Goal: Task Accomplishment & Management: Manage account settings

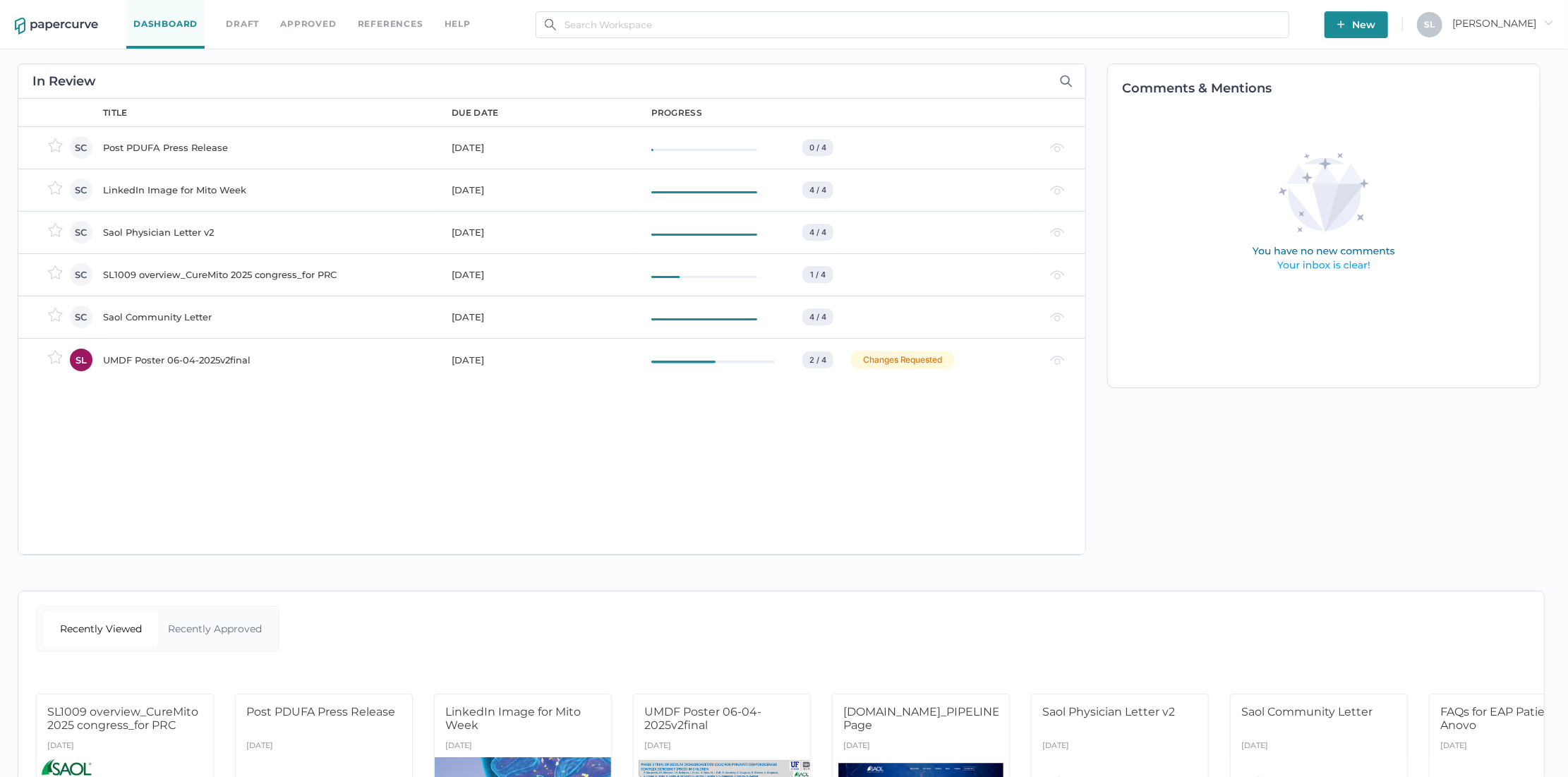
click at [184, 227] on div "Saol Physician Letter v2" at bounding box center [269, 233] width 331 height 17
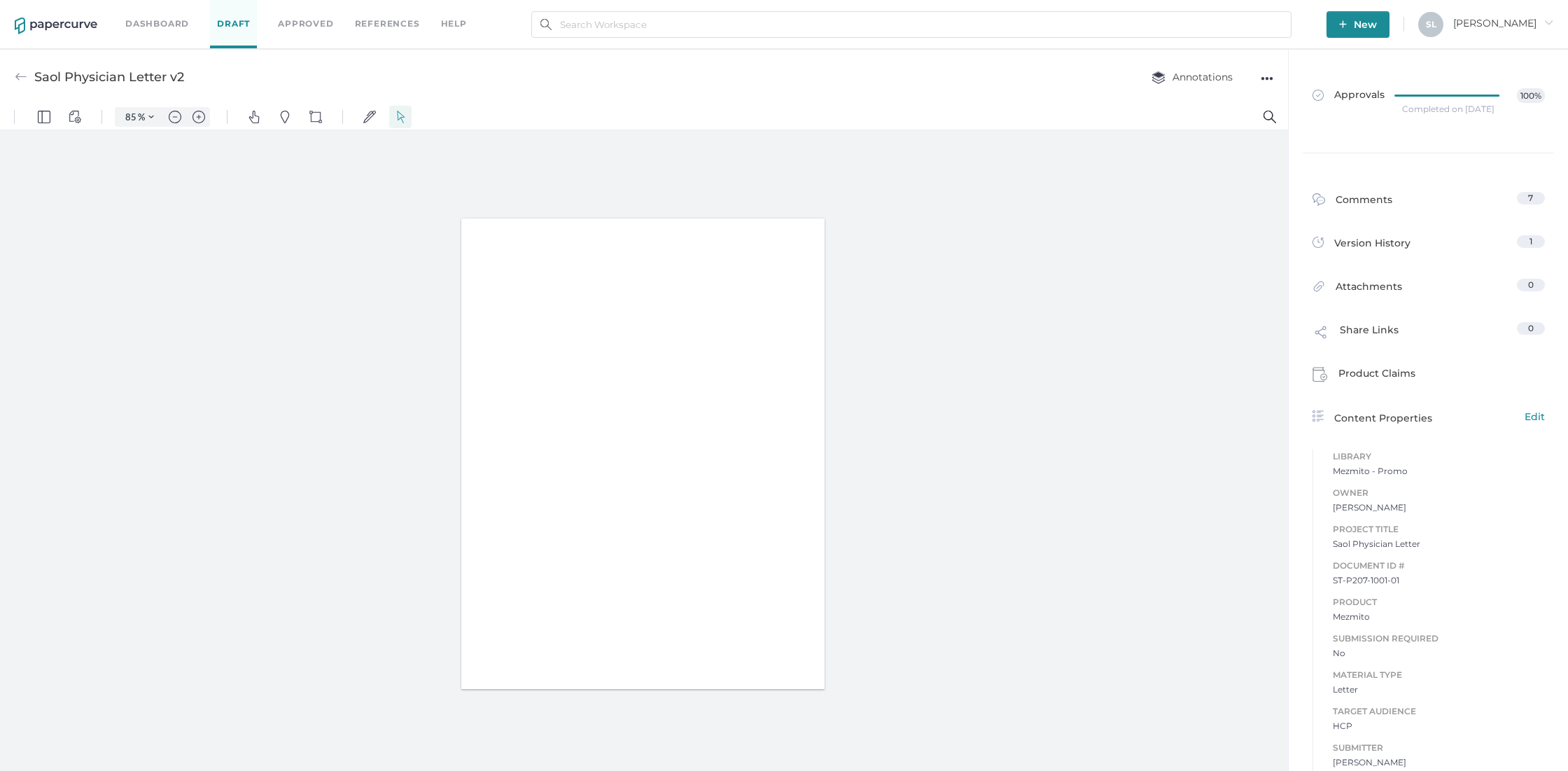
type input "85"
click at [1267, 78] on div "●●●" at bounding box center [1267, 78] width 13 height 20
click at [1245, 183] on span "Upload new version" at bounding box center [1212, 184] width 96 height 27
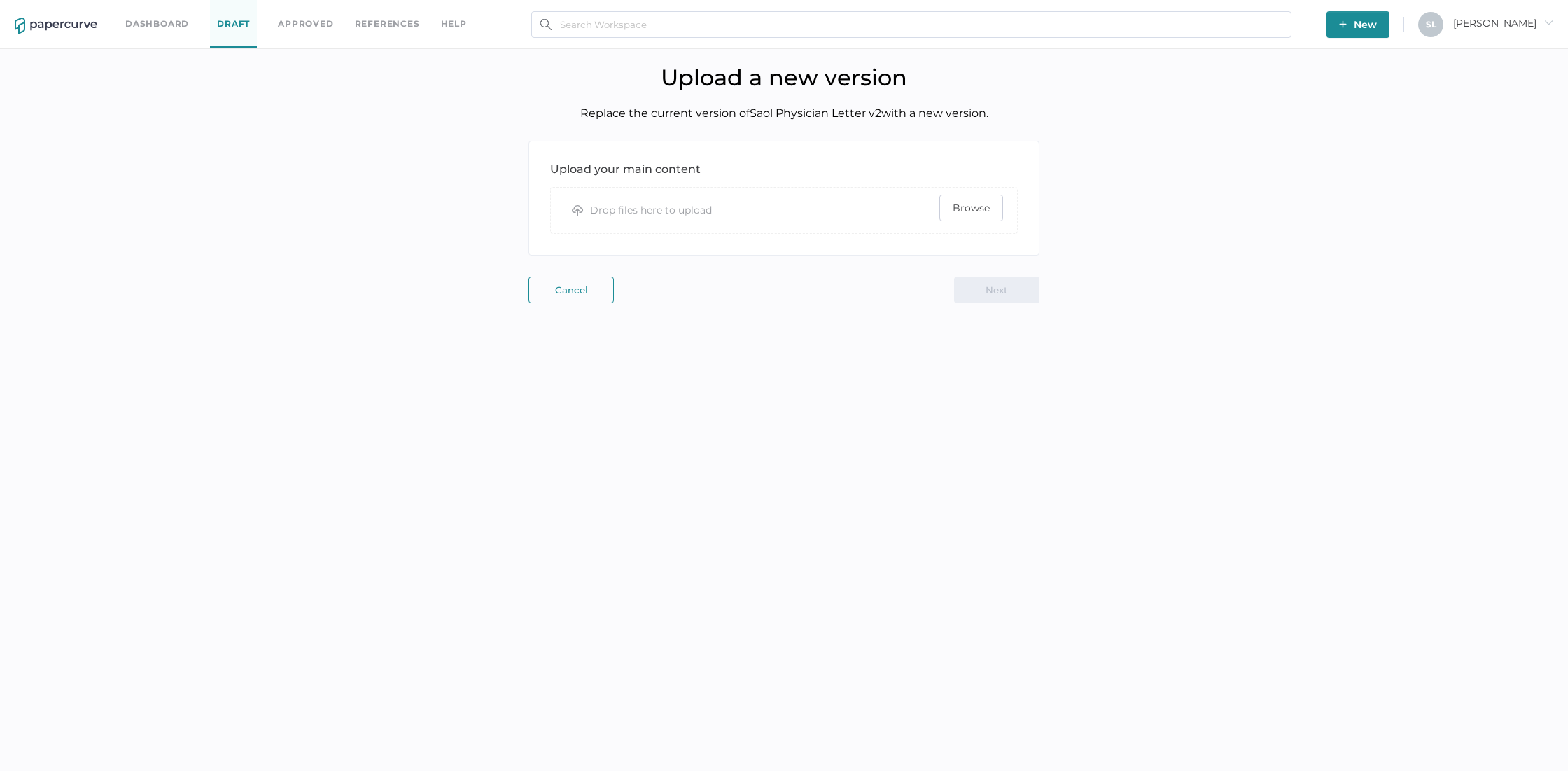
click at [964, 207] on span "Browse" at bounding box center [971, 208] width 37 height 25
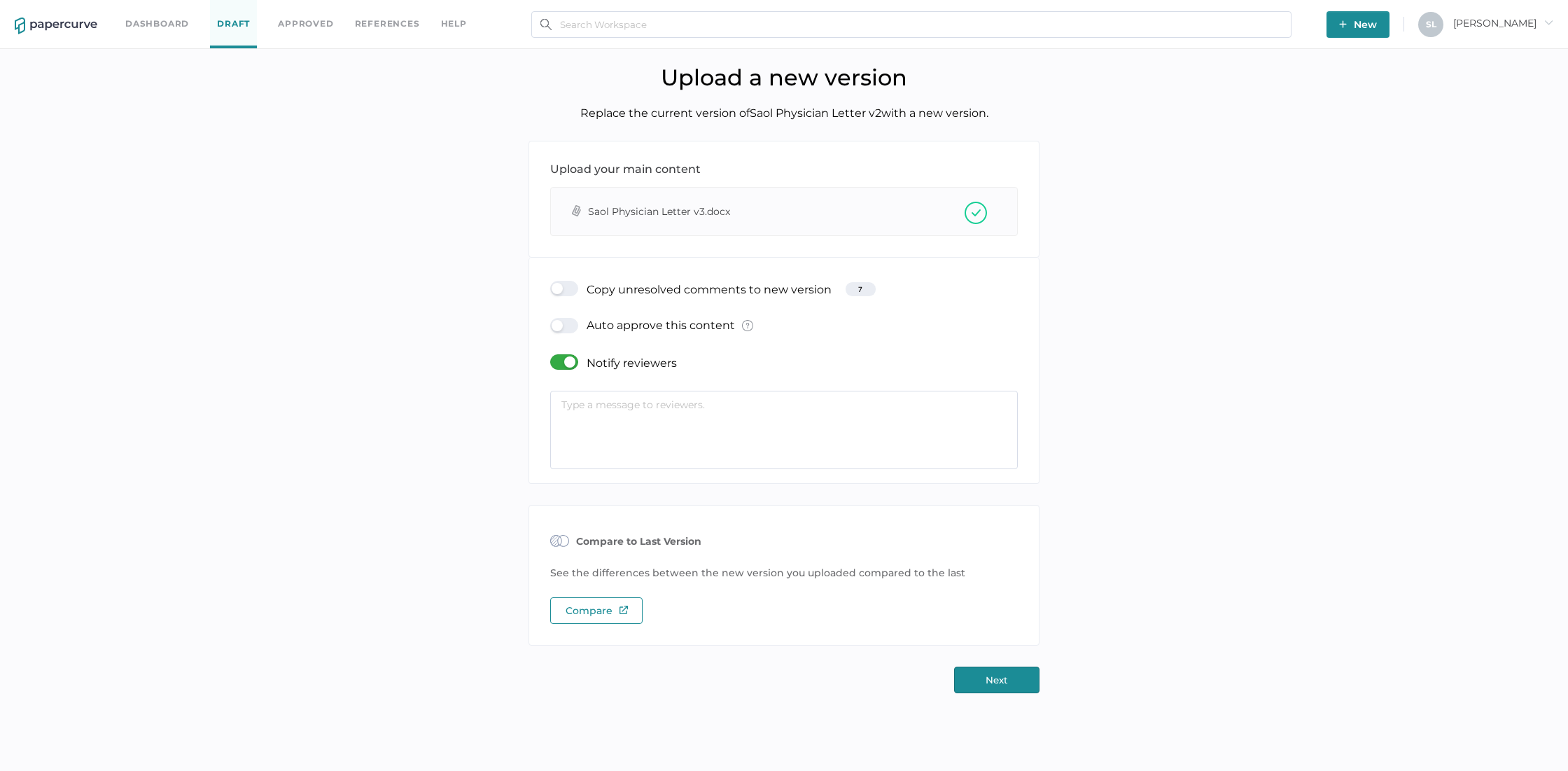
click at [759, 416] on textarea at bounding box center [784, 430] width 468 height 78
type textarea "File name says V3 but this is version 2 for everyone to review"
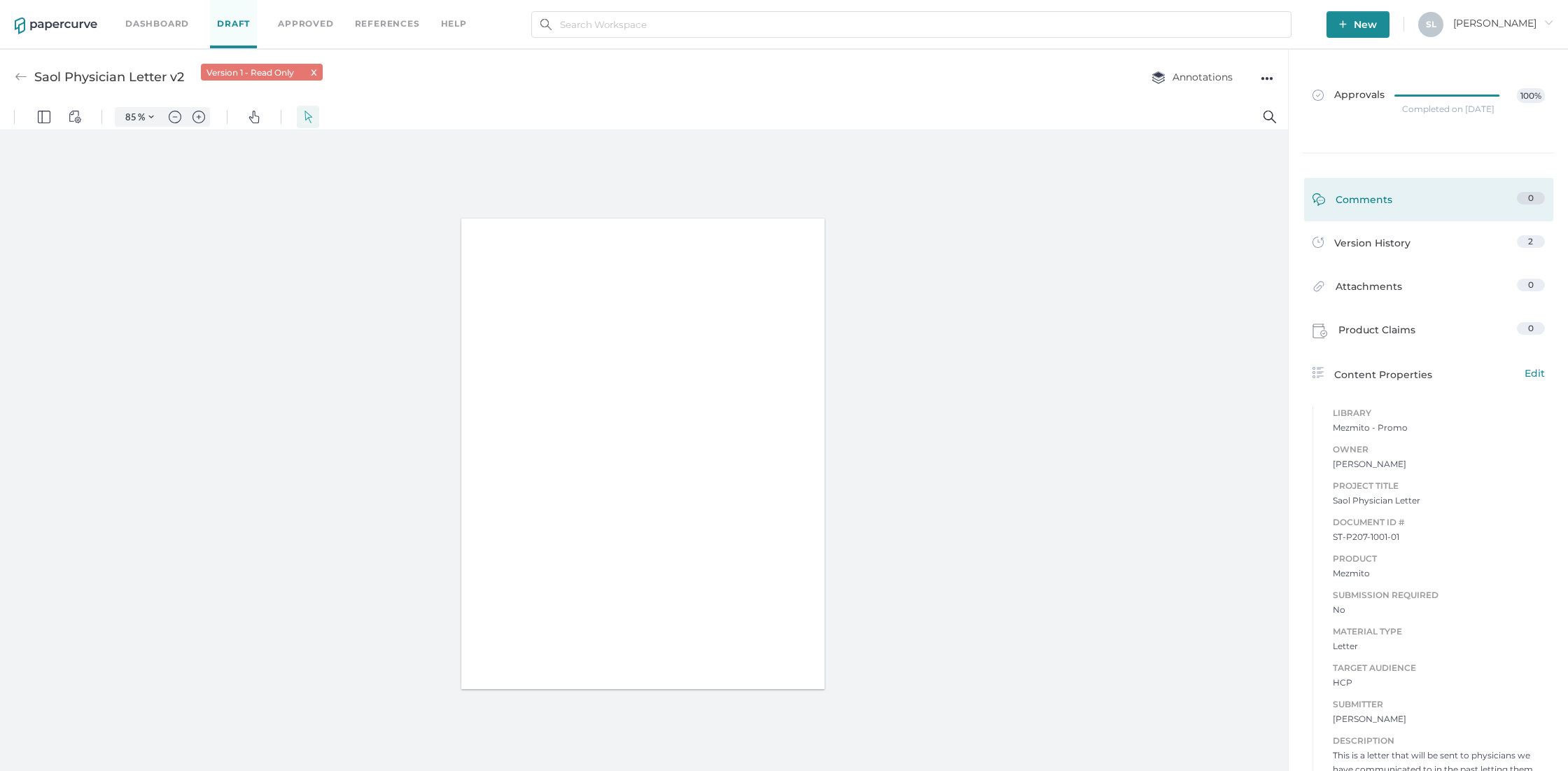
type input "85"
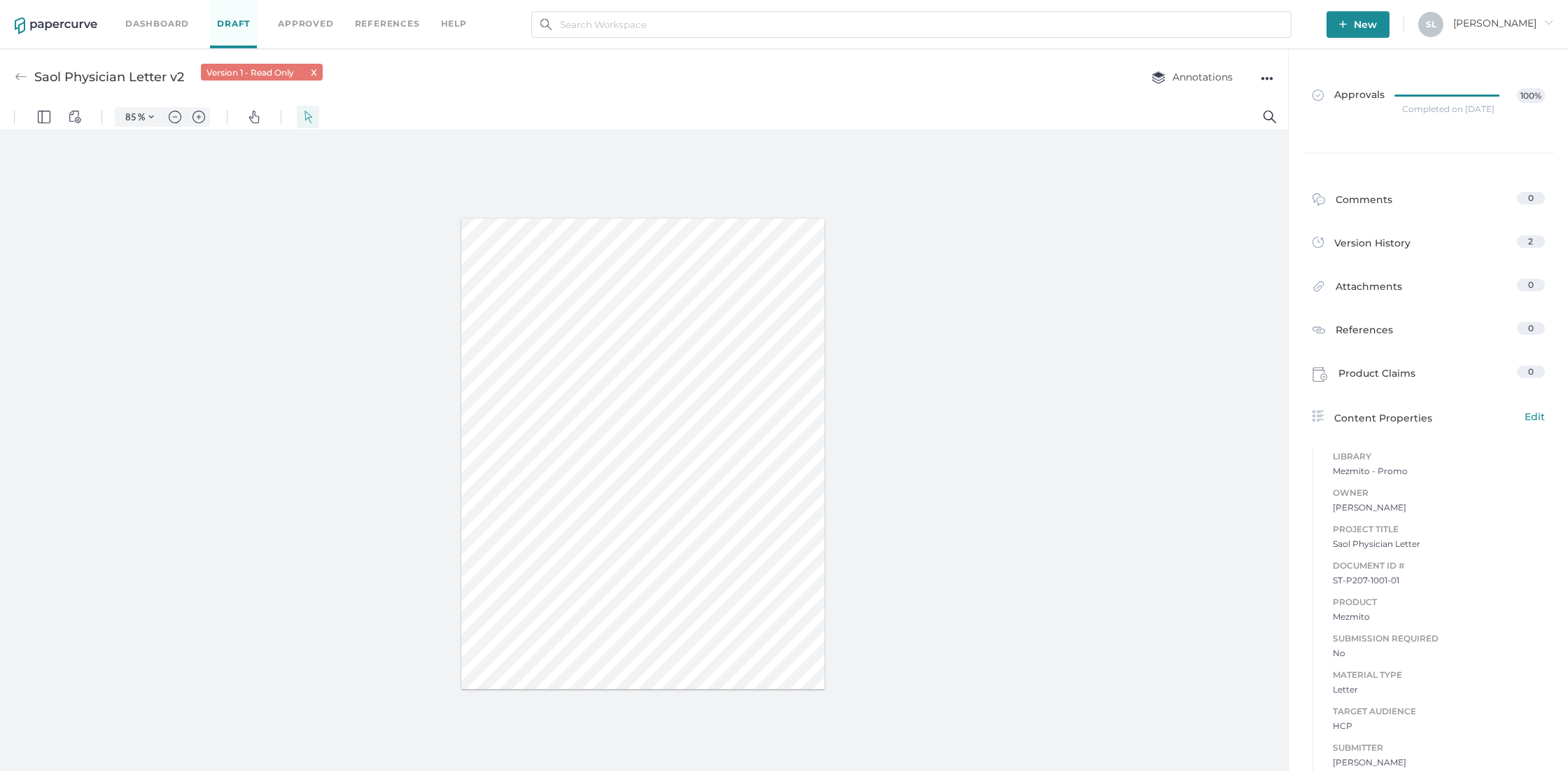
click at [19, 77] on img at bounding box center [21, 77] width 13 height 13
click at [141, 21] on link "Dashboard" at bounding box center [158, 24] width 64 height 16
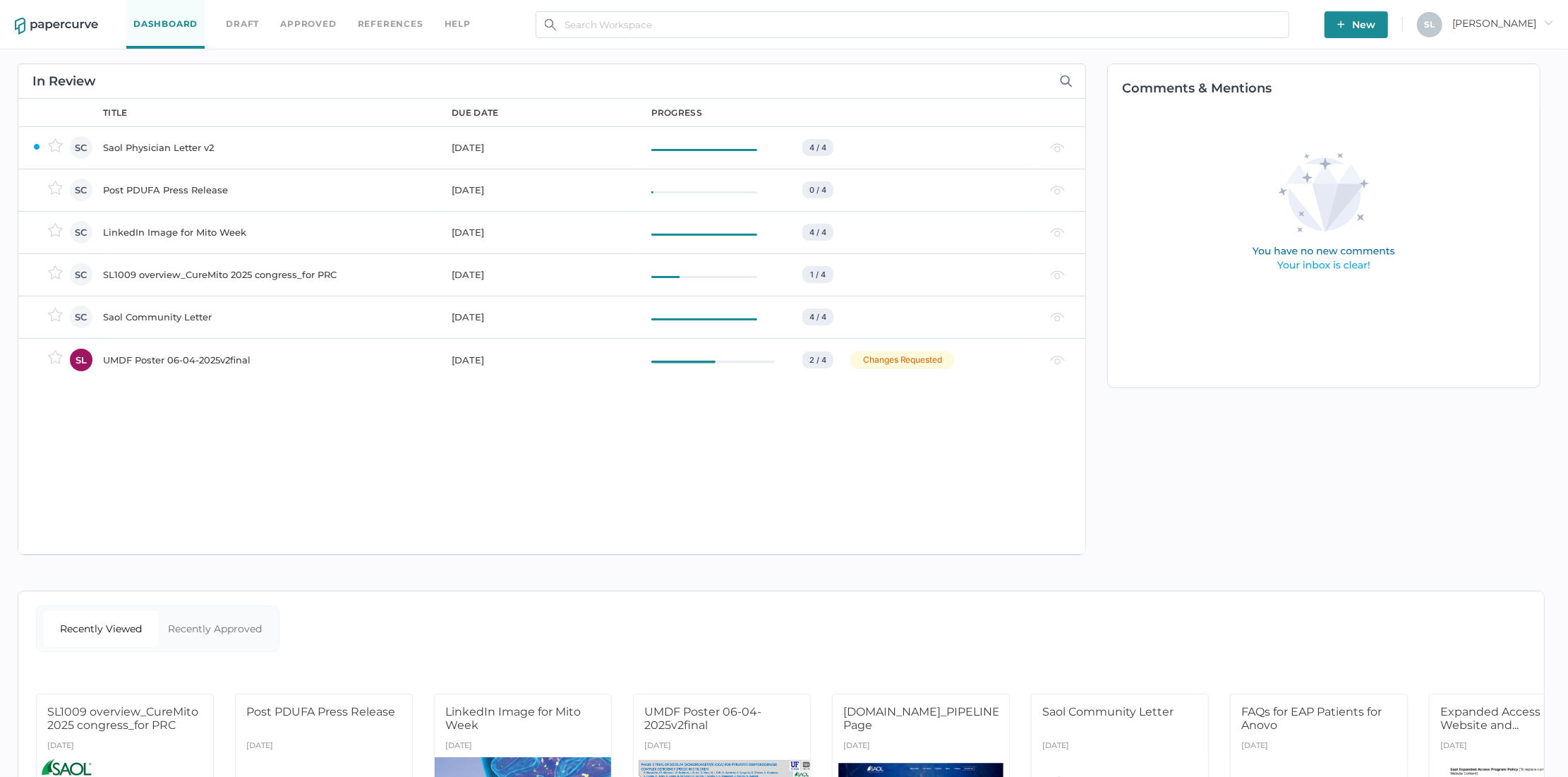
click at [163, 142] on div "Saol Physician Letter v2" at bounding box center [269, 148] width 331 height 17
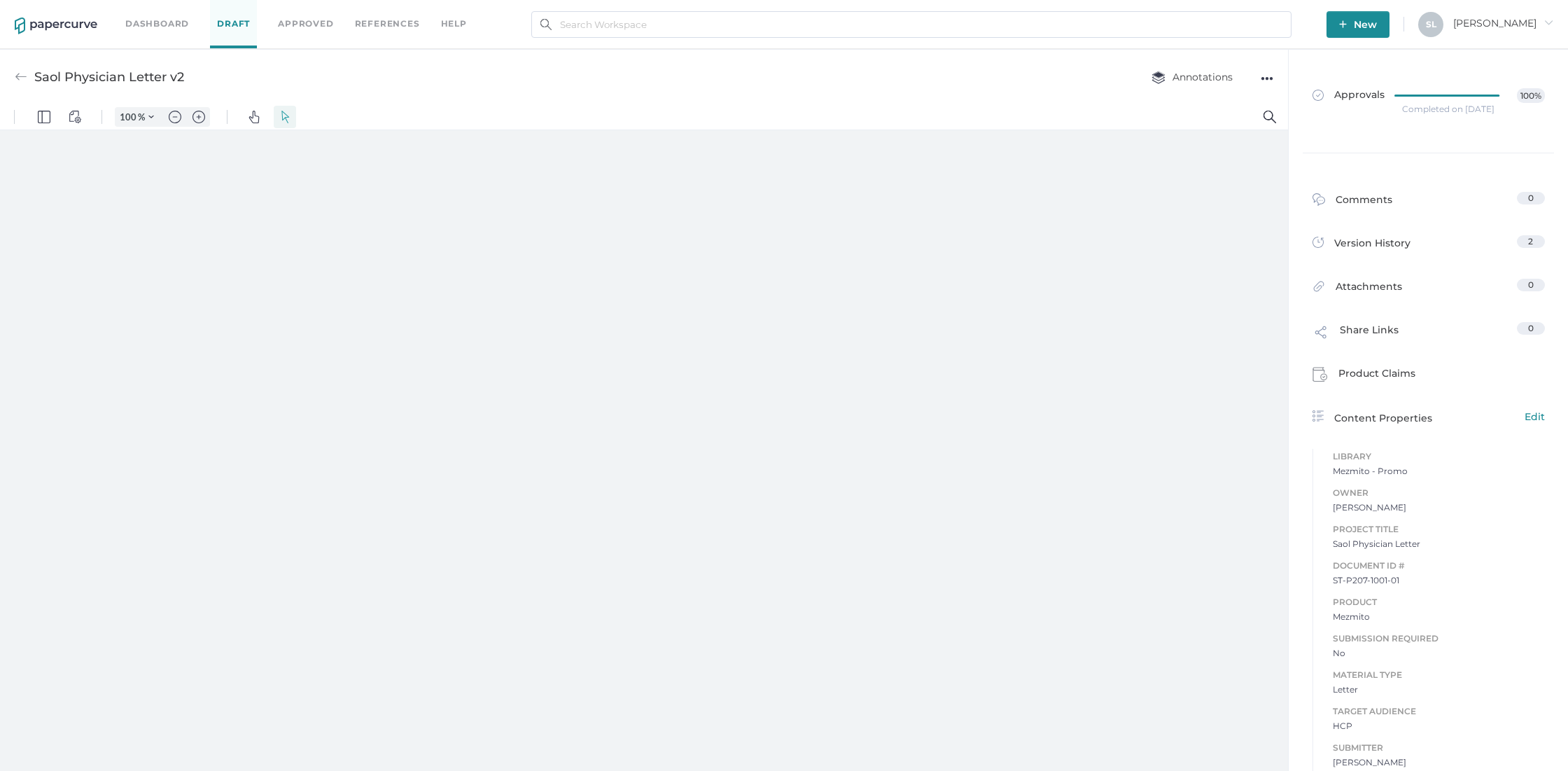
type input "85"
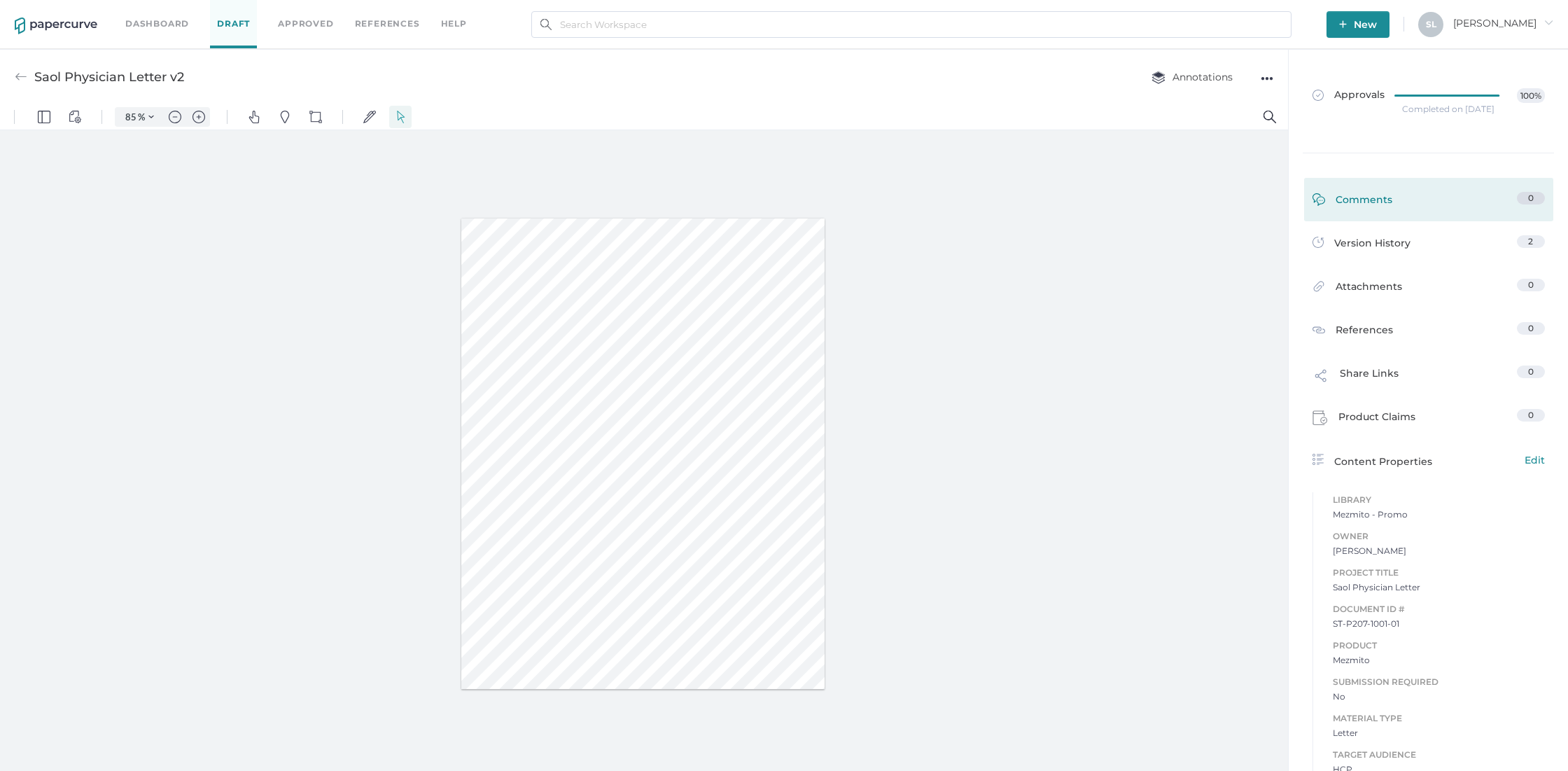
click at [1350, 203] on div "Comments" at bounding box center [1353, 202] width 80 height 22
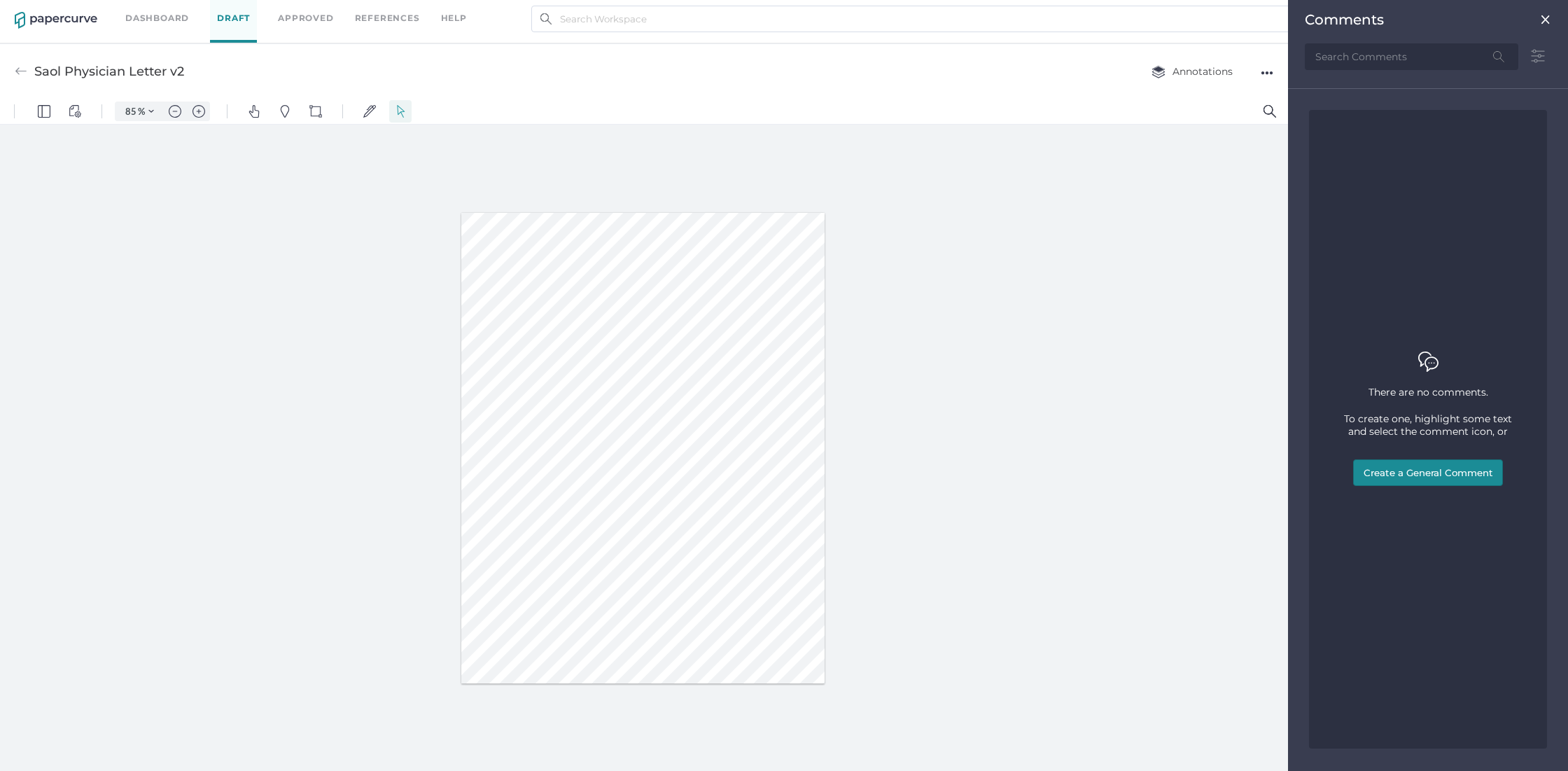
click at [1543, 19] on img at bounding box center [1546, 19] width 11 height 11
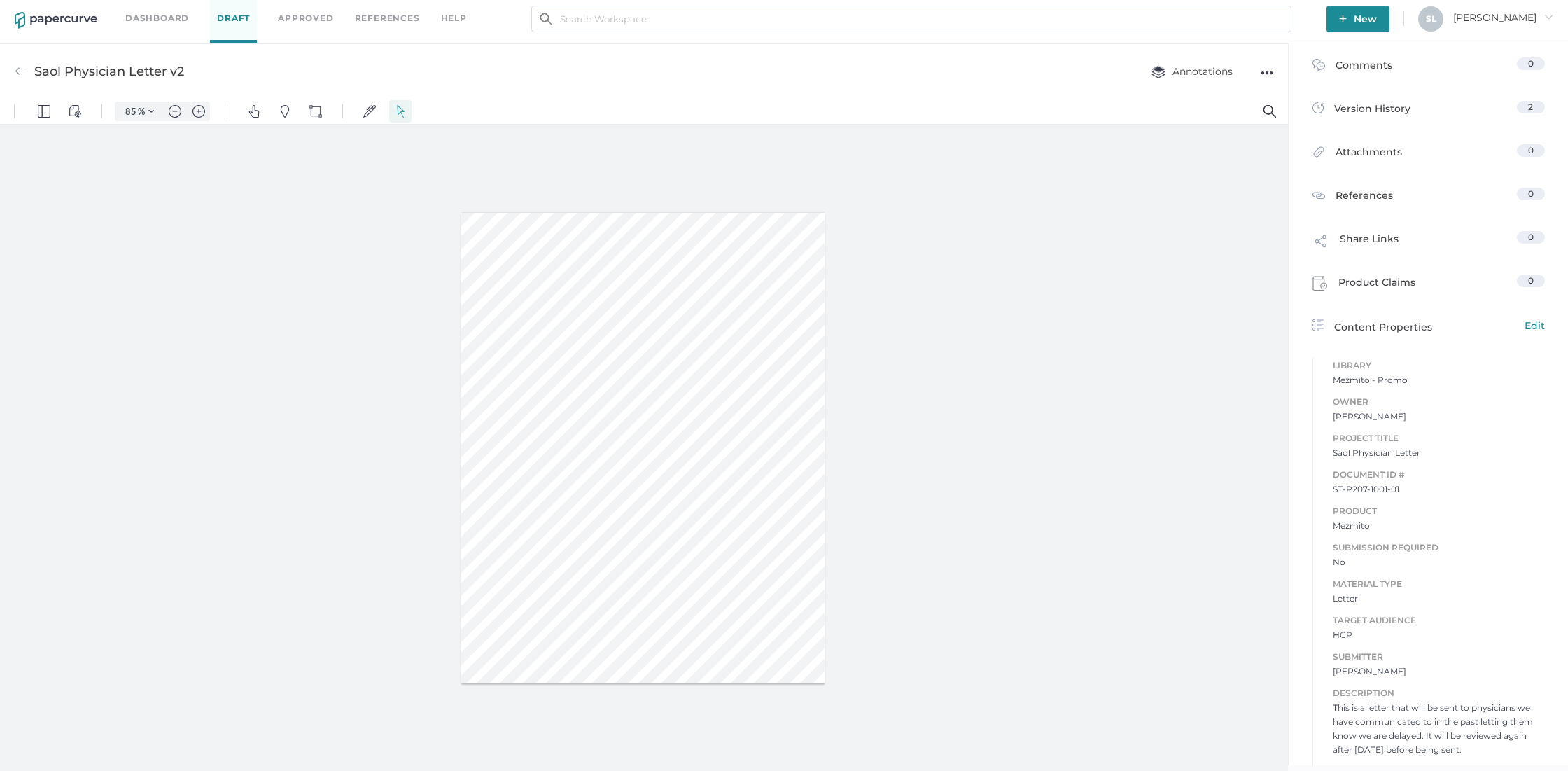
click at [1262, 72] on div "●●●" at bounding box center [1267, 72] width 13 height 20
click at [1187, 176] on span "Upload new version" at bounding box center [1212, 179] width 96 height 27
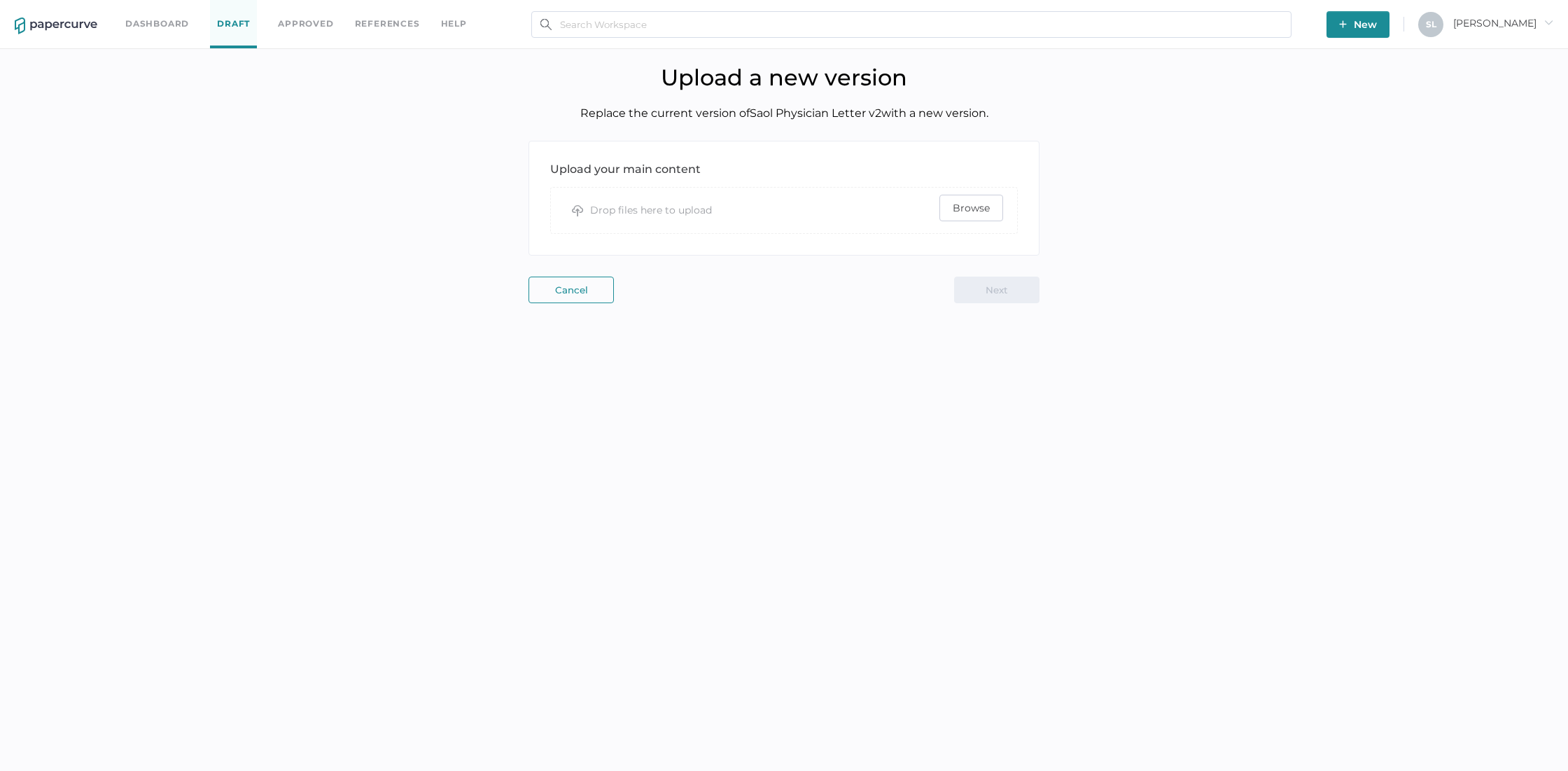
click at [955, 204] on span "Browse" at bounding box center [971, 208] width 37 height 25
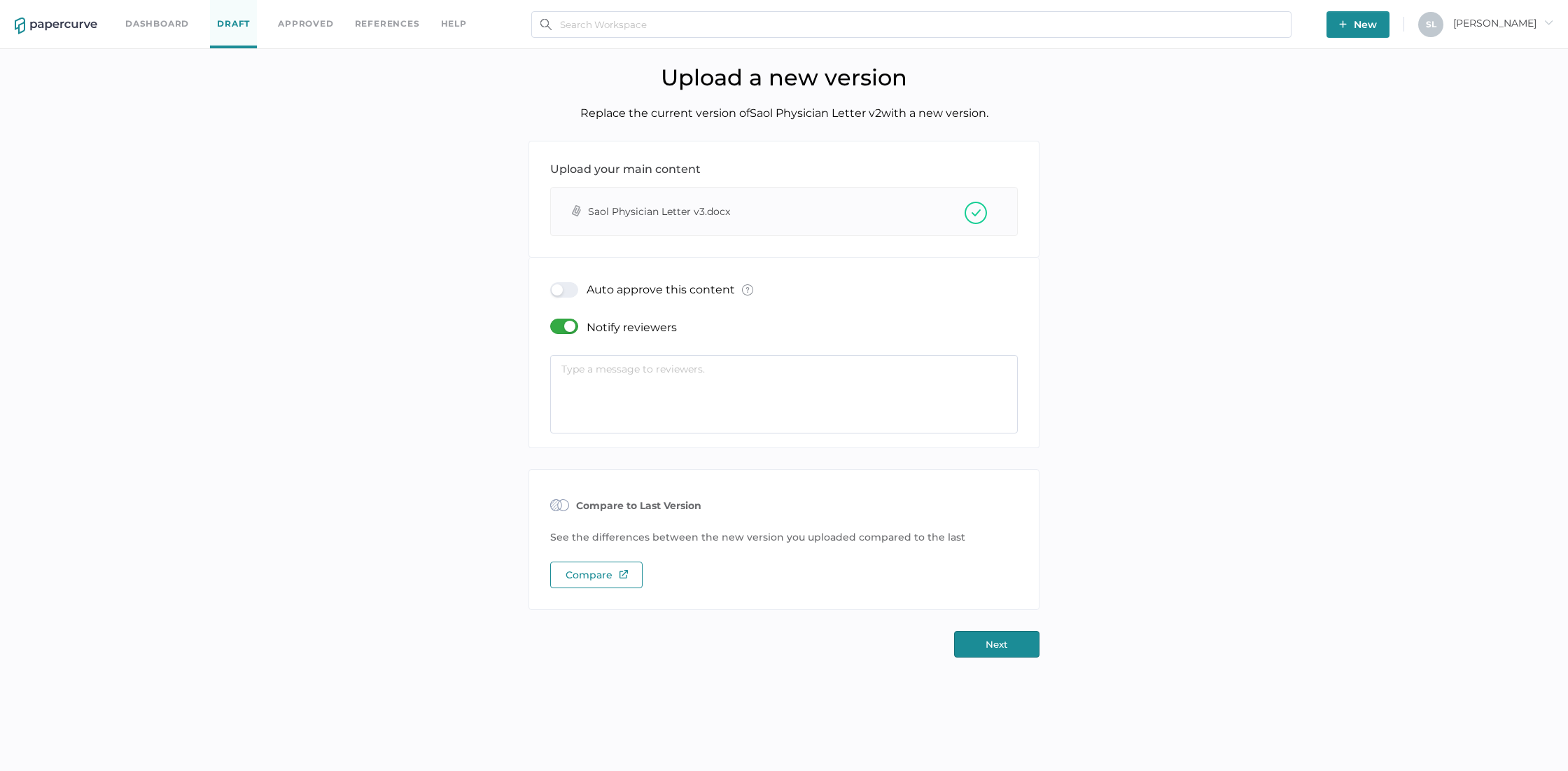
click at [668, 384] on textarea at bounding box center [784, 394] width 468 height 78
type textarea "This is Version 2 (even though filename says V3) for everyone to review."
click at [981, 643] on button "Next" at bounding box center [996, 644] width 85 height 27
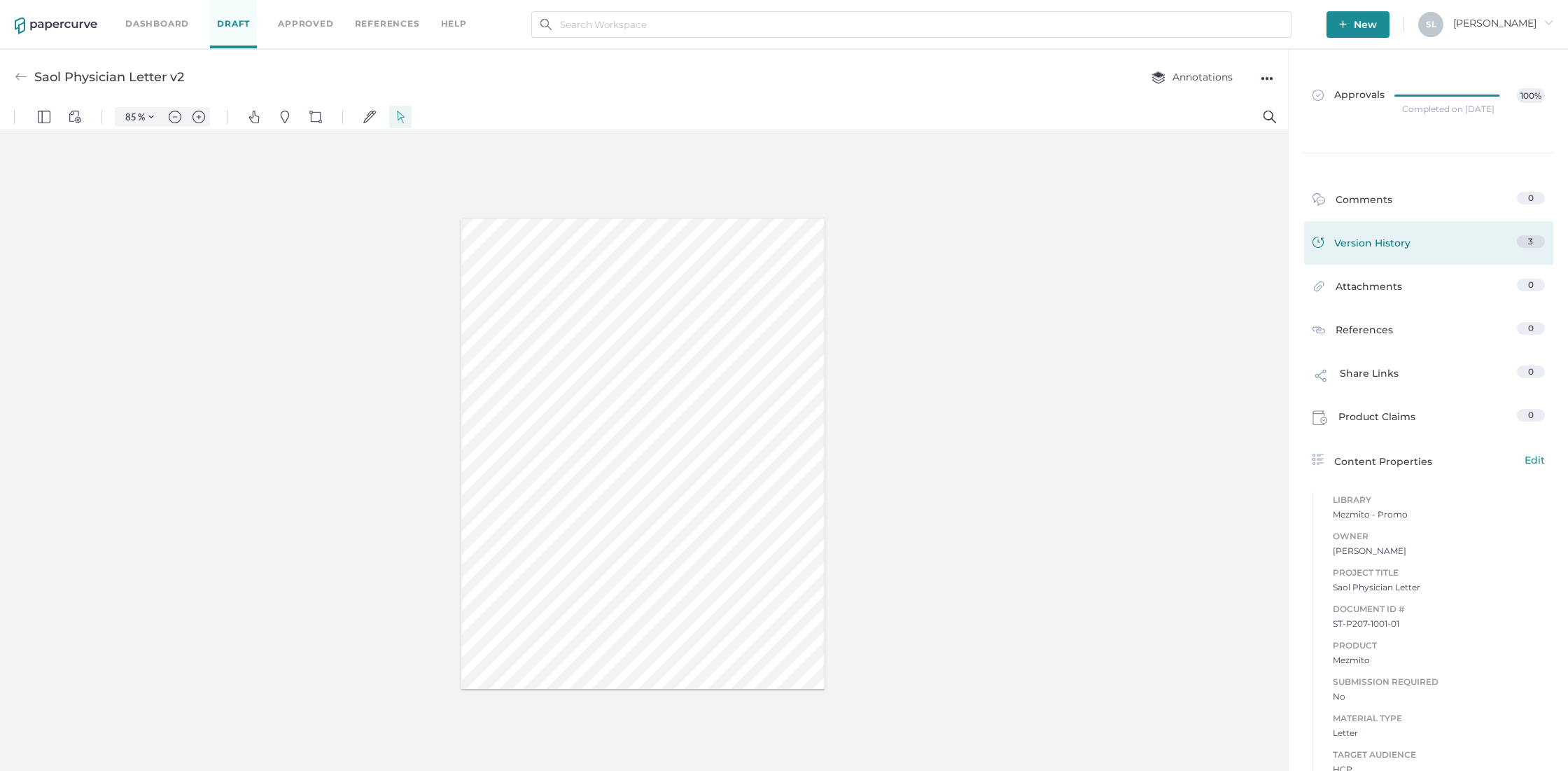
click at [1331, 238] on div "Version History" at bounding box center [1362, 245] width 98 height 20
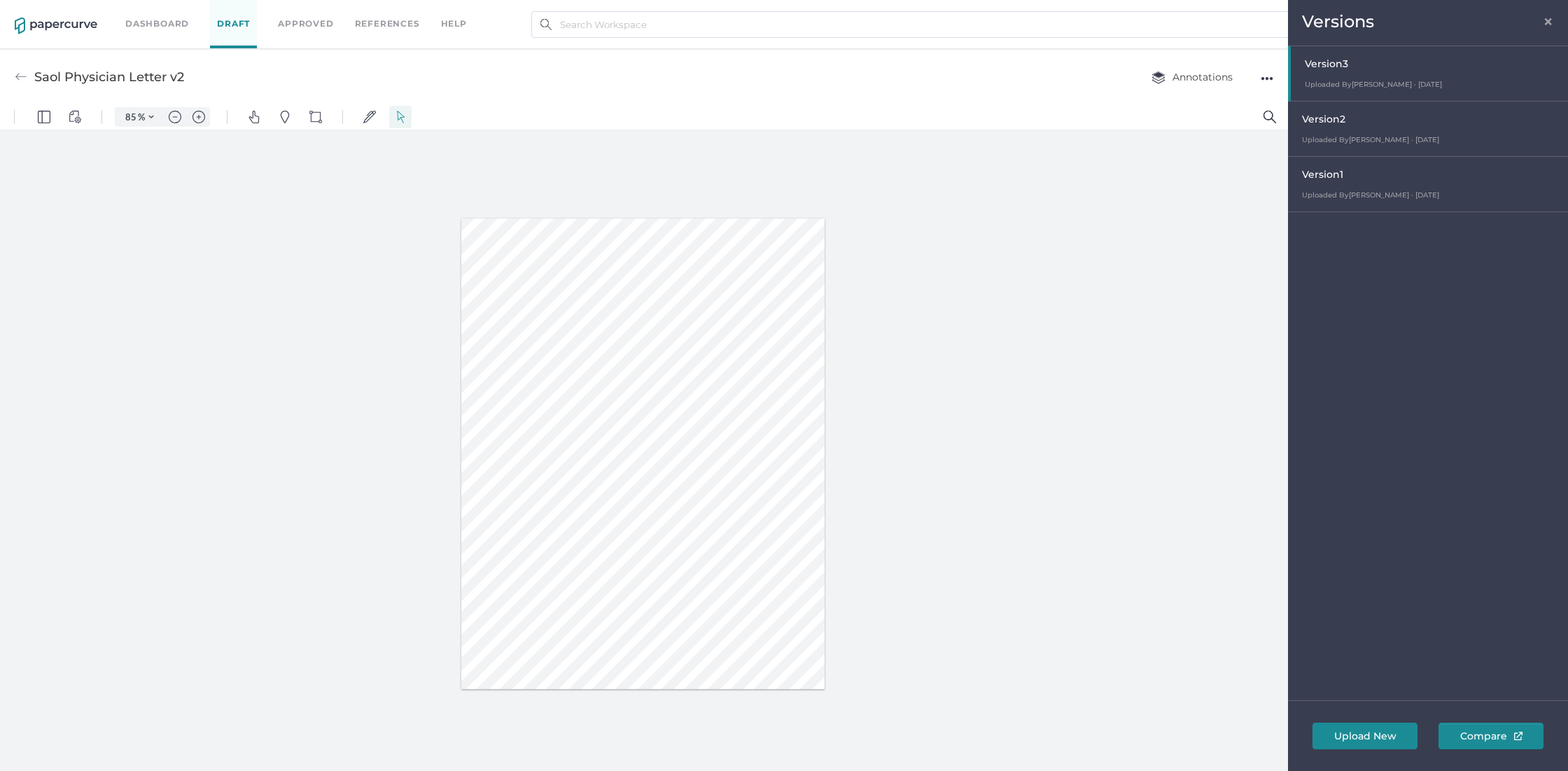
click at [1421, 129] on div "Version 2" at bounding box center [1431, 121] width 259 height 20
click at [1268, 78] on div "●●●" at bounding box center [1267, 78] width 13 height 20
click at [1181, 127] on span "Delete" at bounding box center [1212, 131] width 96 height 26
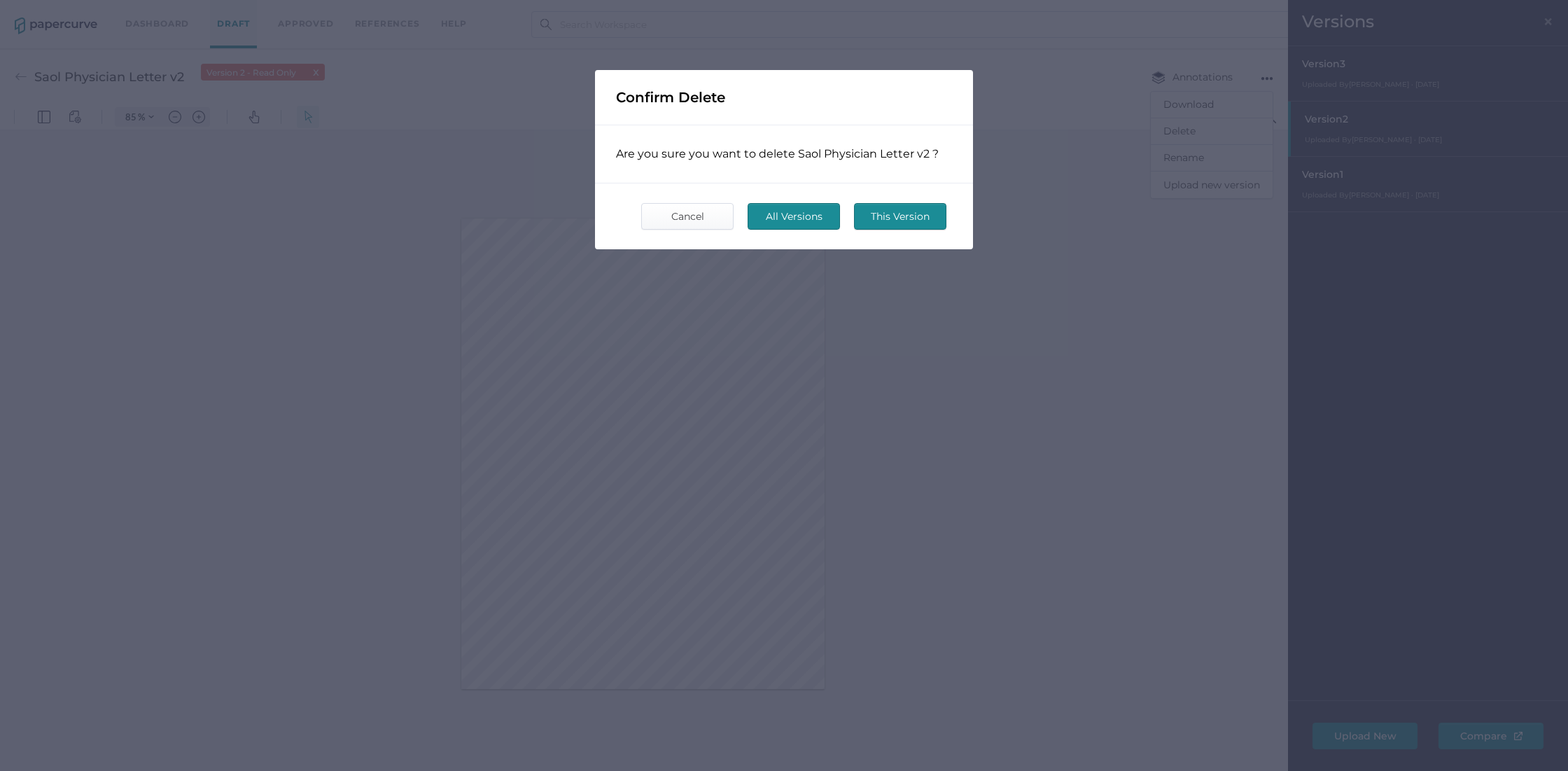
click at [889, 219] on span "This Version" at bounding box center [900, 216] width 65 height 25
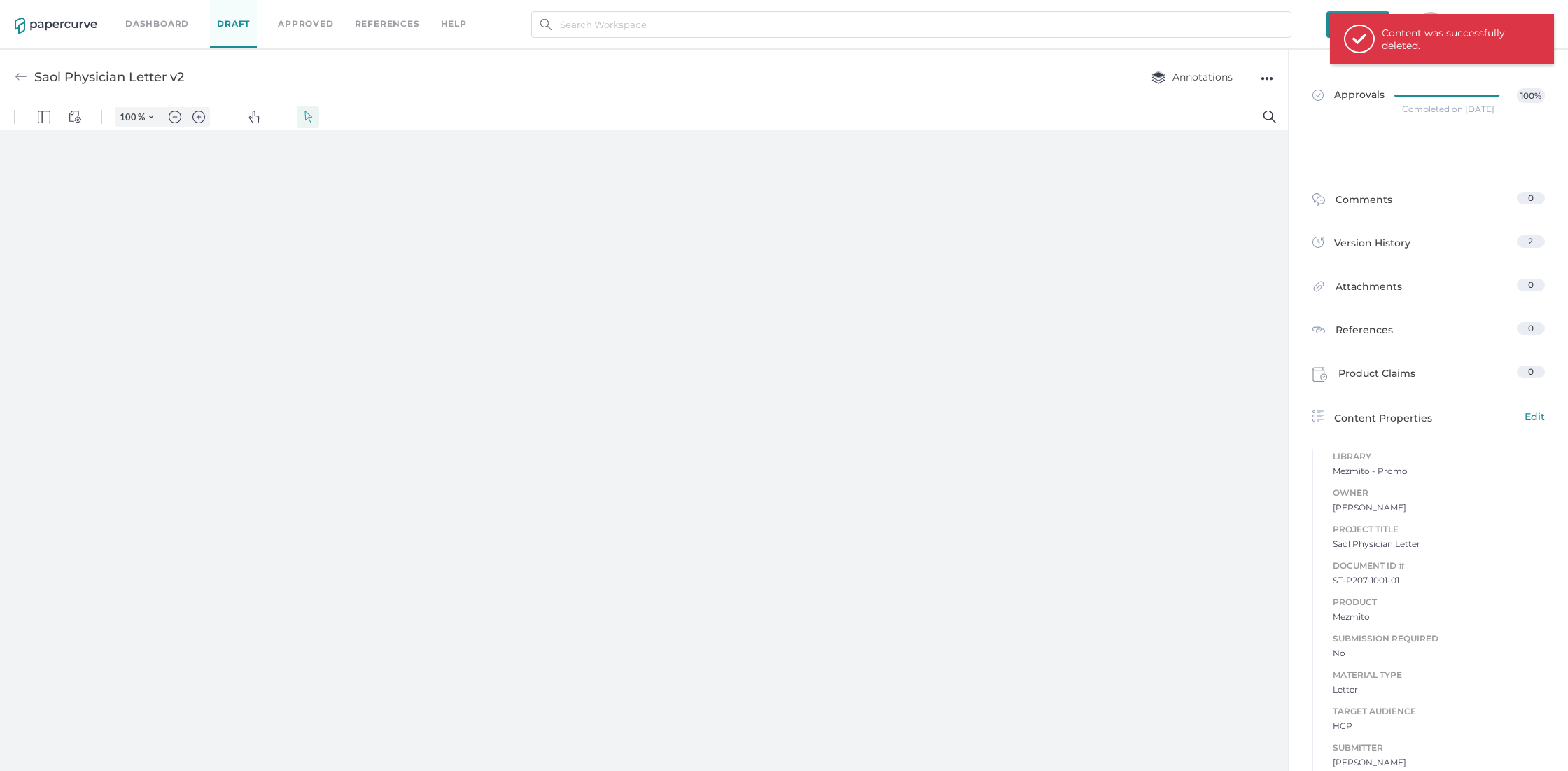
type input "85"
click at [1342, 246] on div "Version History" at bounding box center [1362, 245] width 98 height 20
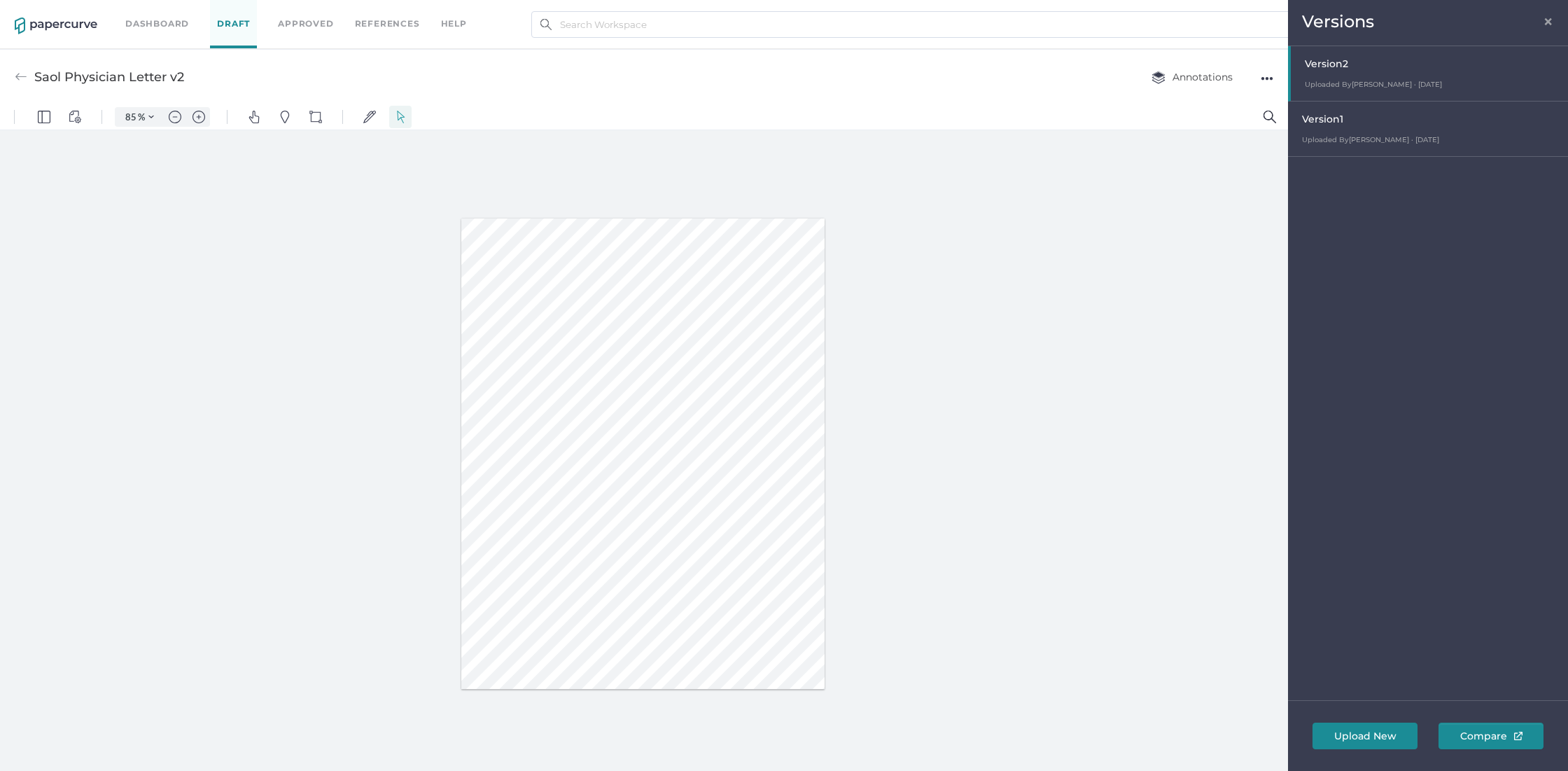
click at [156, 24] on link "Dashboard" at bounding box center [158, 24] width 64 height 16
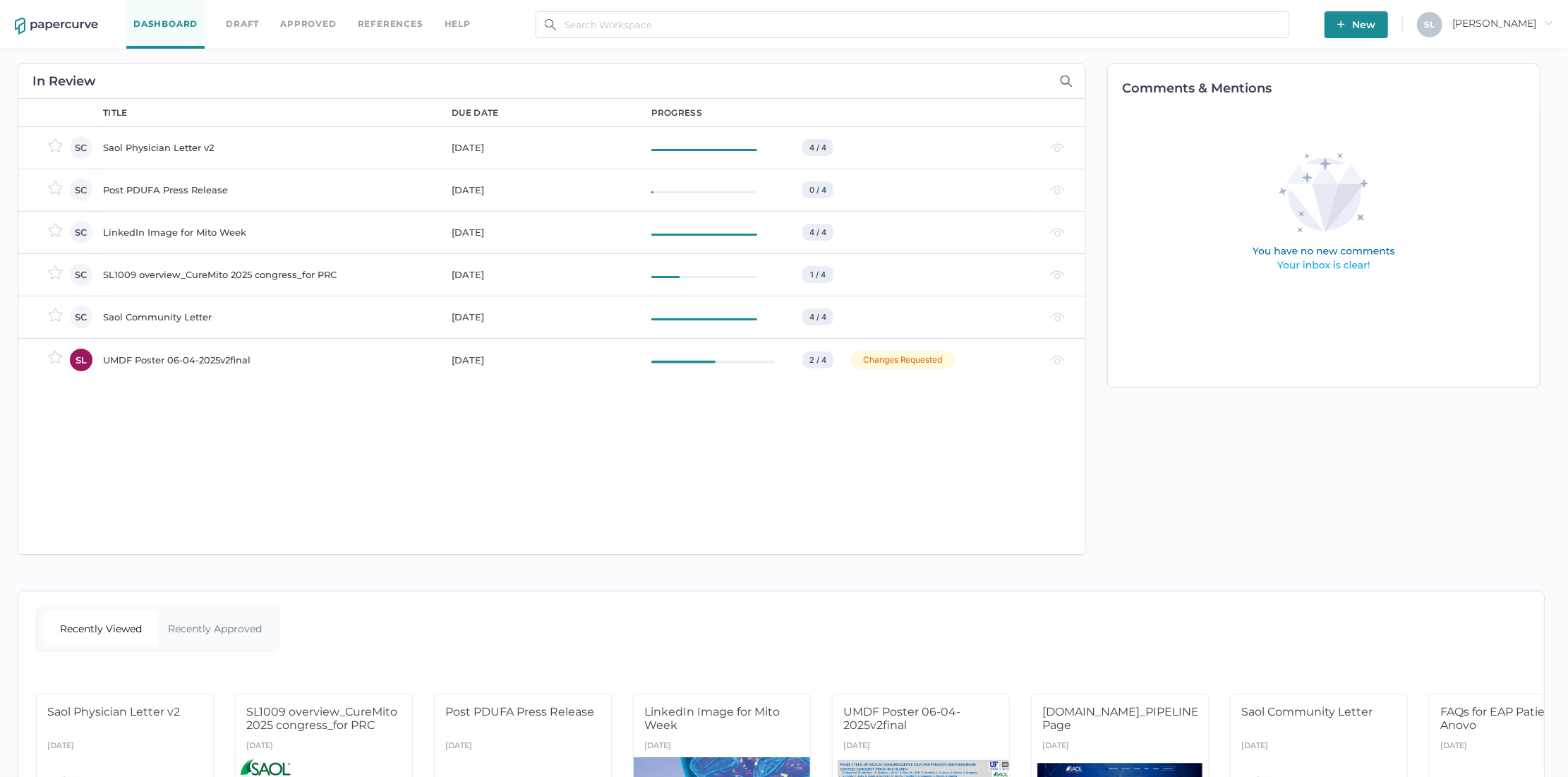
click at [184, 312] on div "Saol Community Letter" at bounding box center [269, 317] width 331 height 17
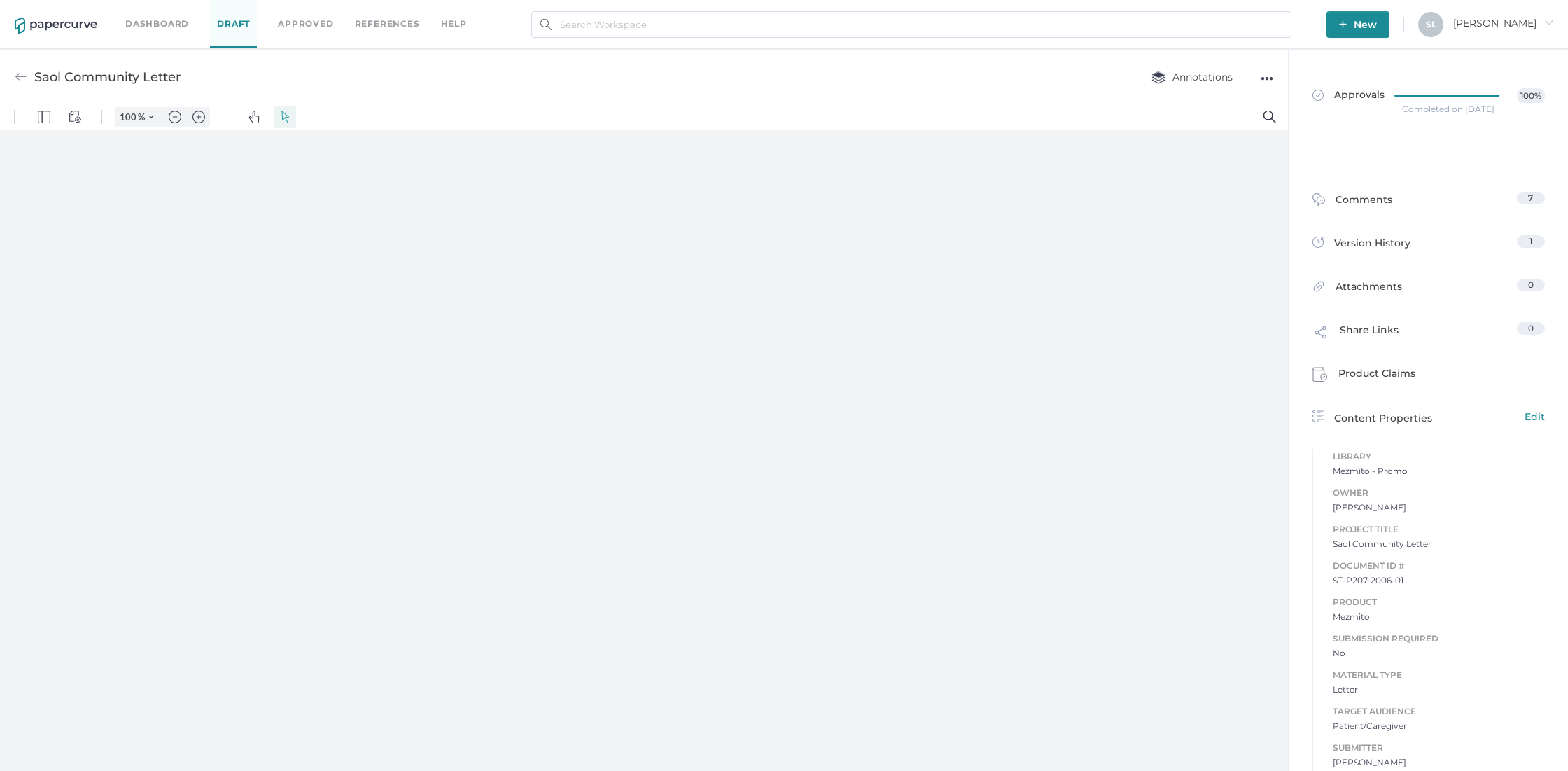
type input "85"
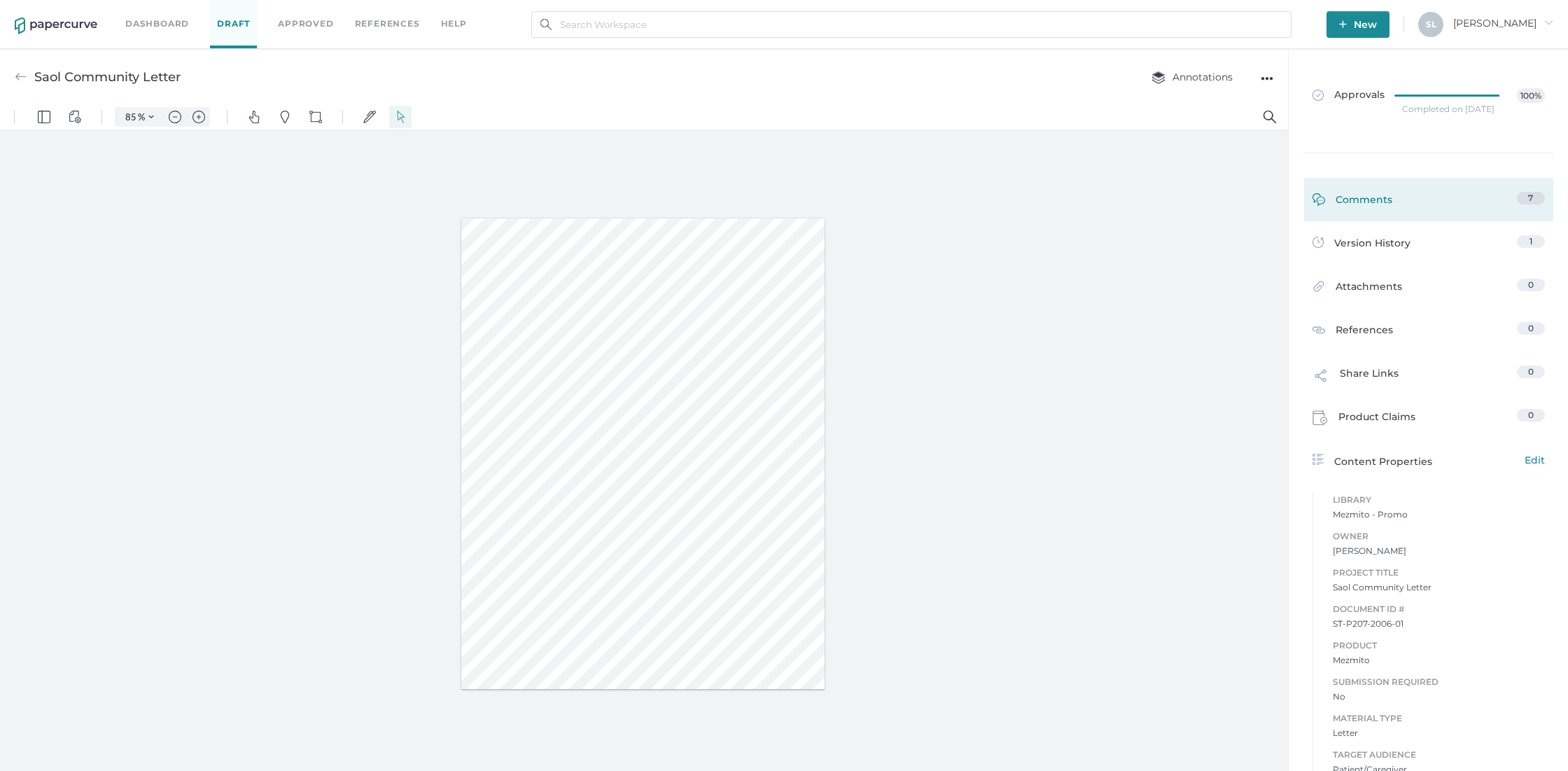
click at [1363, 196] on div "Comments" at bounding box center [1353, 202] width 80 height 22
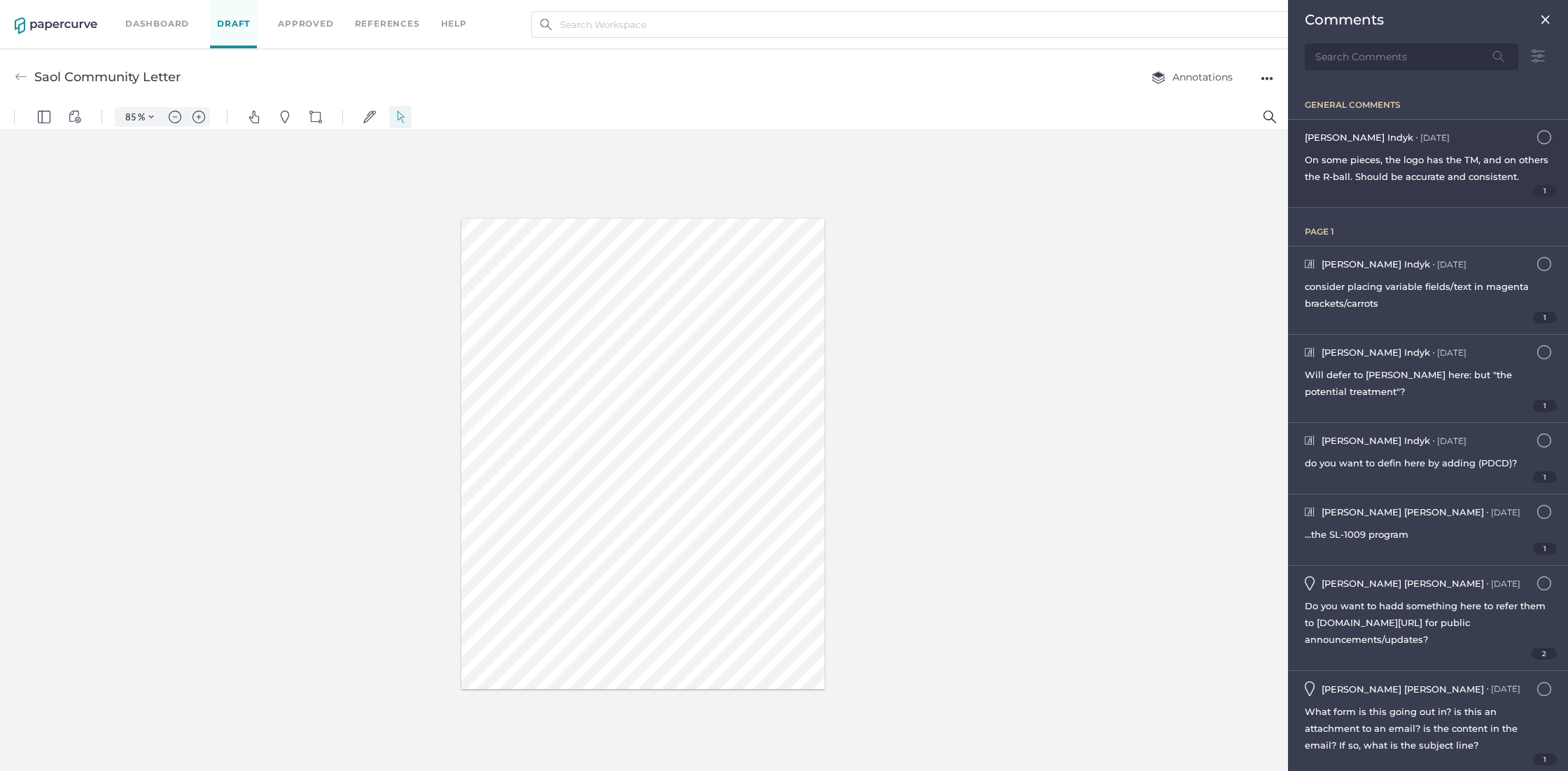
scroll to position [6, 0]
click at [1538, 137] on img at bounding box center [1545, 137] width 14 height 14
click at [1383, 392] on span "Will defer to Julie here: but "the potential treatment"?" at bounding box center [1409, 382] width 208 height 28
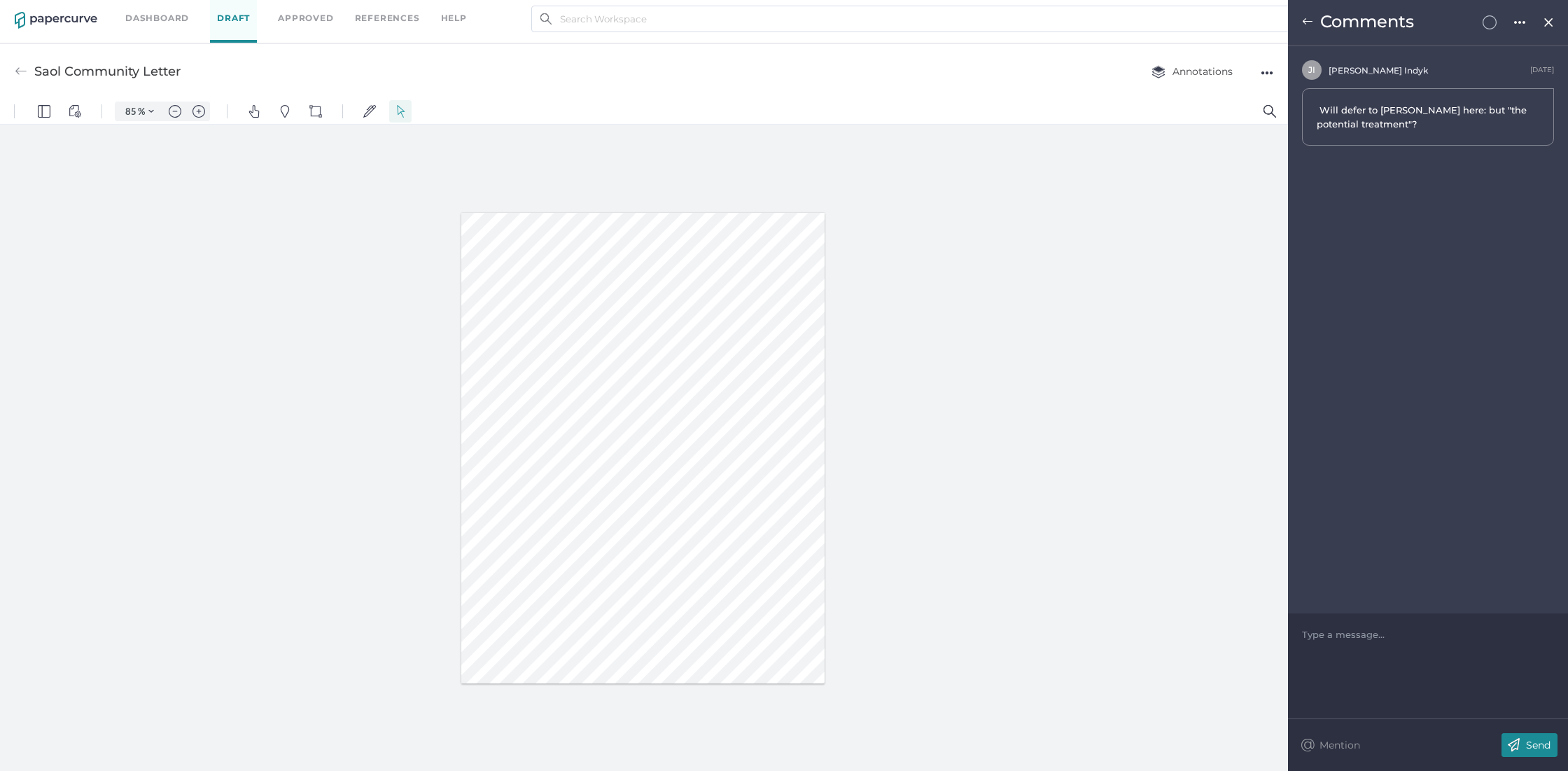
click at [1305, 20] on img at bounding box center [1307, 22] width 11 height 11
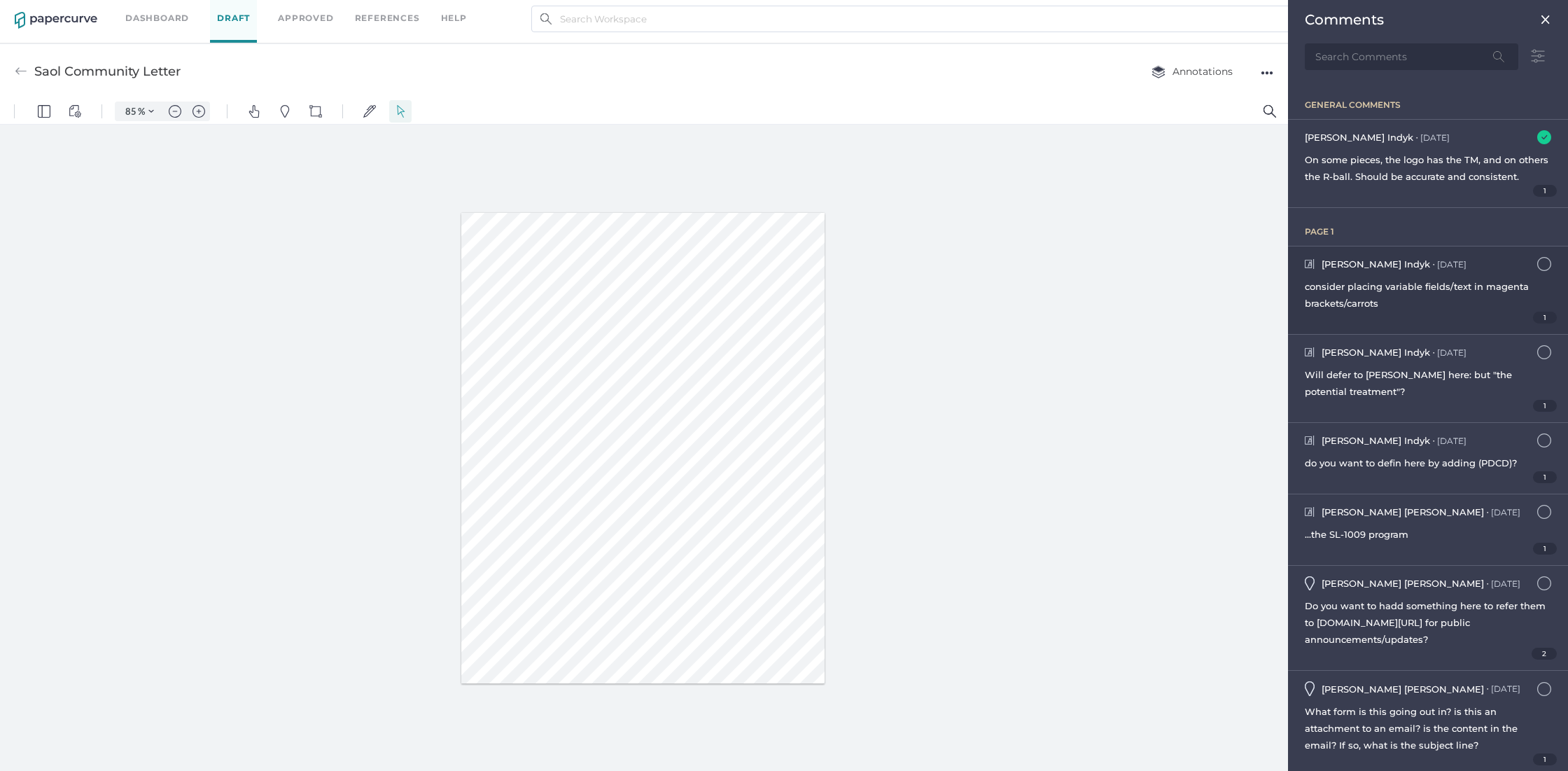
click at [1458, 298] on span "consider placing variable fields/text in magenta brackets/carrots" at bounding box center [1417, 295] width 224 height 28
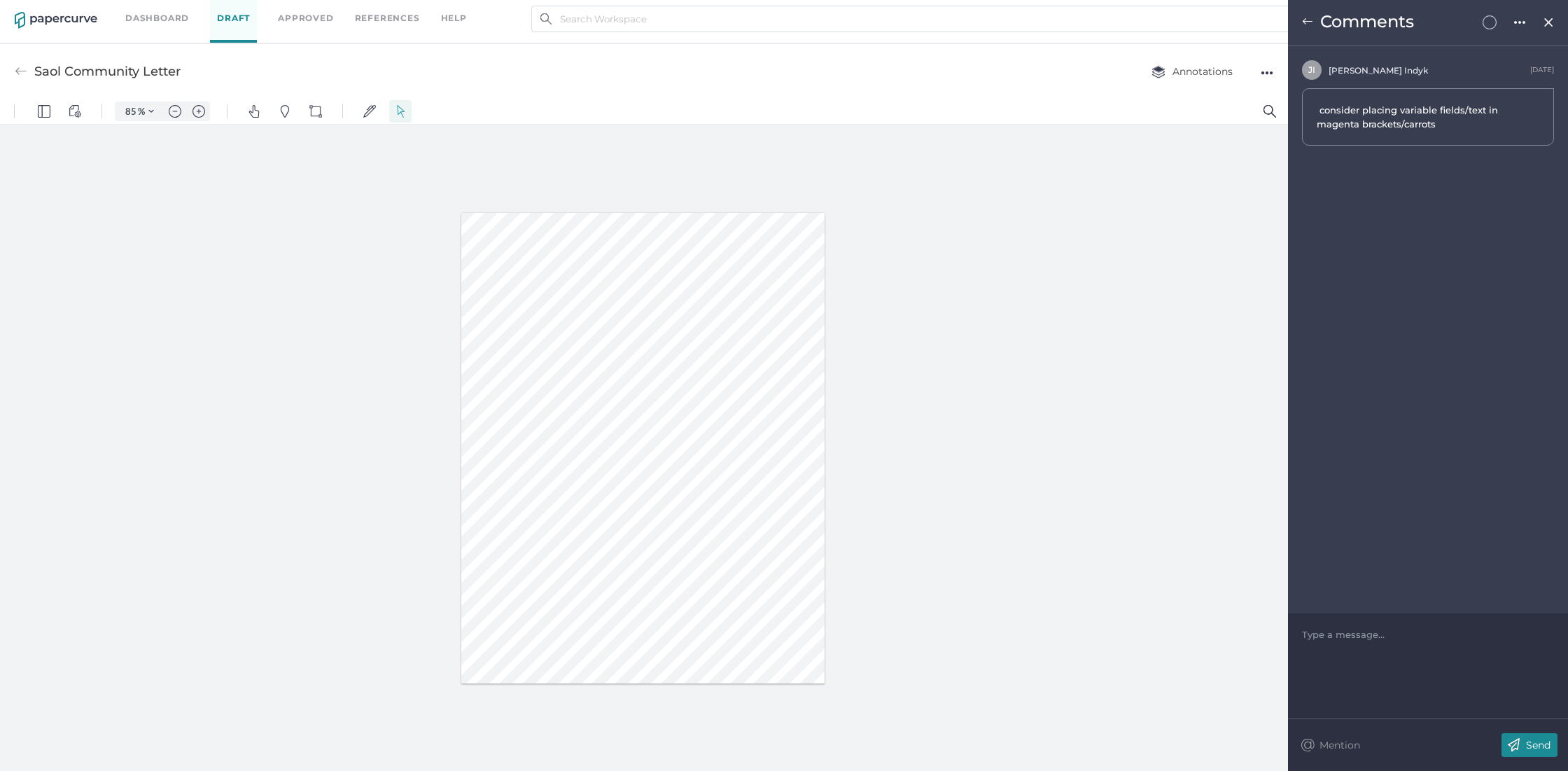
click at [1305, 21] on img at bounding box center [1307, 22] width 11 height 11
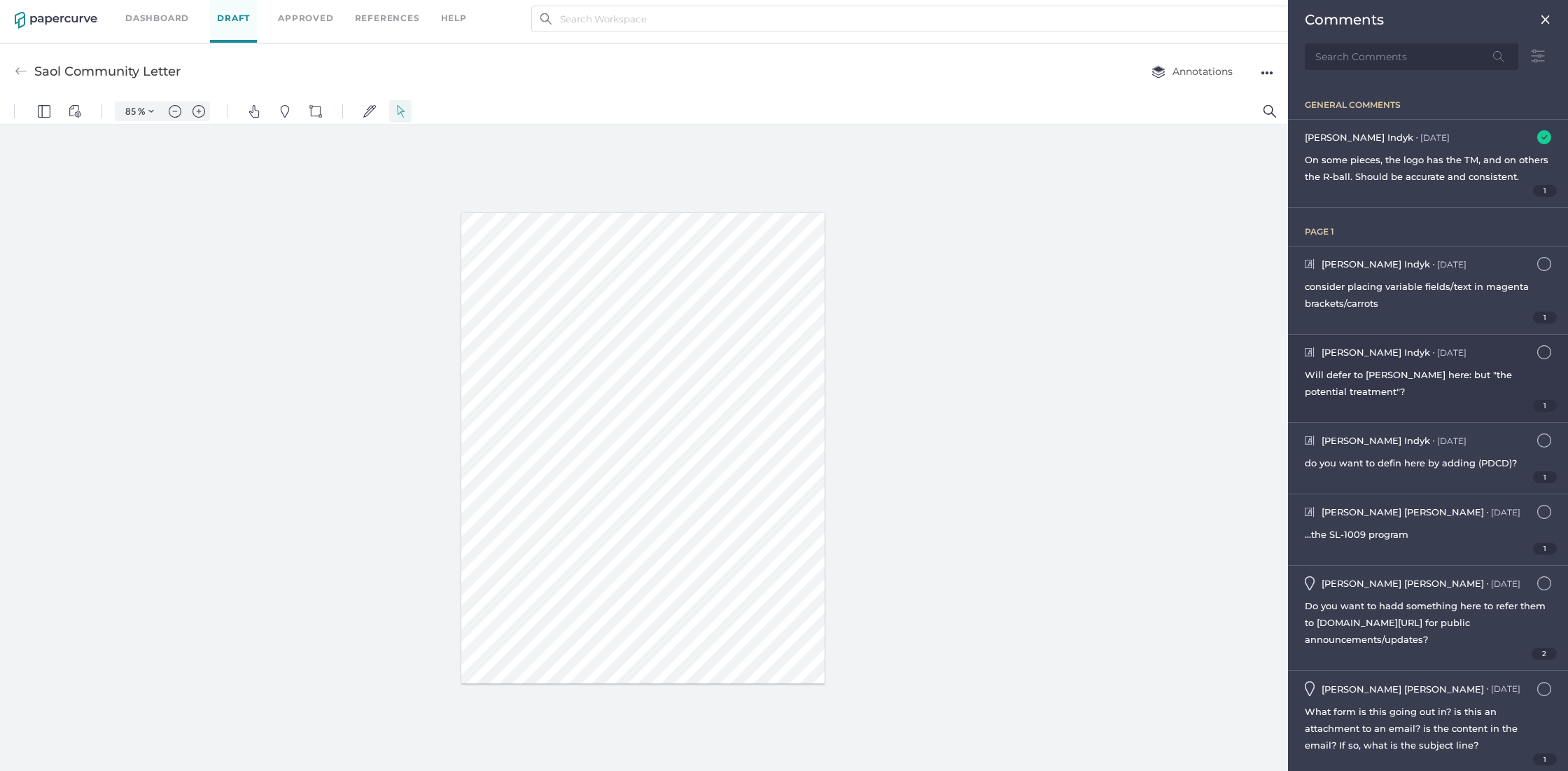
click at [1353, 391] on span "Will defer to Julie here: but "the potential treatment"?" at bounding box center [1409, 382] width 208 height 28
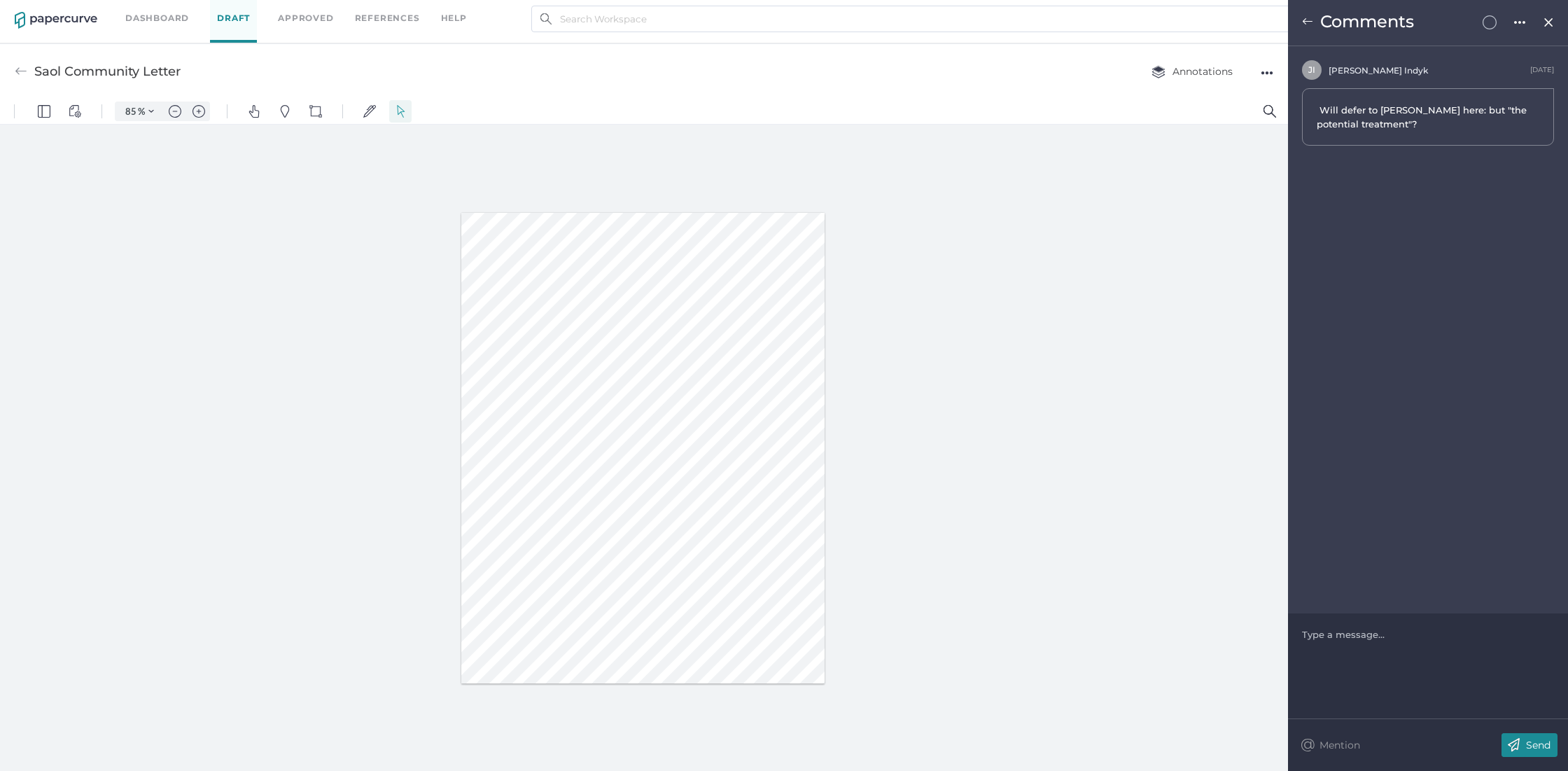
click at [1375, 637] on div at bounding box center [1429, 635] width 251 height 14
click at [1542, 739] on div "Send" at bounding box center [1529, 745] width 56 height 24
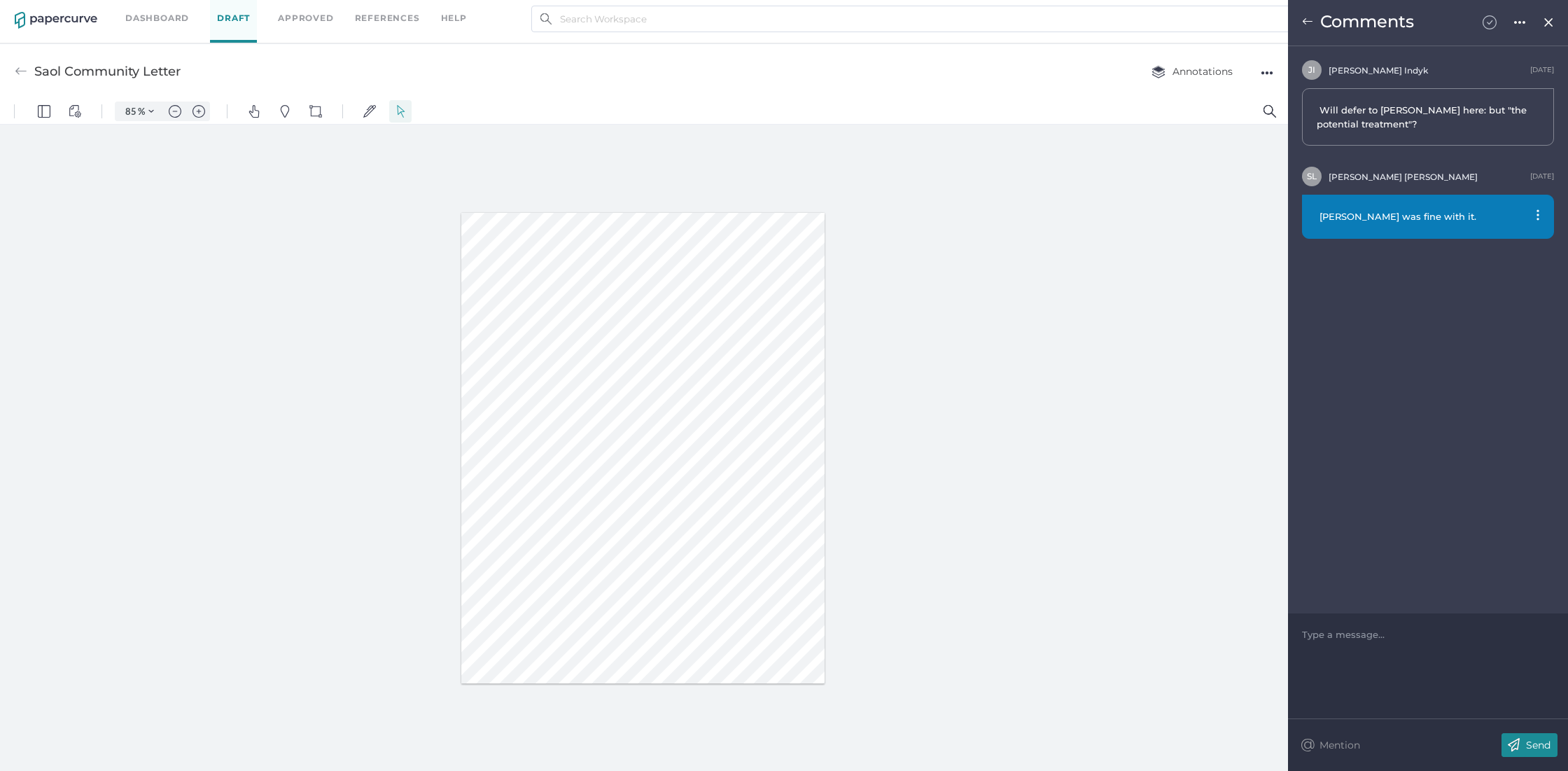
click at [1496, 22] on img at bounding box center [1490, 22] width 14 height 14
click at [1313, 24] on img at bounding box center [1307, 22] width 11 height 11
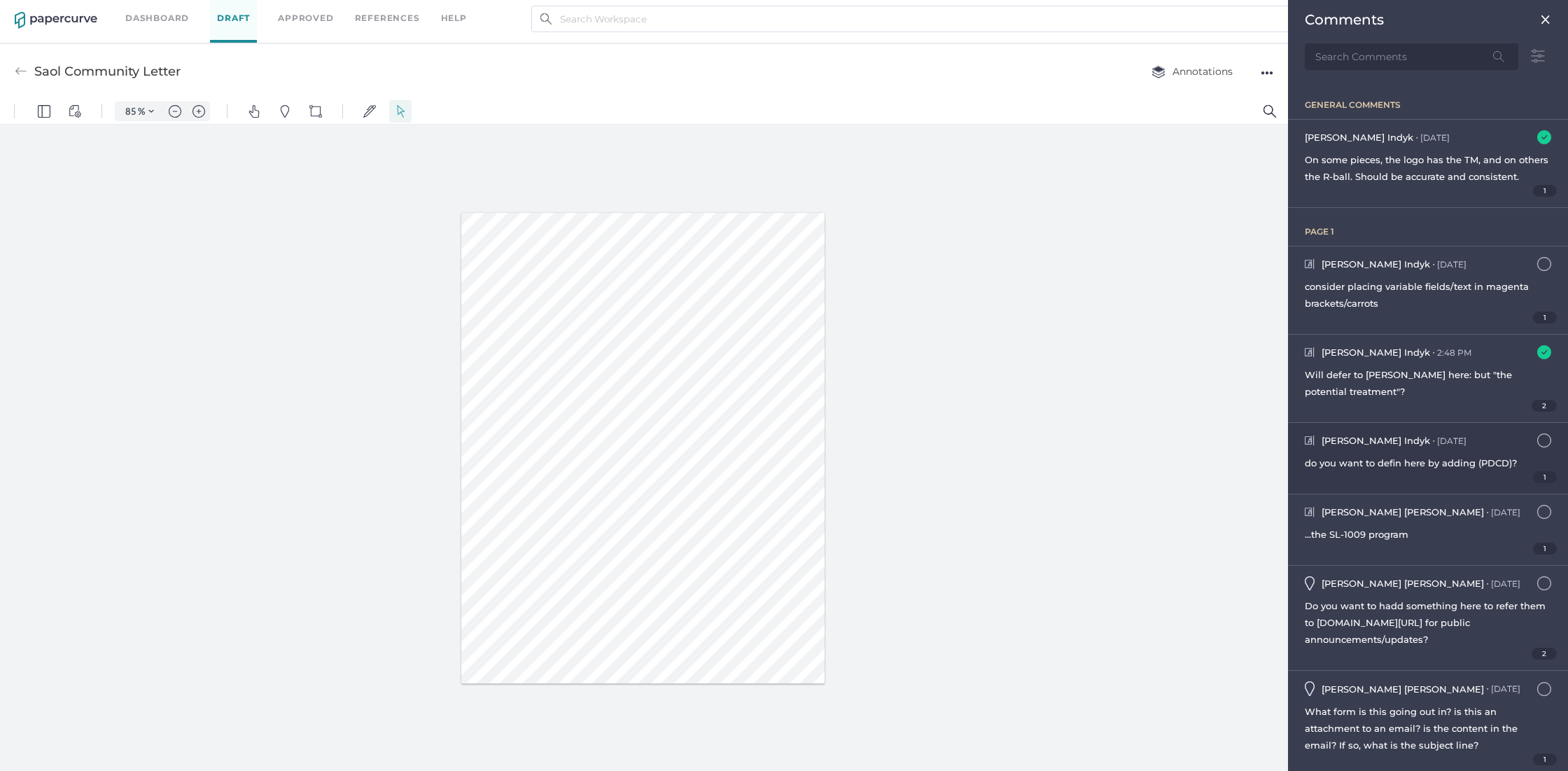
click at [1354, 471] on div "do you want to defin here by adding (PDCD)?" at bounding box center [1429, 463] width 246 height 17
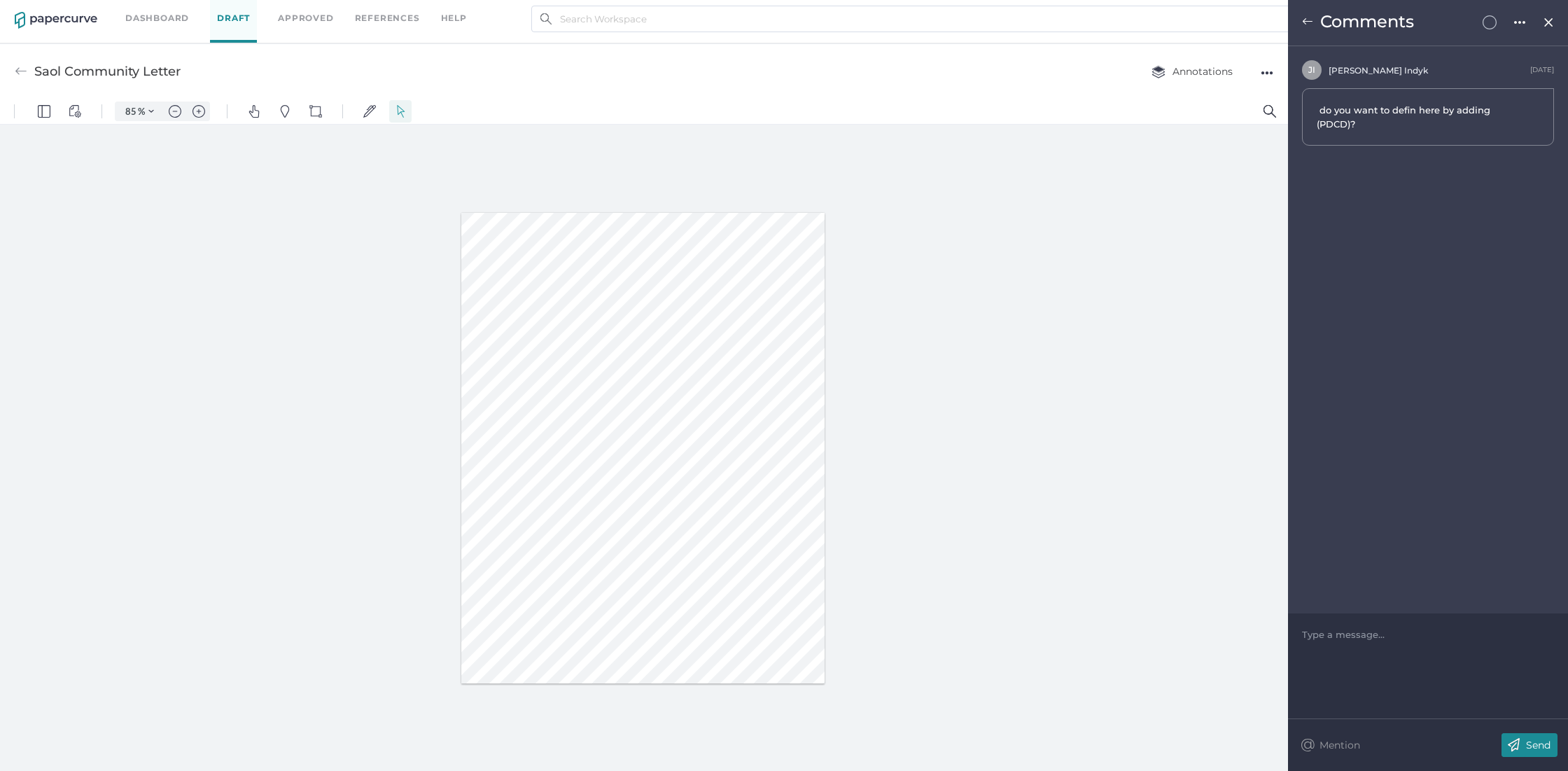
click at [1307, 22] on img at bounding box center [1307, 22] width 11 height 11
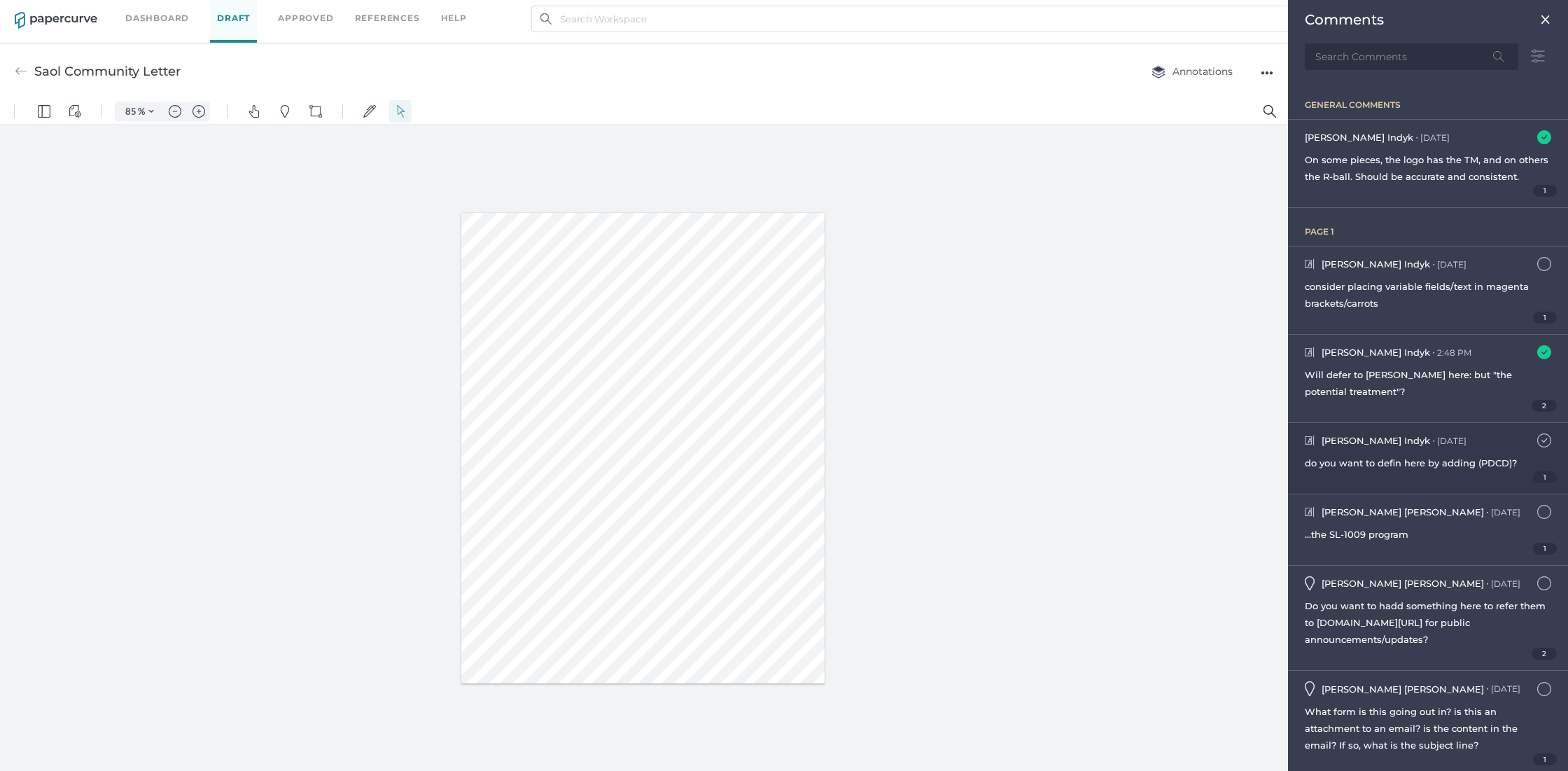
click at [1538, 448] on img at bounding box center [1545, 440] width 14 height 14
click at [1358, 538] on div "Jeff Janofsky ● Aug 21 August 21, 2025 at 11:16am ...the SL-1009 program 1" at bounding box center [1428, 530] width 280 height 71
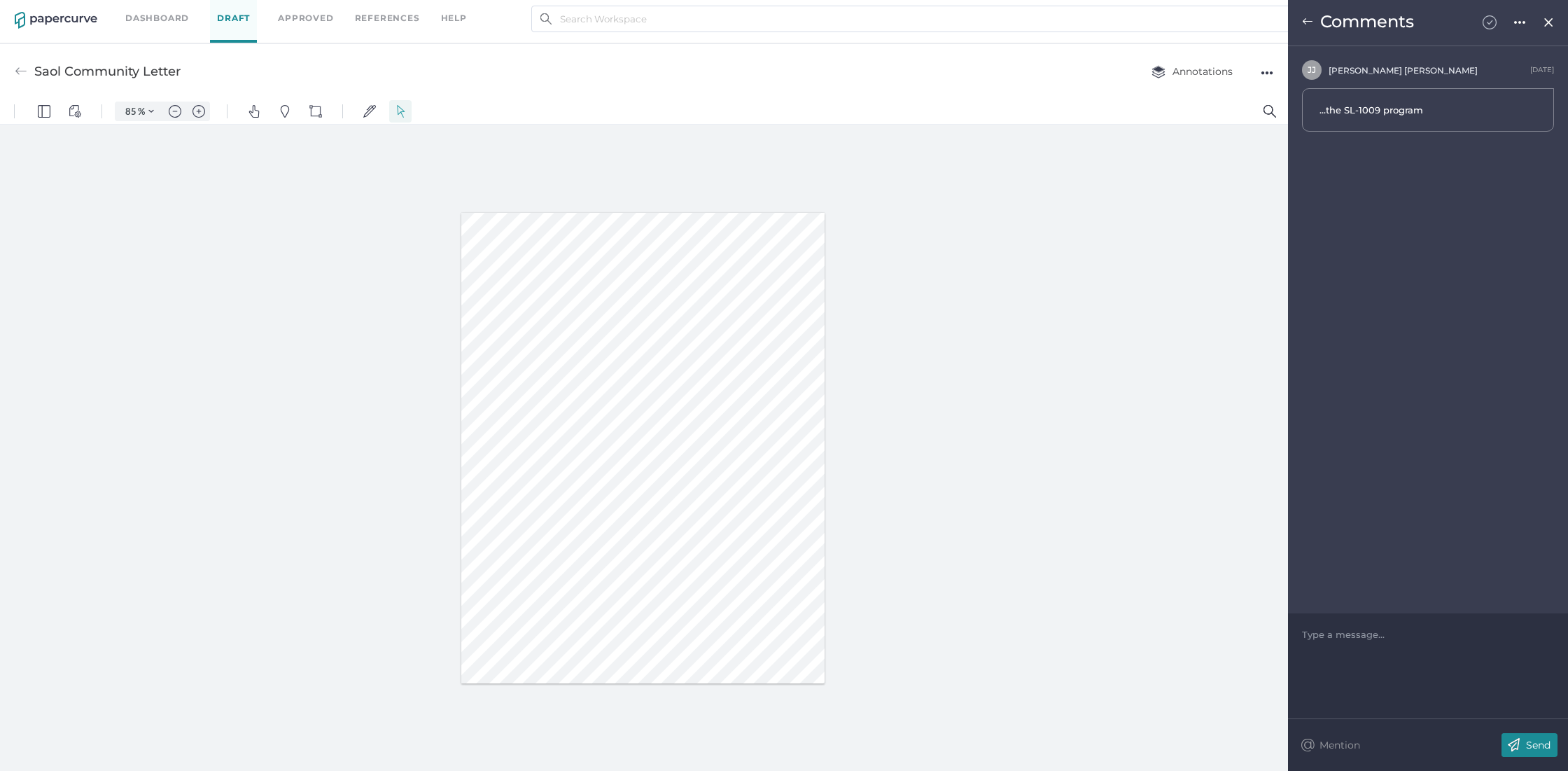
click at [1488, 21] on img at bounding box center [1490, 22] width 14 height 14
click at [1309, 20] on img at bounding box center [1307, 22] width 11 height 11
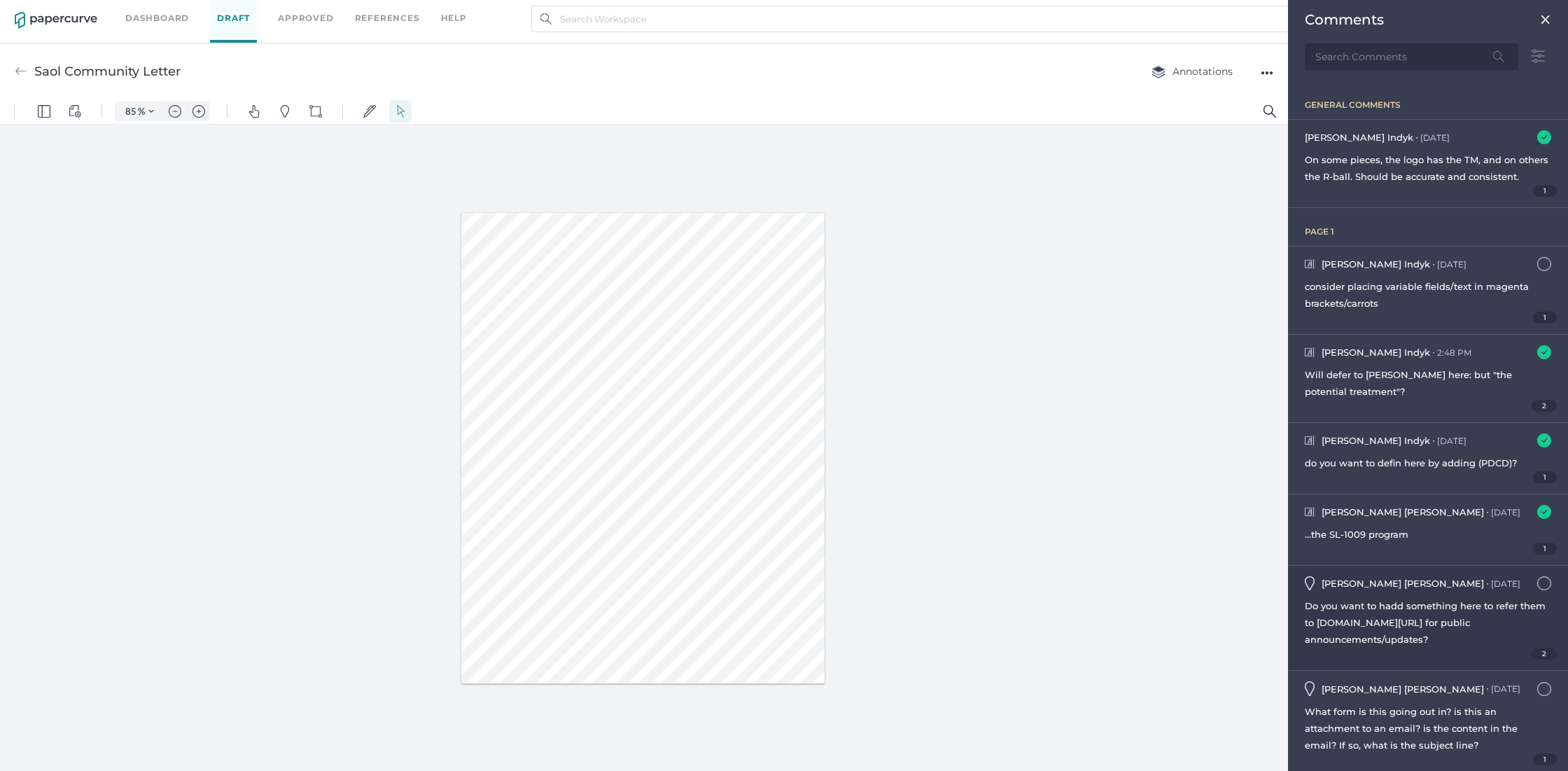
click at [1455, 624] on span "Do you want to hadd something here to refer them to www.saolrx.com/news/ for pu…" at bounding box center [1426, 623] width 241 height 45
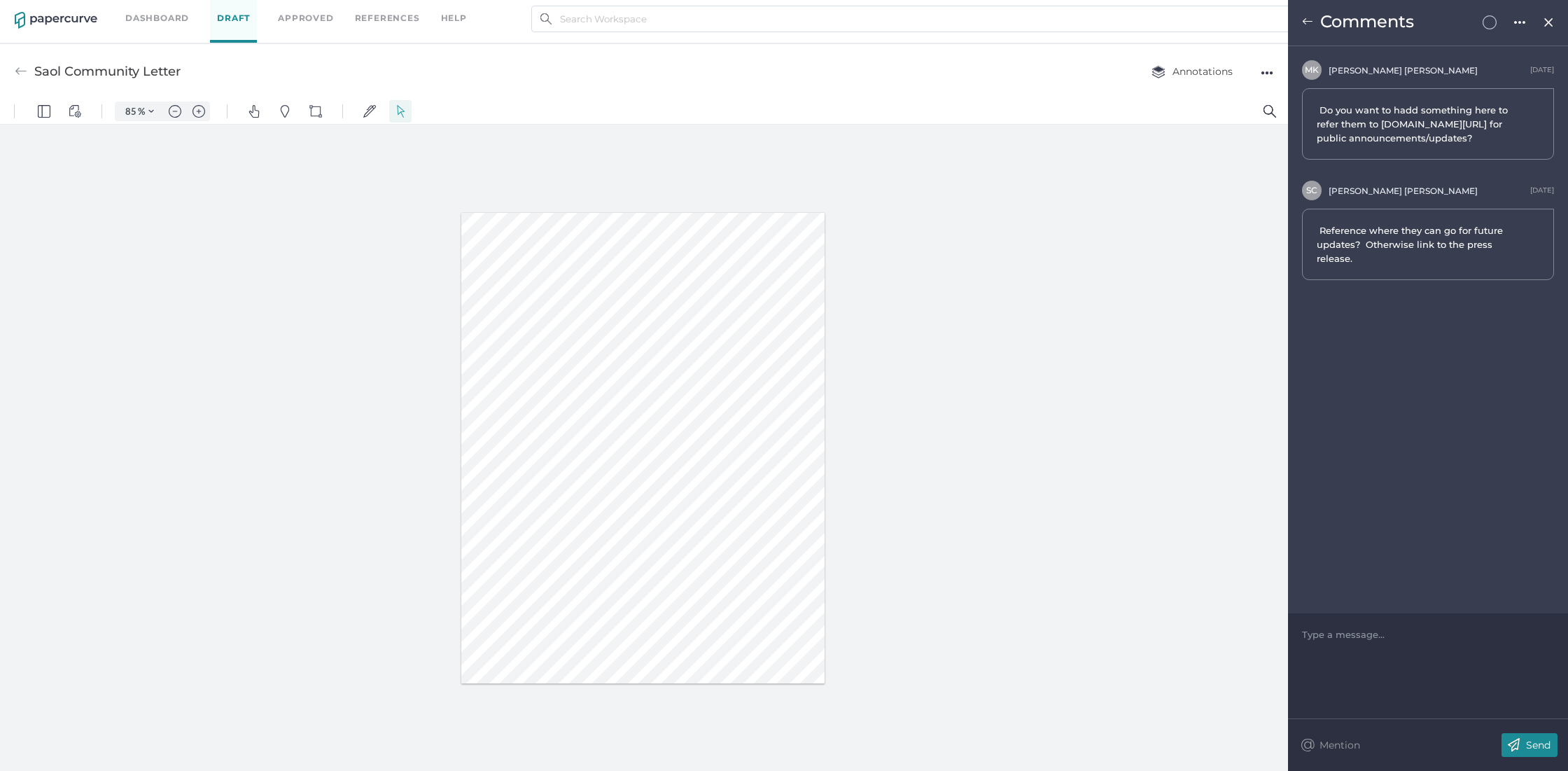
click at [1491, 25] on img at bounding box center [1490, 22] width 14 height 14
click at [1309, 19] on img at bounding box center [1307, 22] width 11 height 11
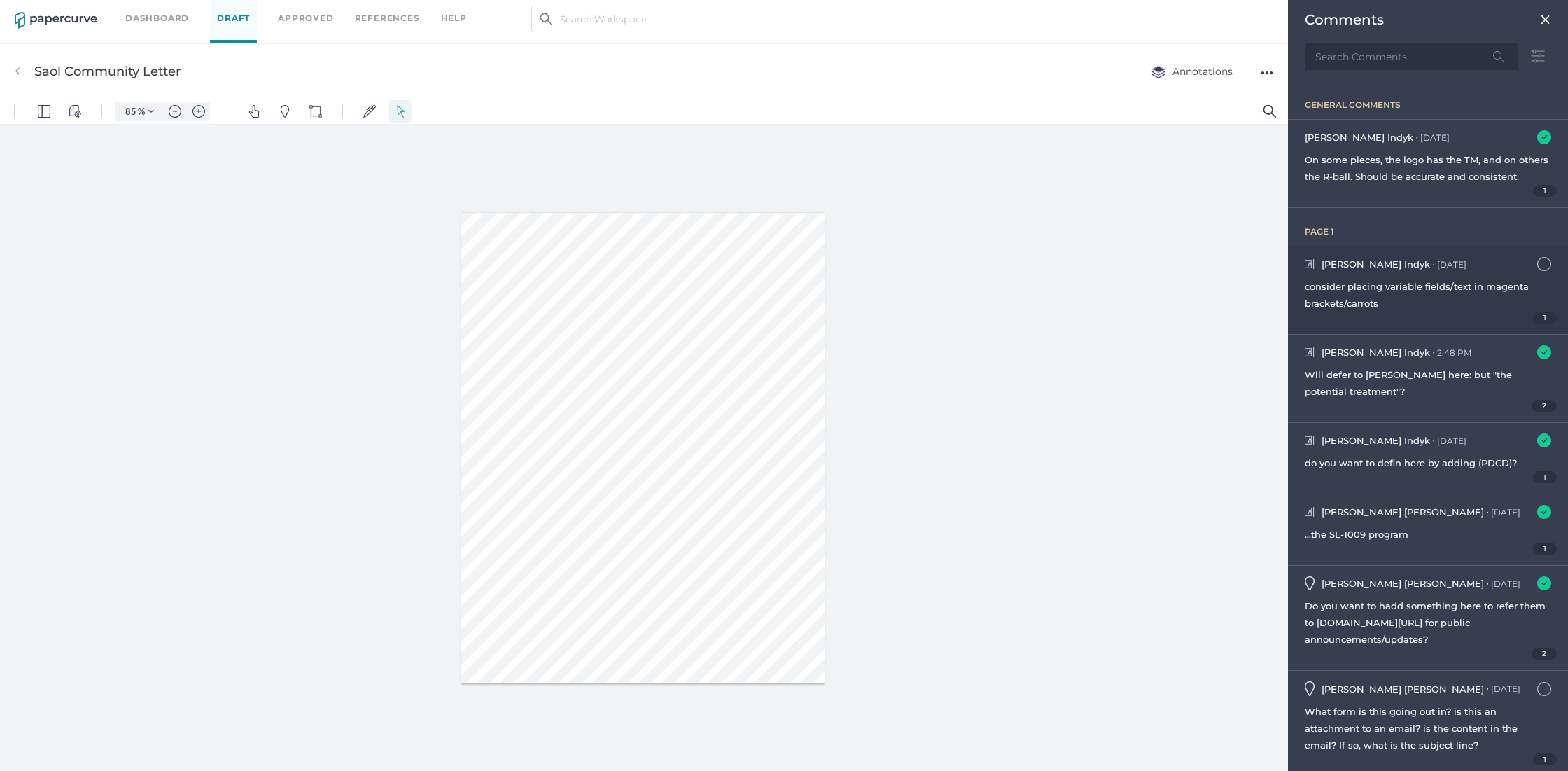
click at [1336, 310] on div "consider placing variable fields/text in magenta brackets/carrots" at bounding box center [1429, 295] width 246 height 34
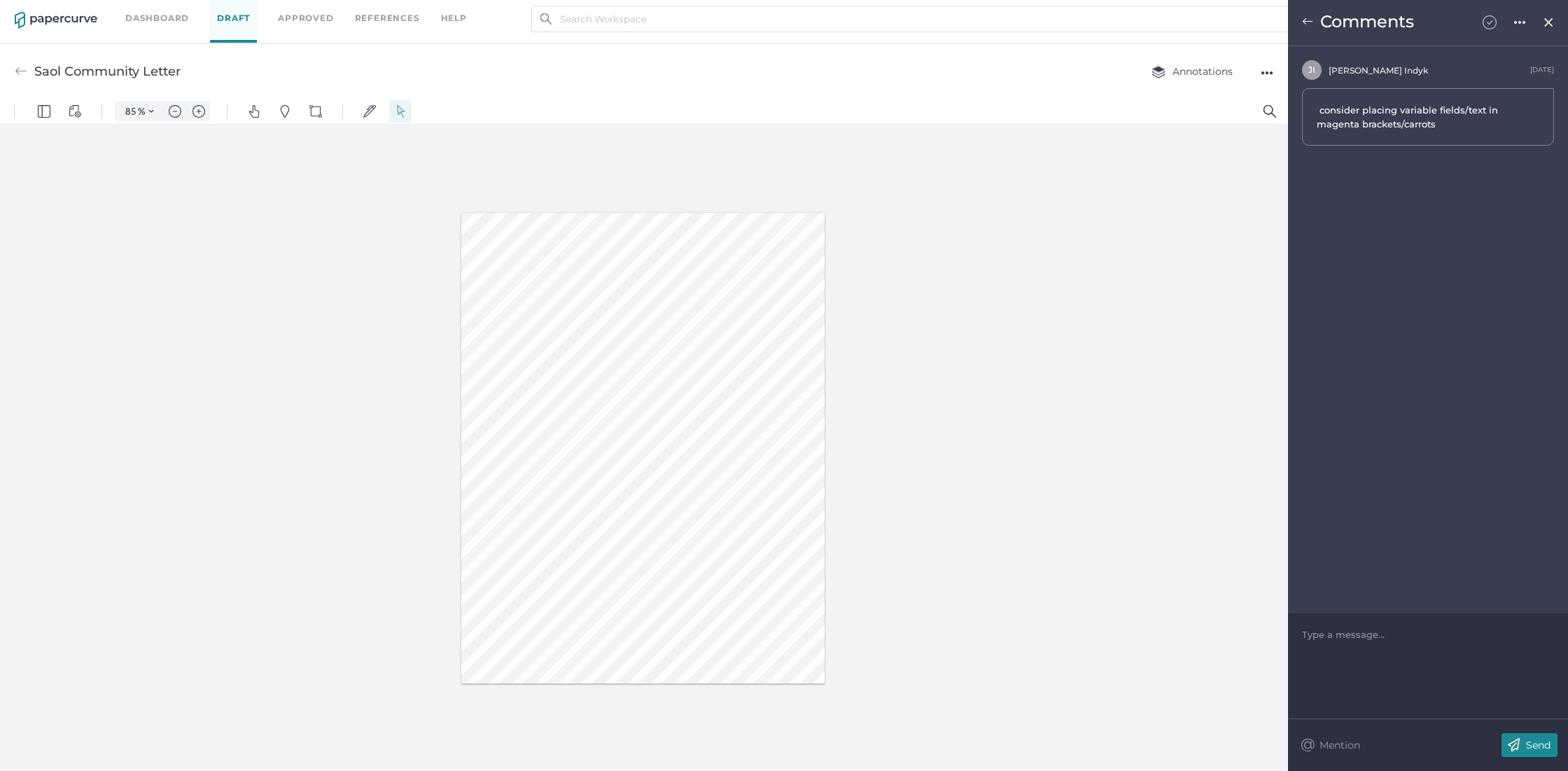
click at [1492, 21] on img at bounding box center [1490, 22] width 14 height 14
click at [1311, 21] on img at bounding box center [1307, 22] width 11 height 11
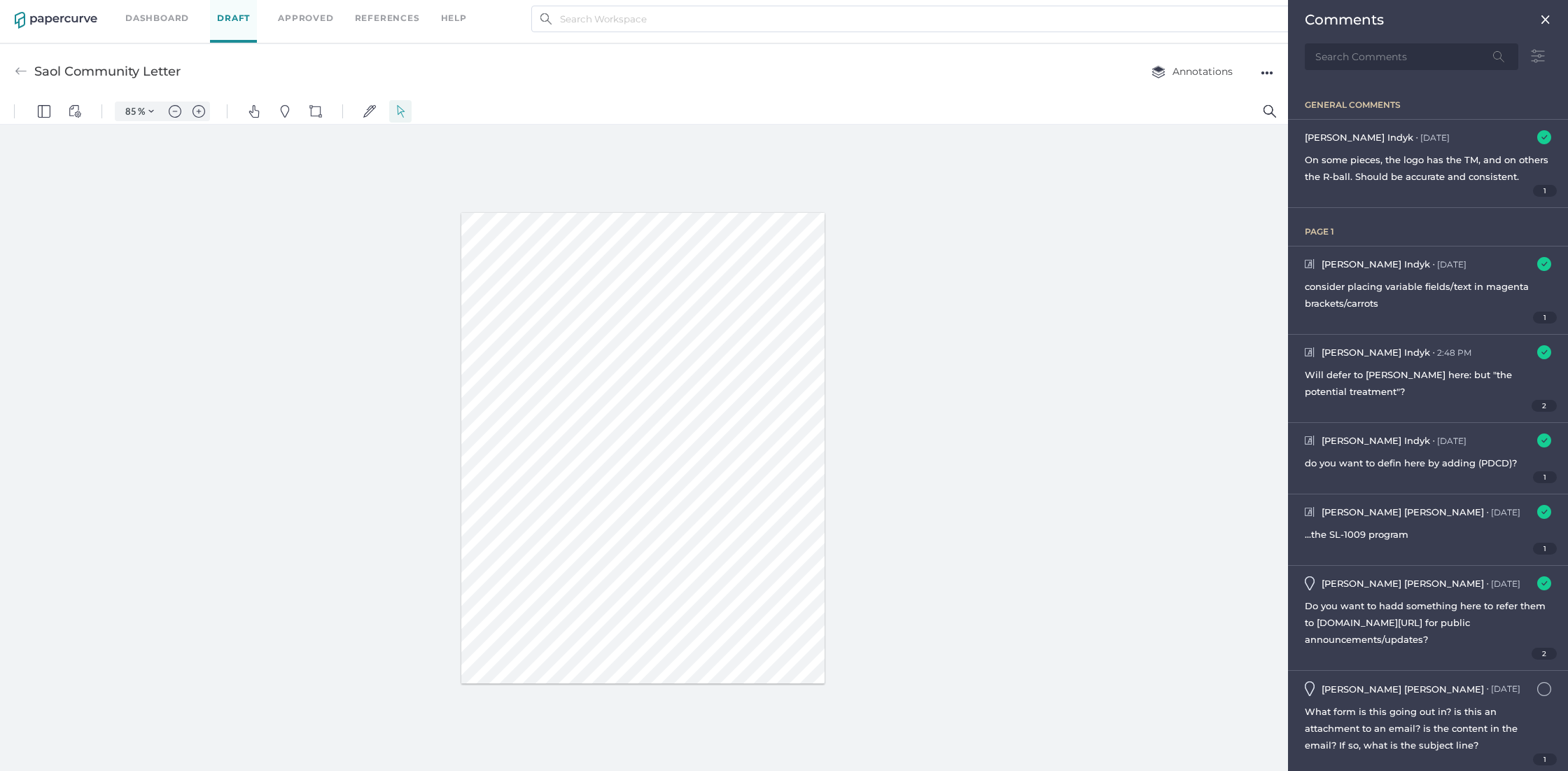
scroll to position [17, 0]
click at [1414, 727] on span "What form is this going out in? is this an attachment to an email? is the conte…" at bounding box center [1411, 723] width 213 height 45
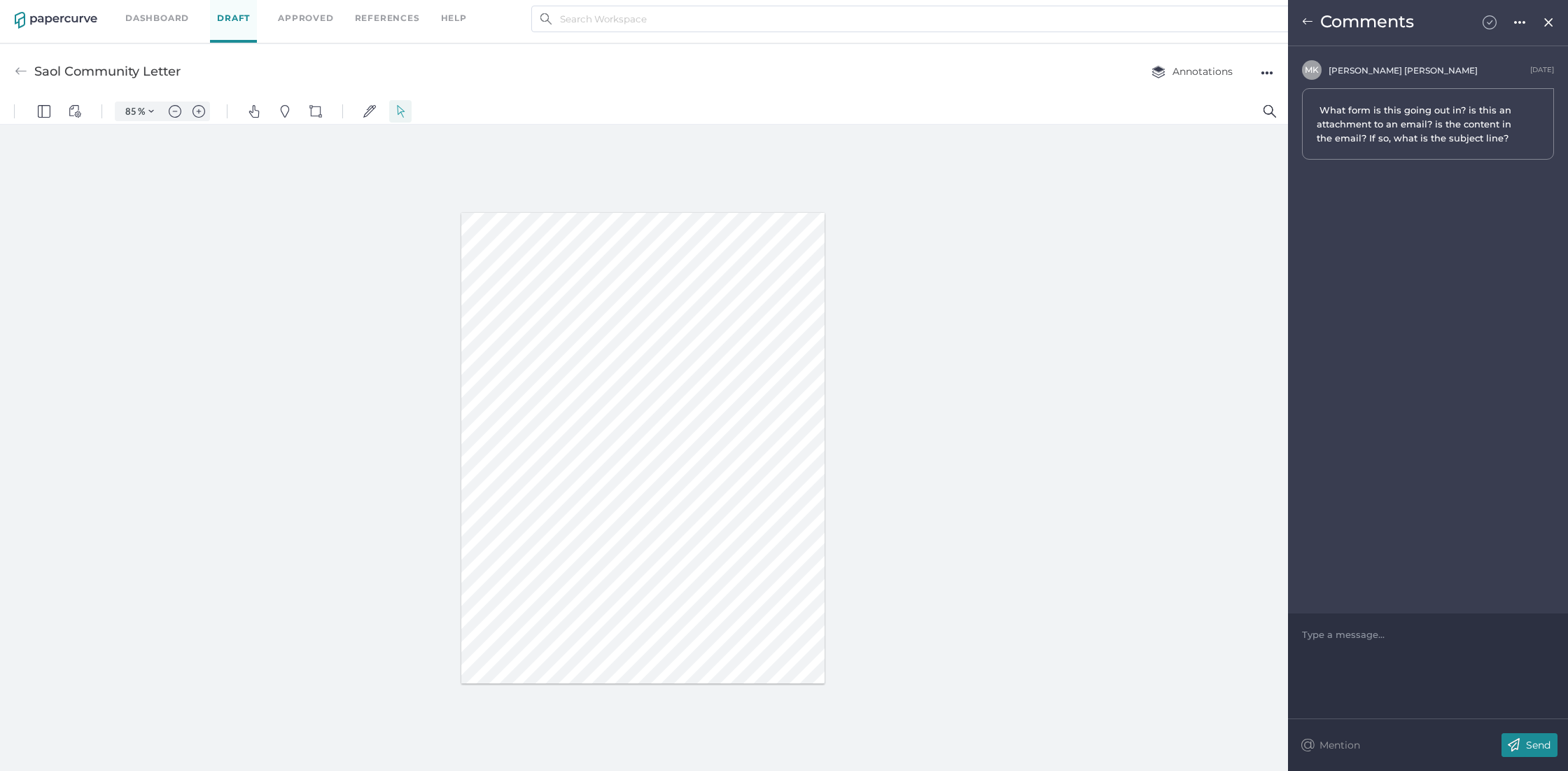
click at [1487, 22] on img at bounding box center [1490, 22] width 14 height 14
click at [1309, 20] on img at bounding box center [1307, 22] width 11 height 11
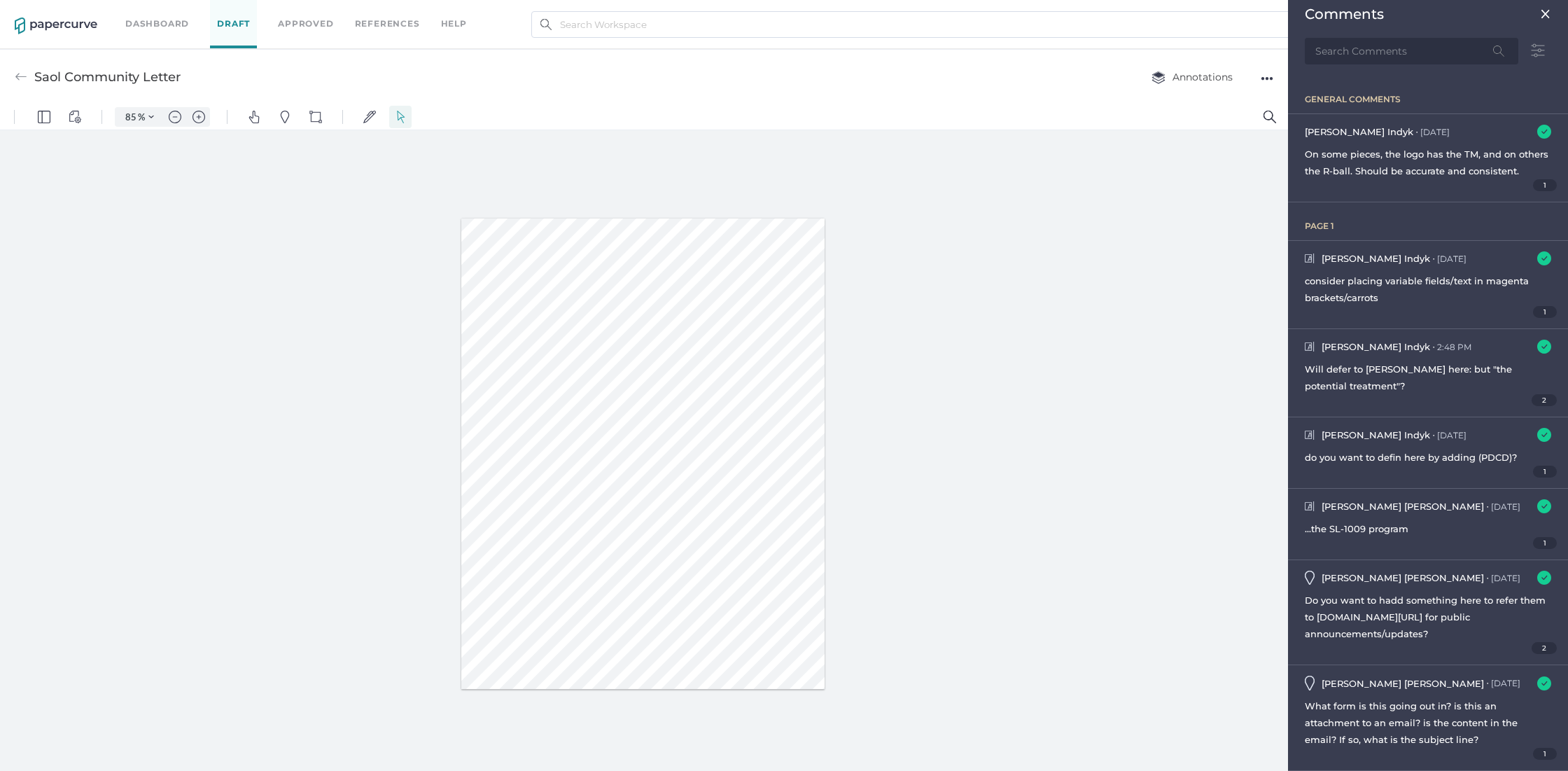
scroll to position [6, 0]
click at [1265, 73] on div "●●●" at bounding box center [1267, 72] width 13 height 20
click at [1180, 175] on span "Upload new version" at bounding box center [1212, 179] width 96 height 27
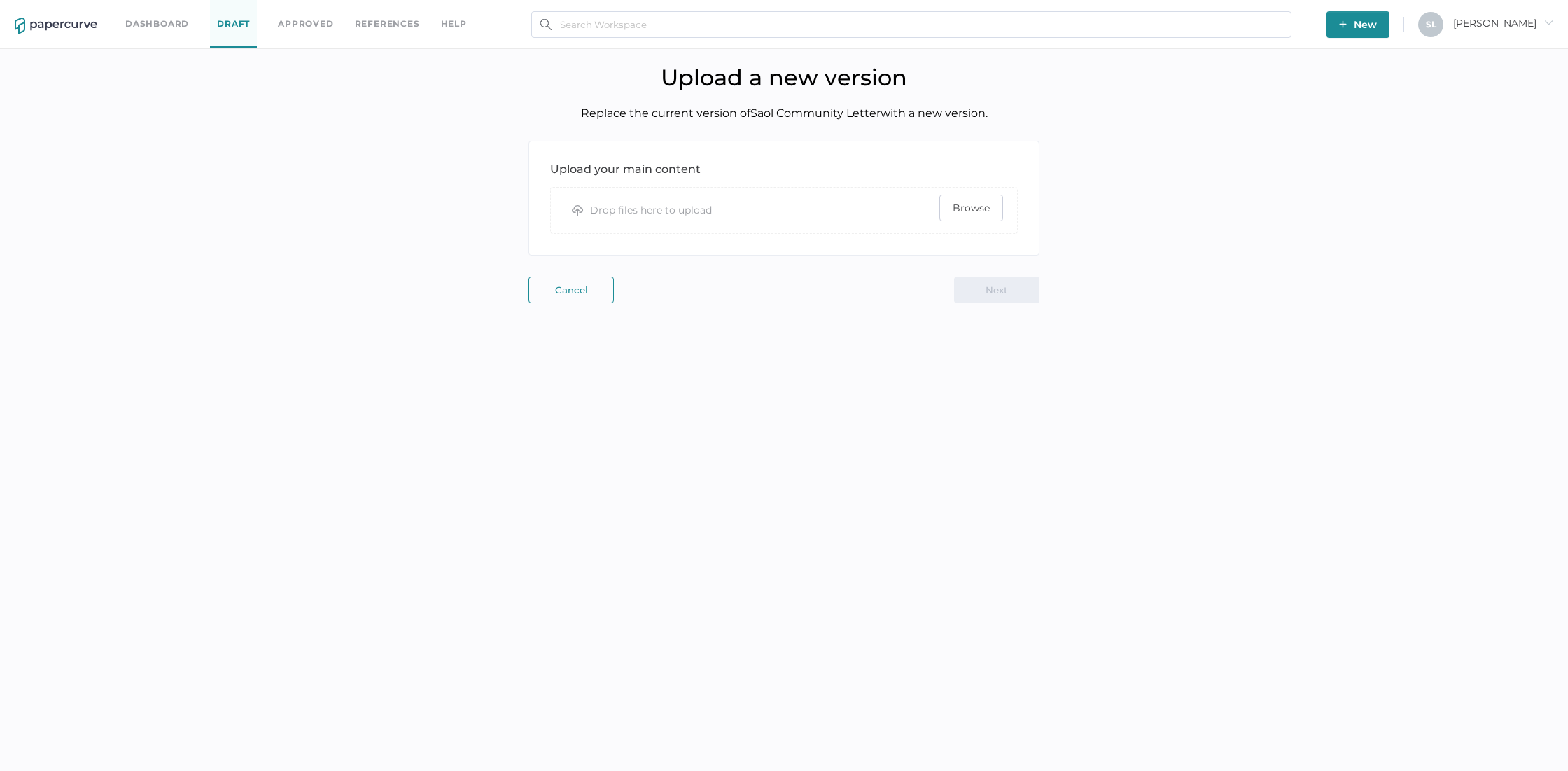
click at [978, 216] on span "Browse" at bounding box center [971, 208] width 37 height 25
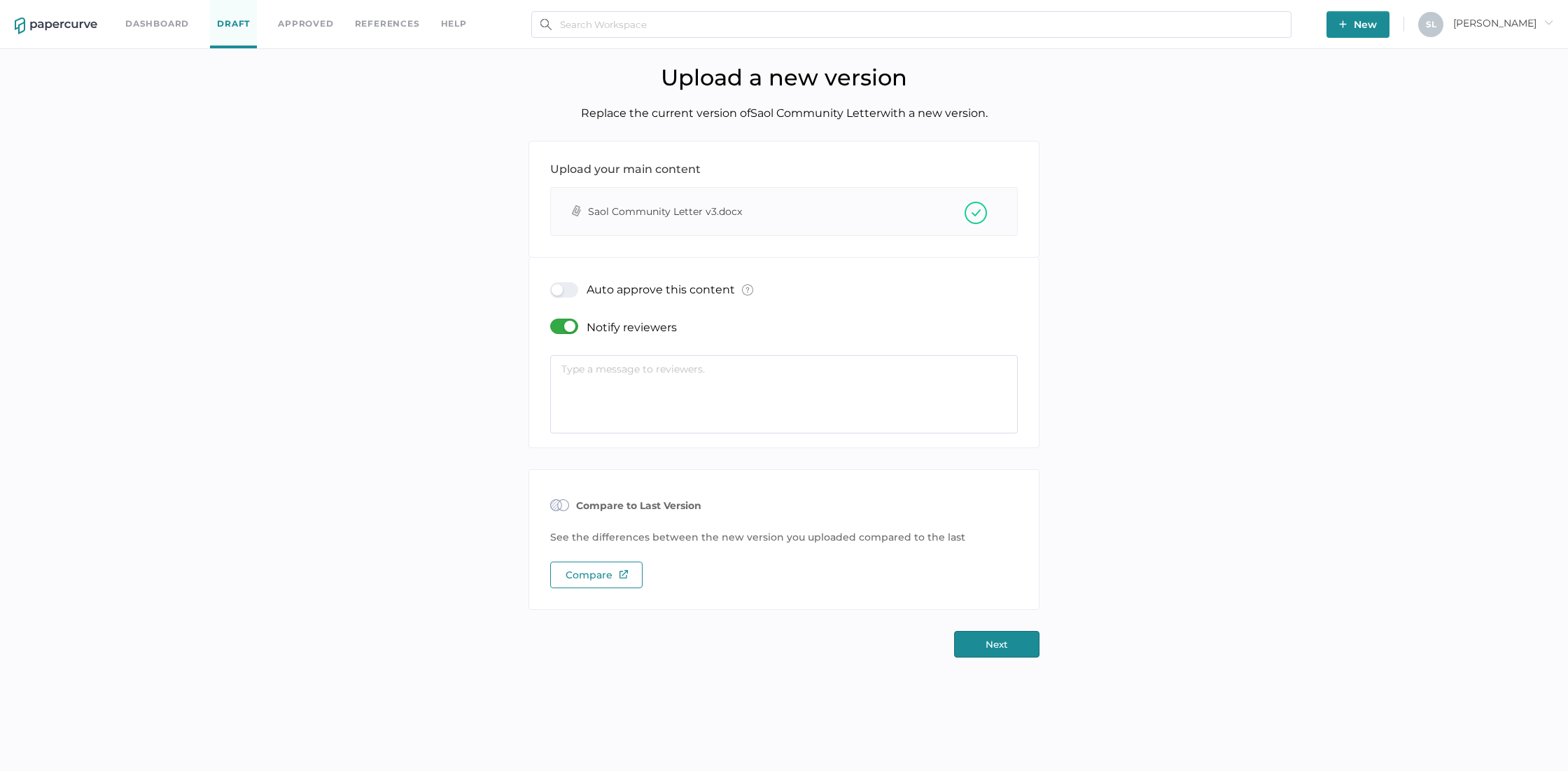
click at [651, 379] on textarea at bounding box center [784, 394] width 468 height 78
type textarea "Version 2 of community letter (disregard filename that says V3) for review"
click at [994, 650] on button "Next" at bounding box center [996, 644] width 85 height 27
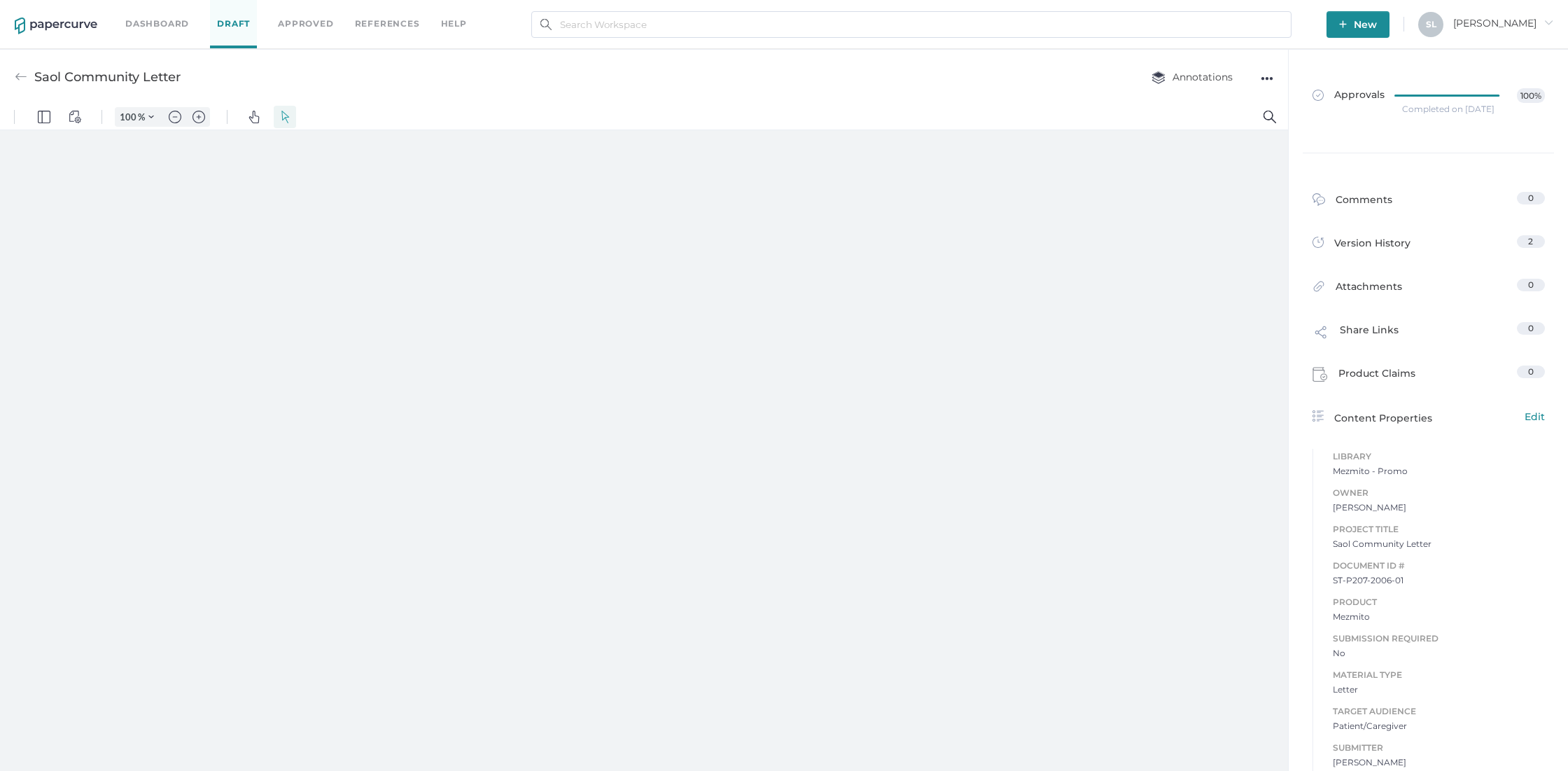
type input "85"
click at [165, 17] on link "Dashboard" at bounding box center [158, 24] width 64 height 16
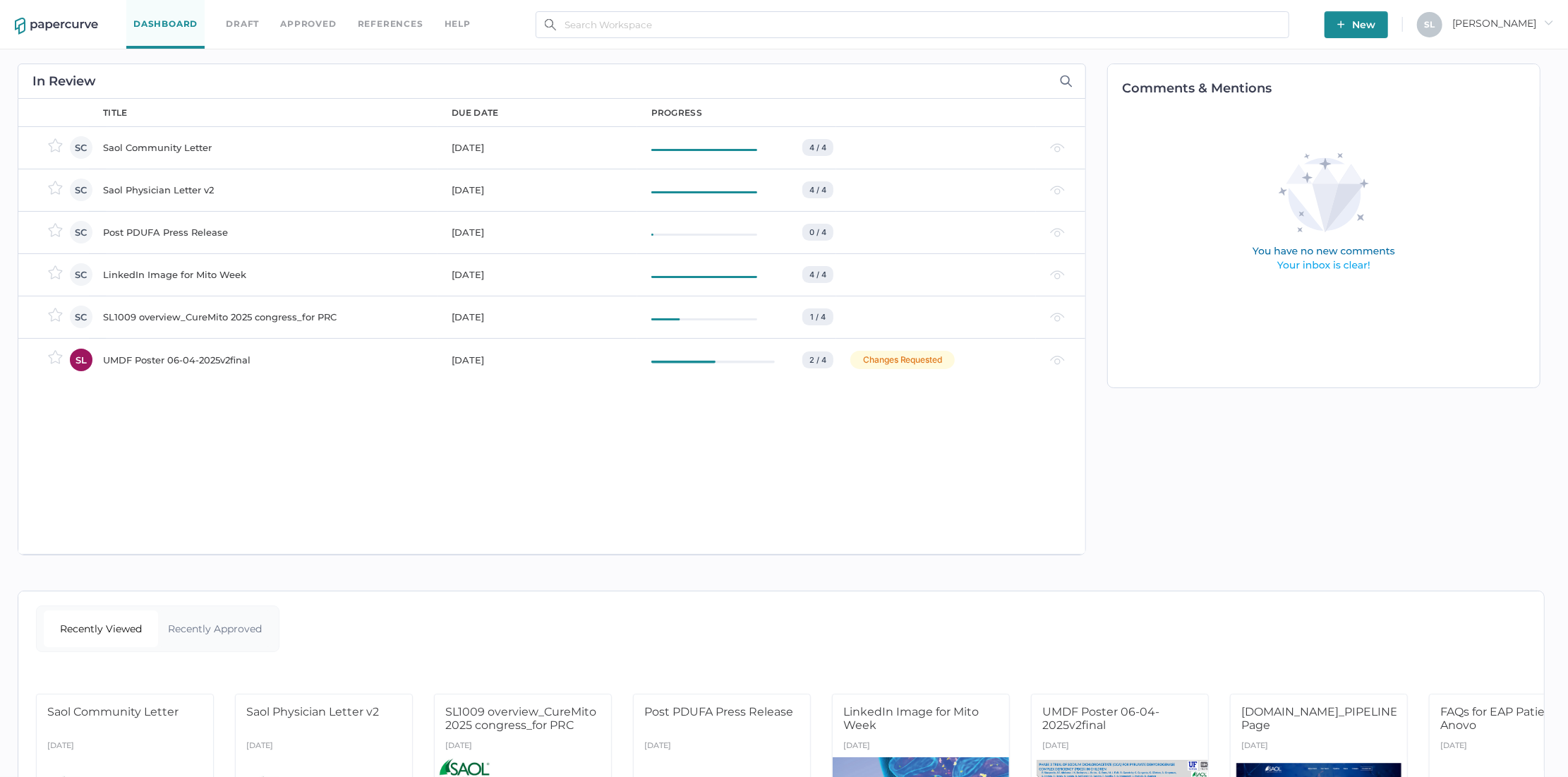
click at [195, 313] on div "SL1009 overview_CureMito 2025 congress_for PRC" at bounding box center [269, 317] width 331 height 17
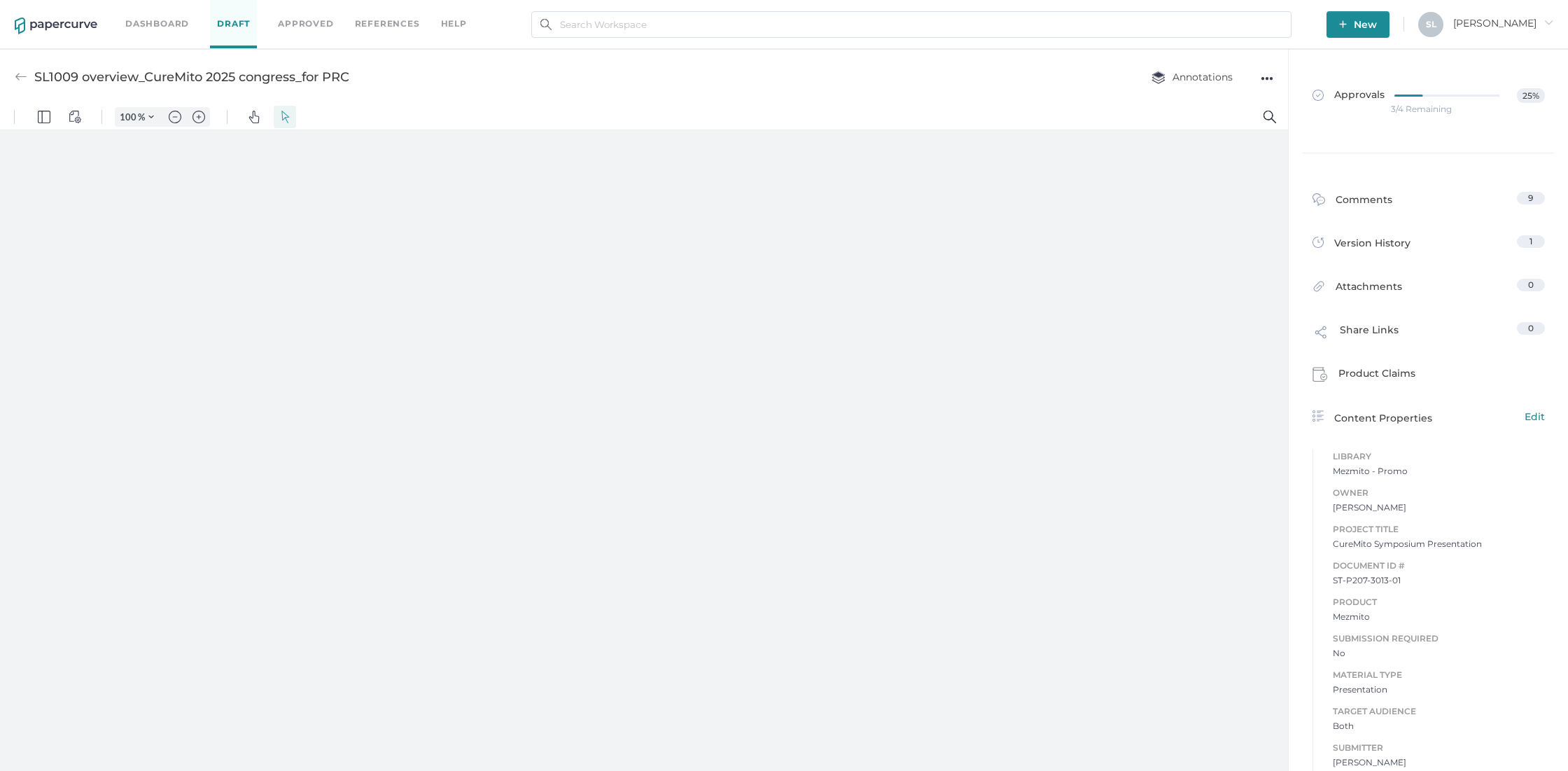
type input "85"
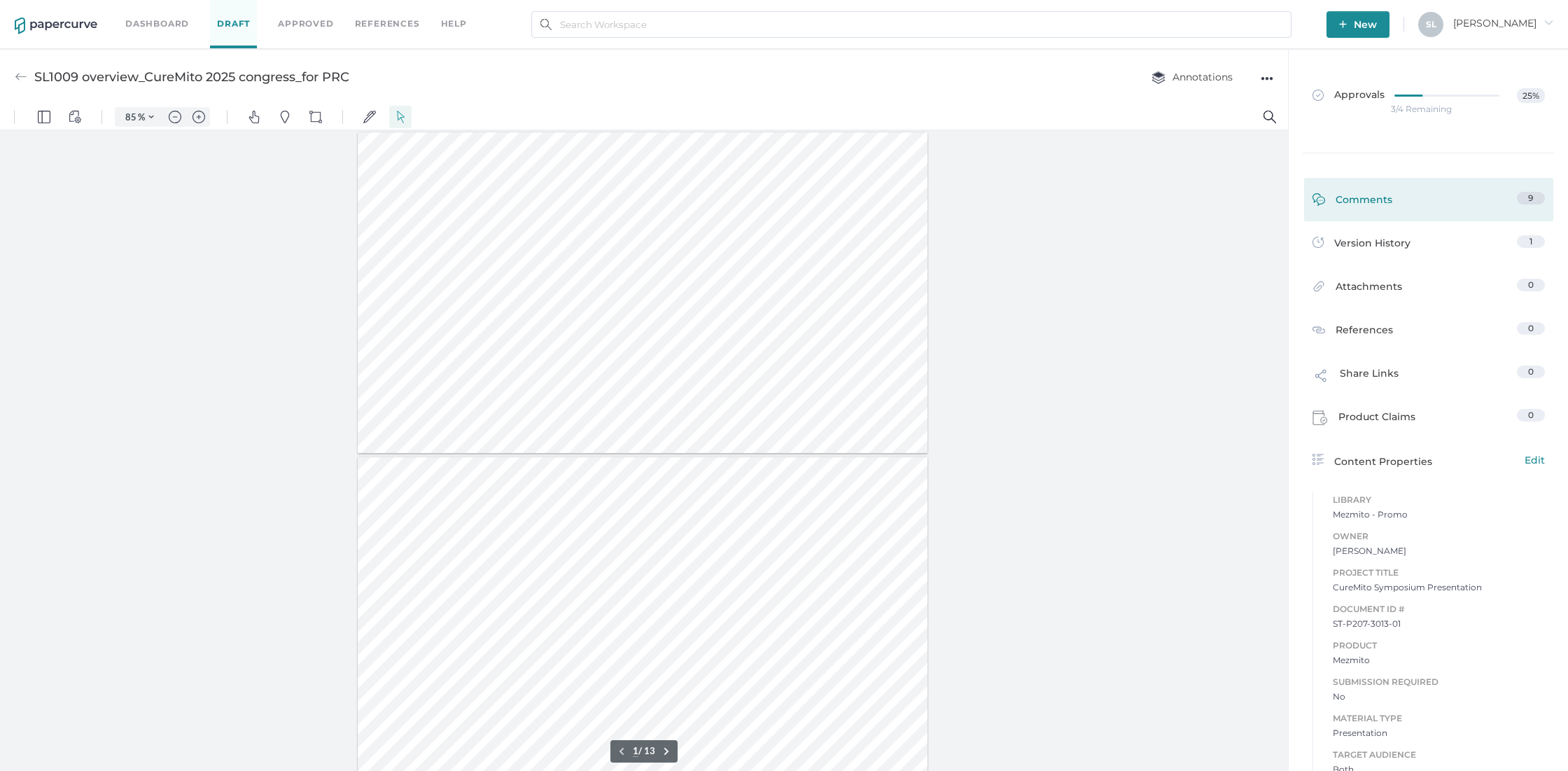
click at [1350, 197] on div "Comments" at bounding box center [1353, 202] width 80 height 22
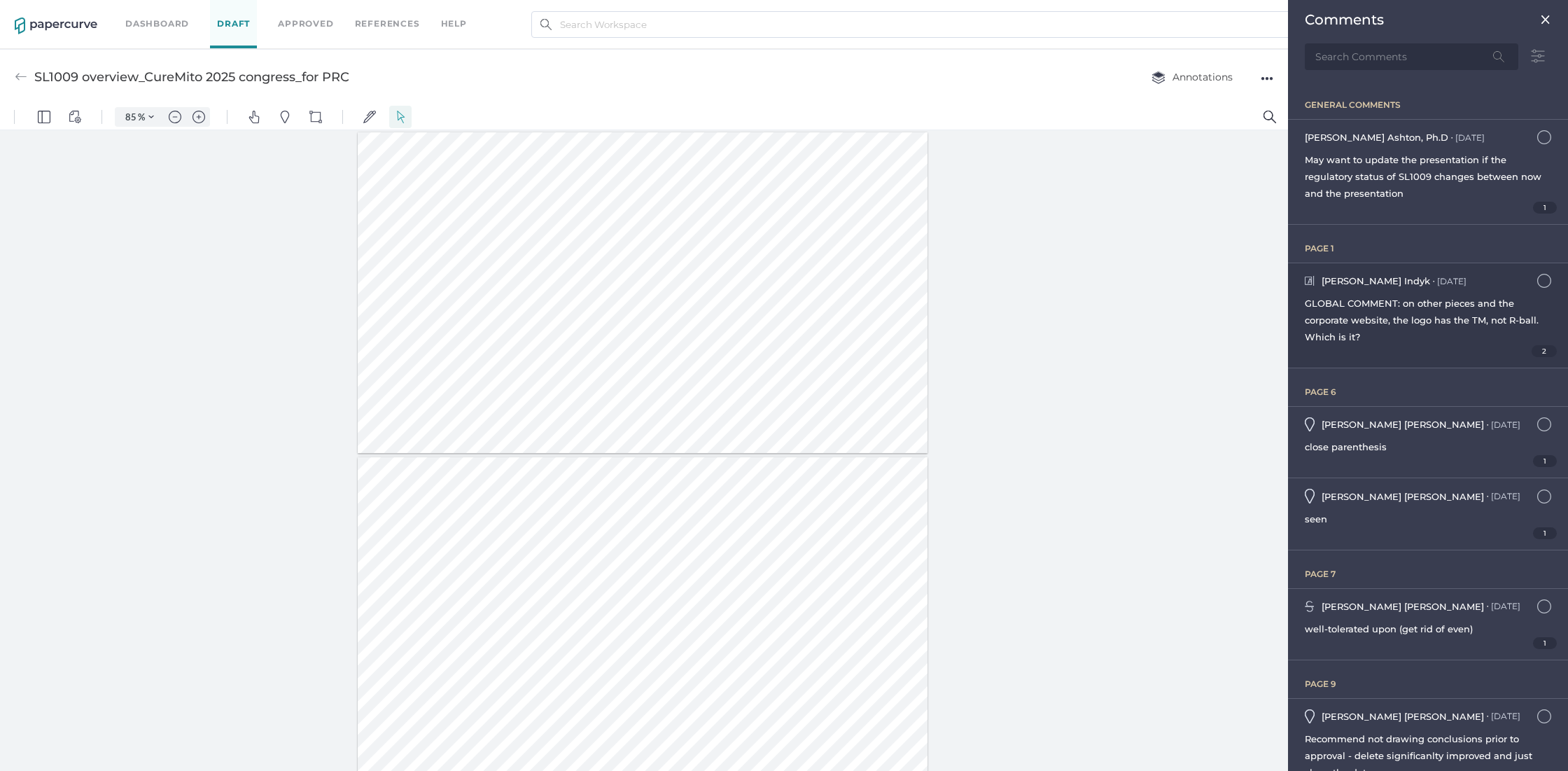
click at [1463, 317] on span "GLOBAL COMMENT: on other pieces and the corporate website, the logo has the TM,…" at bounding box center [1422, 320] width 234 height 45
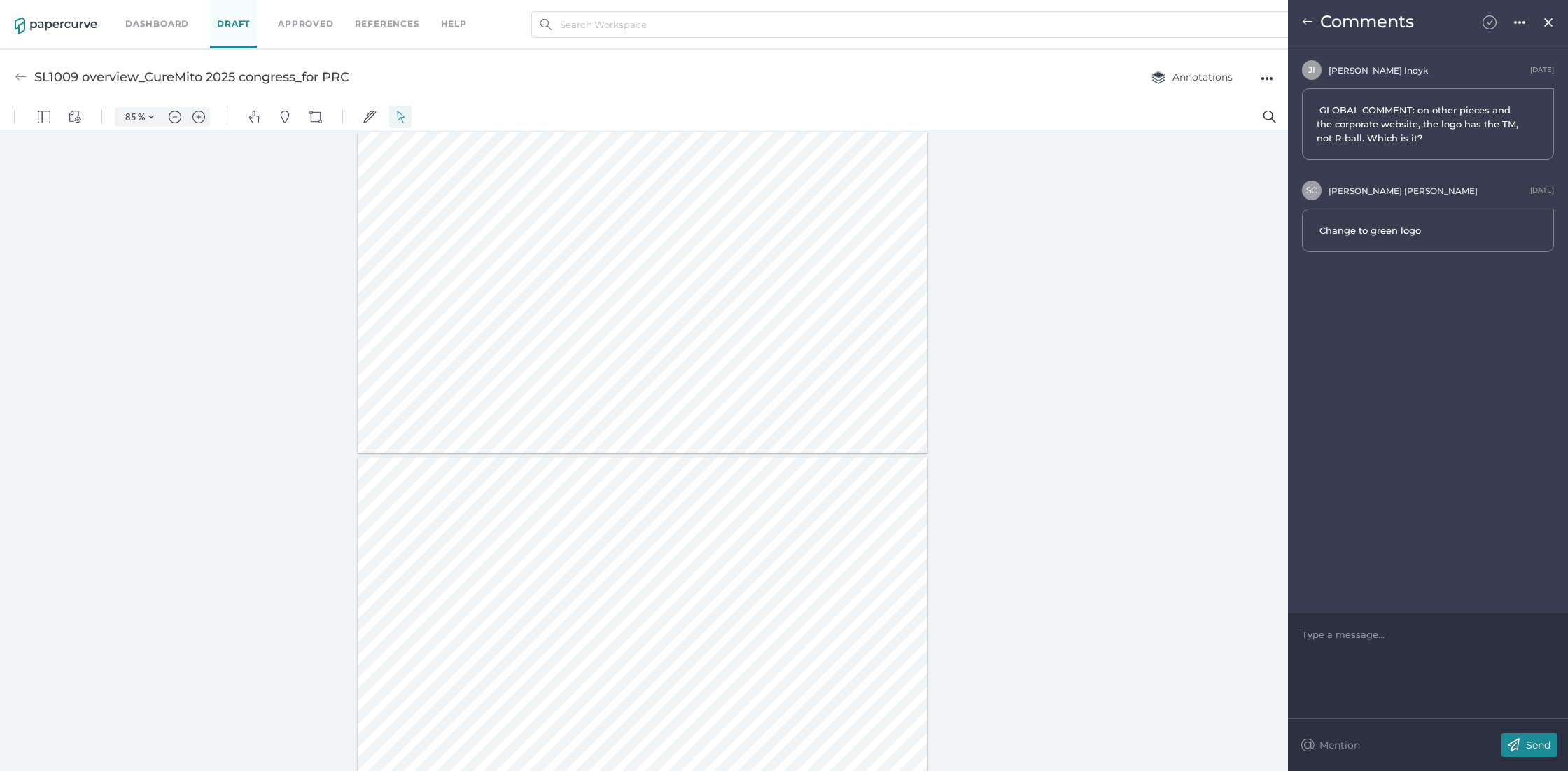
click at [1490, 24] on img at bounding box center [1490, 22] width 14 height 14
click at [1309, 21] on img at bounding box center [1307, 22] width 11 height 11
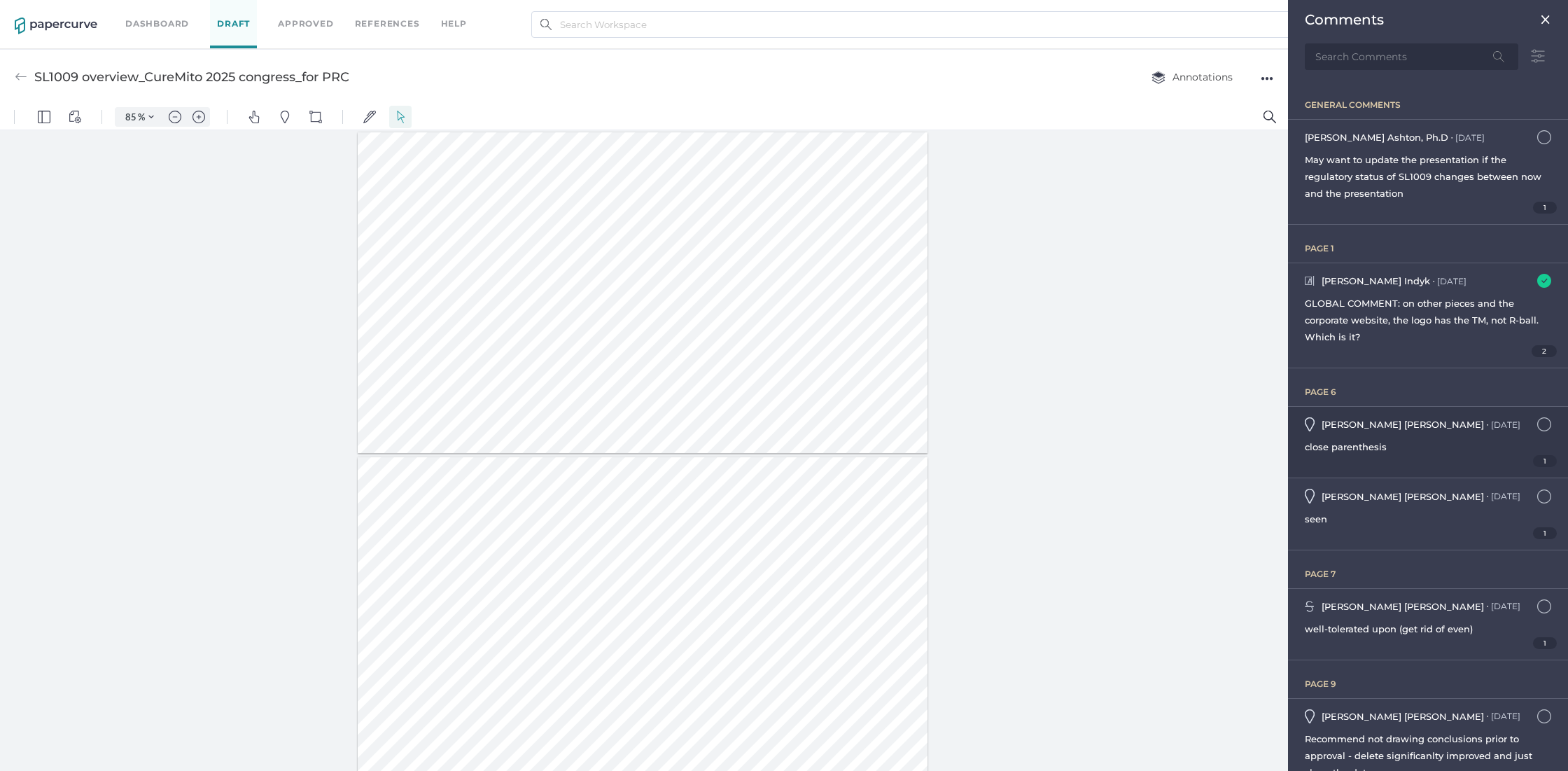
click at [1435, 435] on div "[PERSON_NAME] ● [DATE] [DATE] 10:02am close parenthesis 1" at bounding box center [1428, 442] width 280 height 71
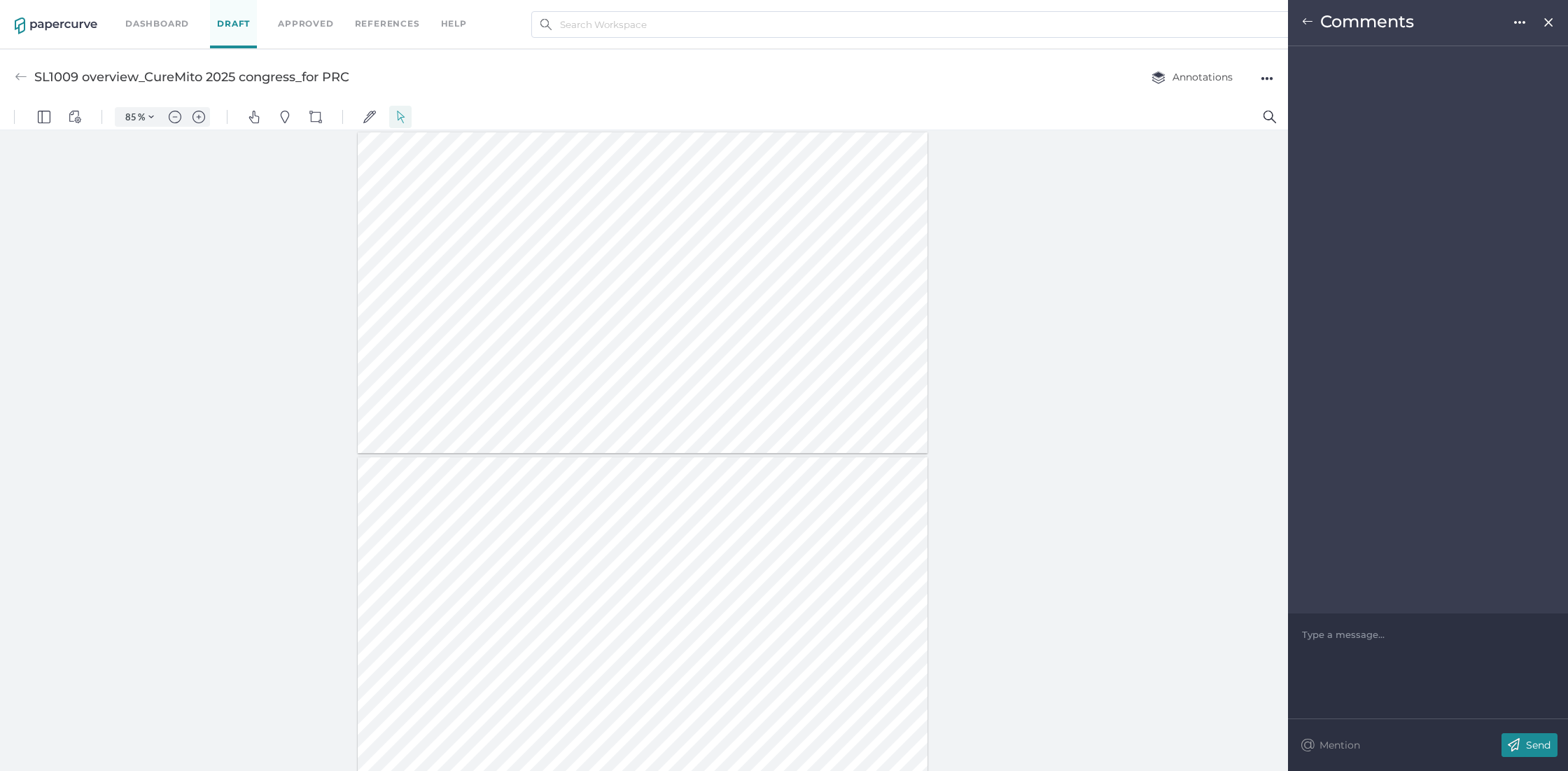
scroll to position [1534, 0]
click at [1488, 21] on img at bounding box center [1490, 22] width 14 height 14
click at [1305, 19] on img at bounding box center [1307, 22] width 11 height 11
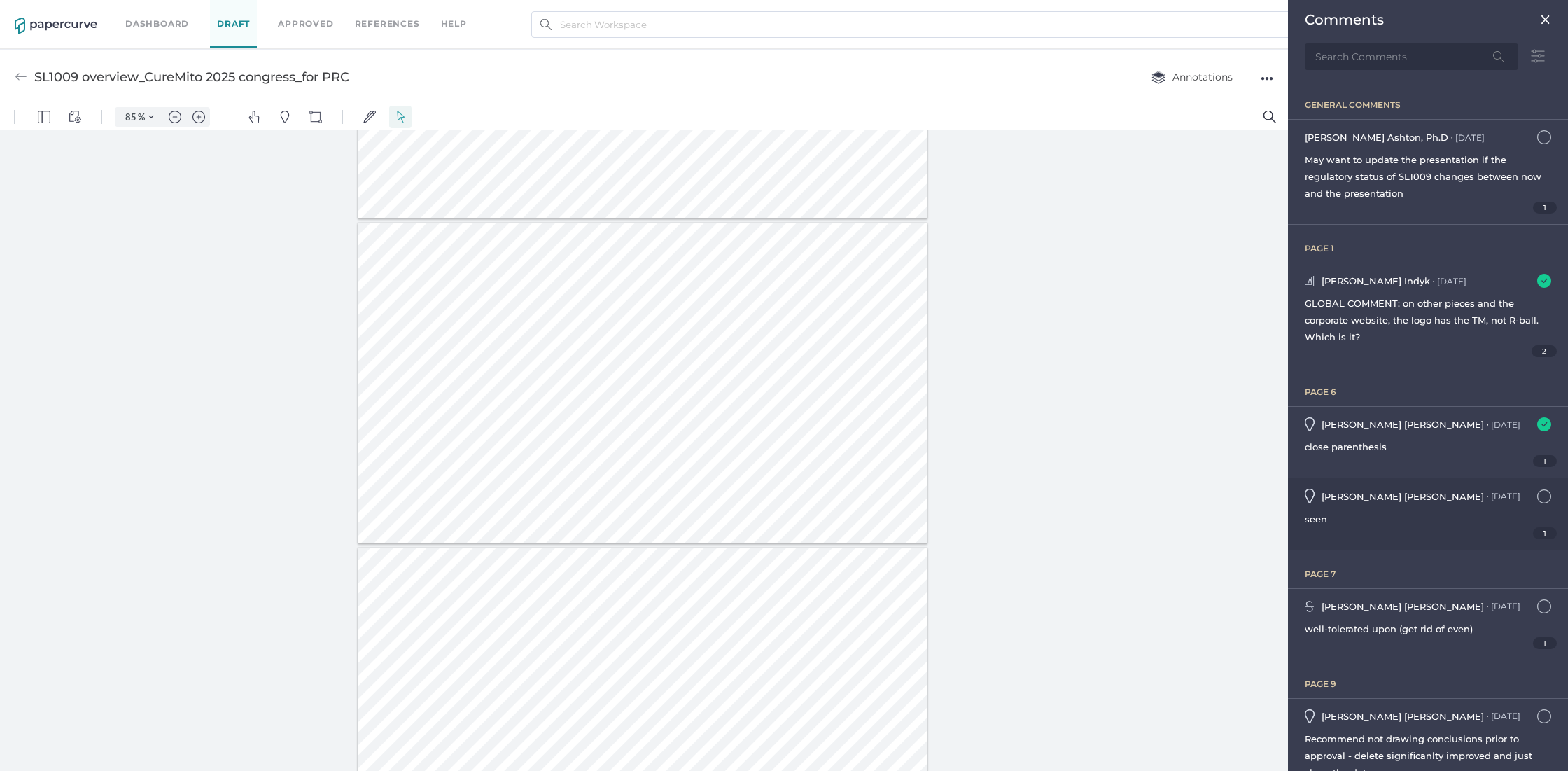
click at [1391, 518] on div "seen" at bounding box center [1429, 519] width 246 height 17
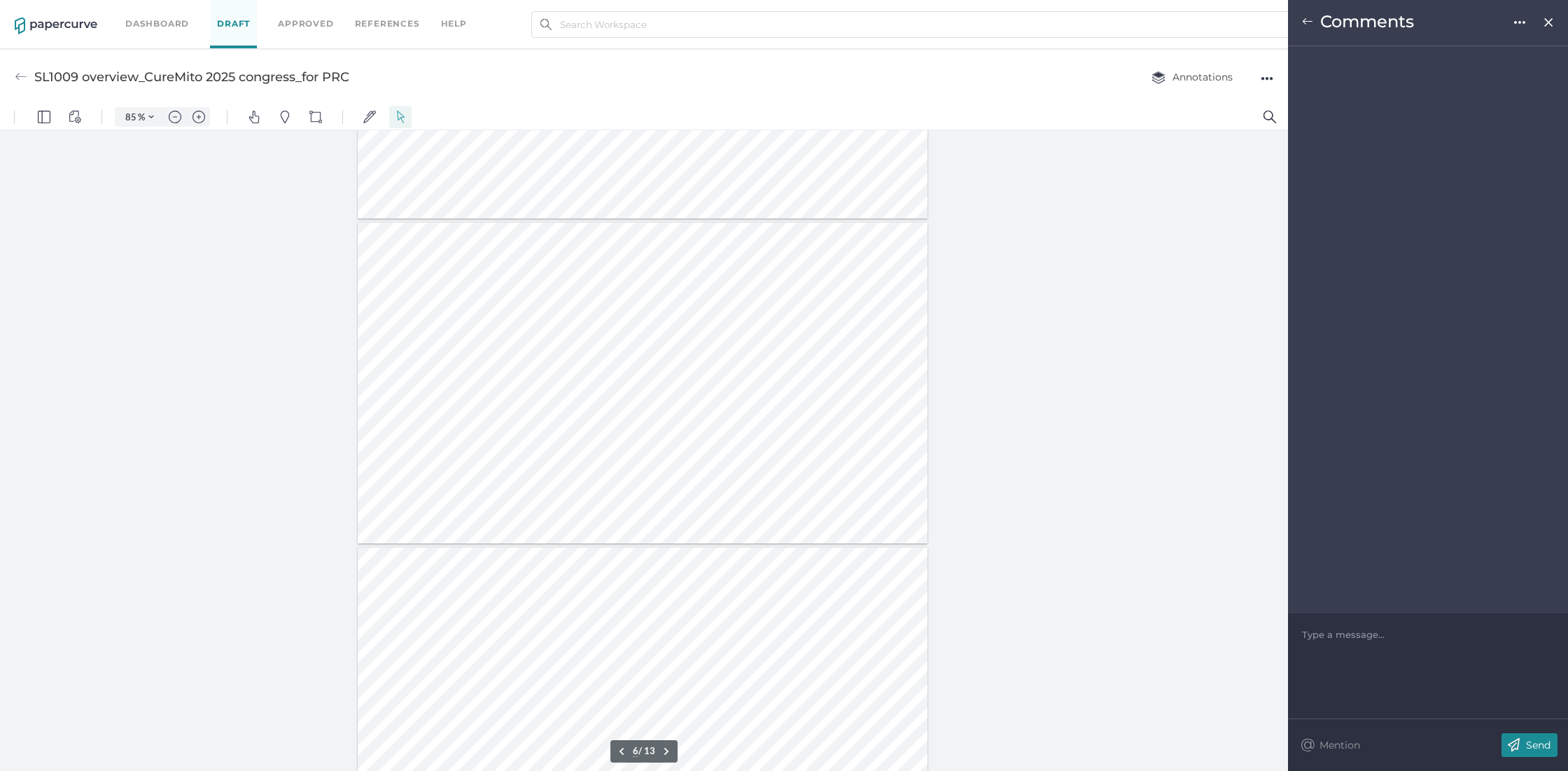
scroll to position [1392, 0]
click at [1494, 24] on img at bounding box center [1490, 22] width 14 height 14
click at [1305, 22] on img at bounding box center [1307, 22] width 11 height 11
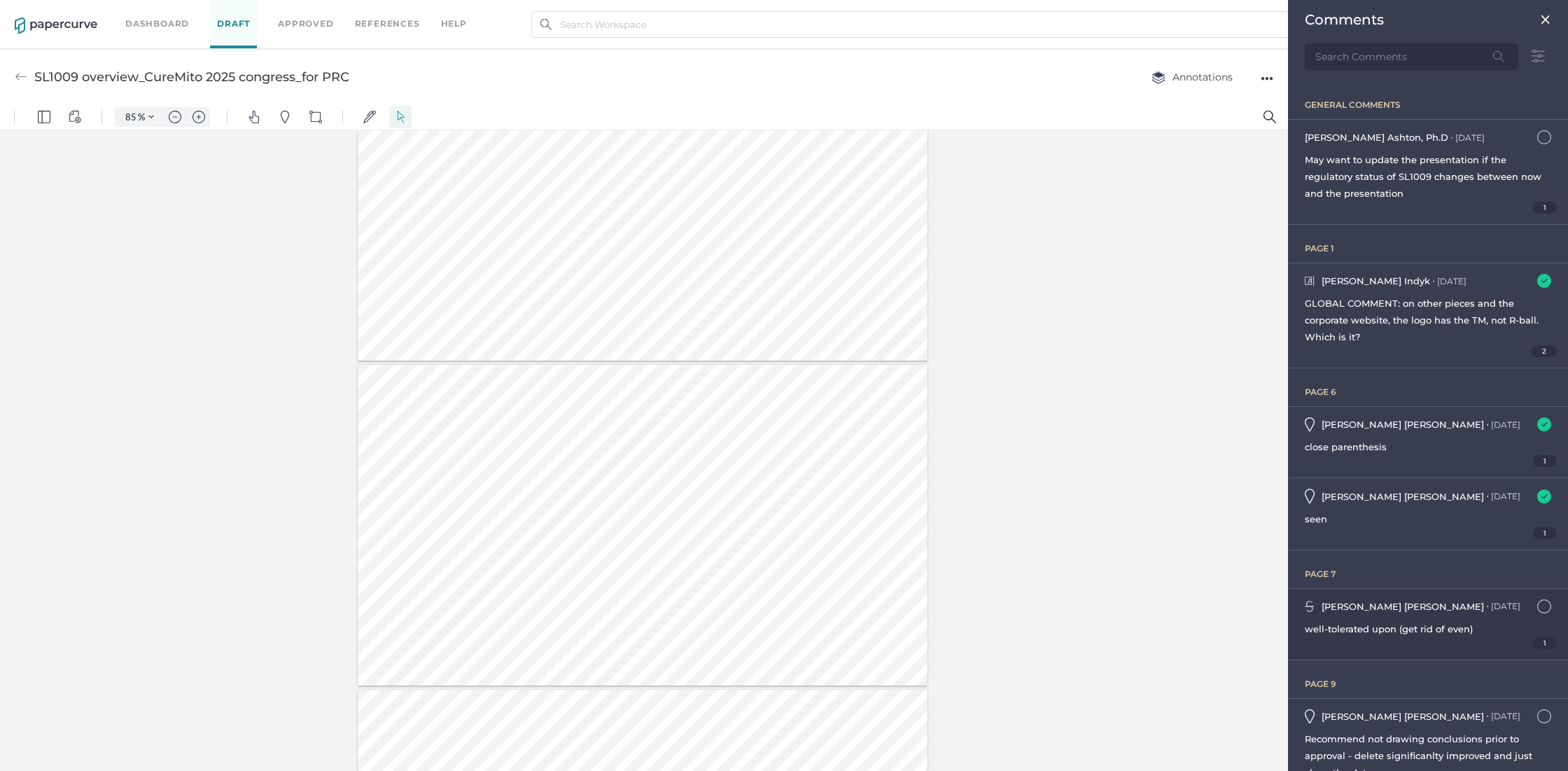
click at [1430, 637] on div "1" at bounding box center [1429, 644] width 246 height 12
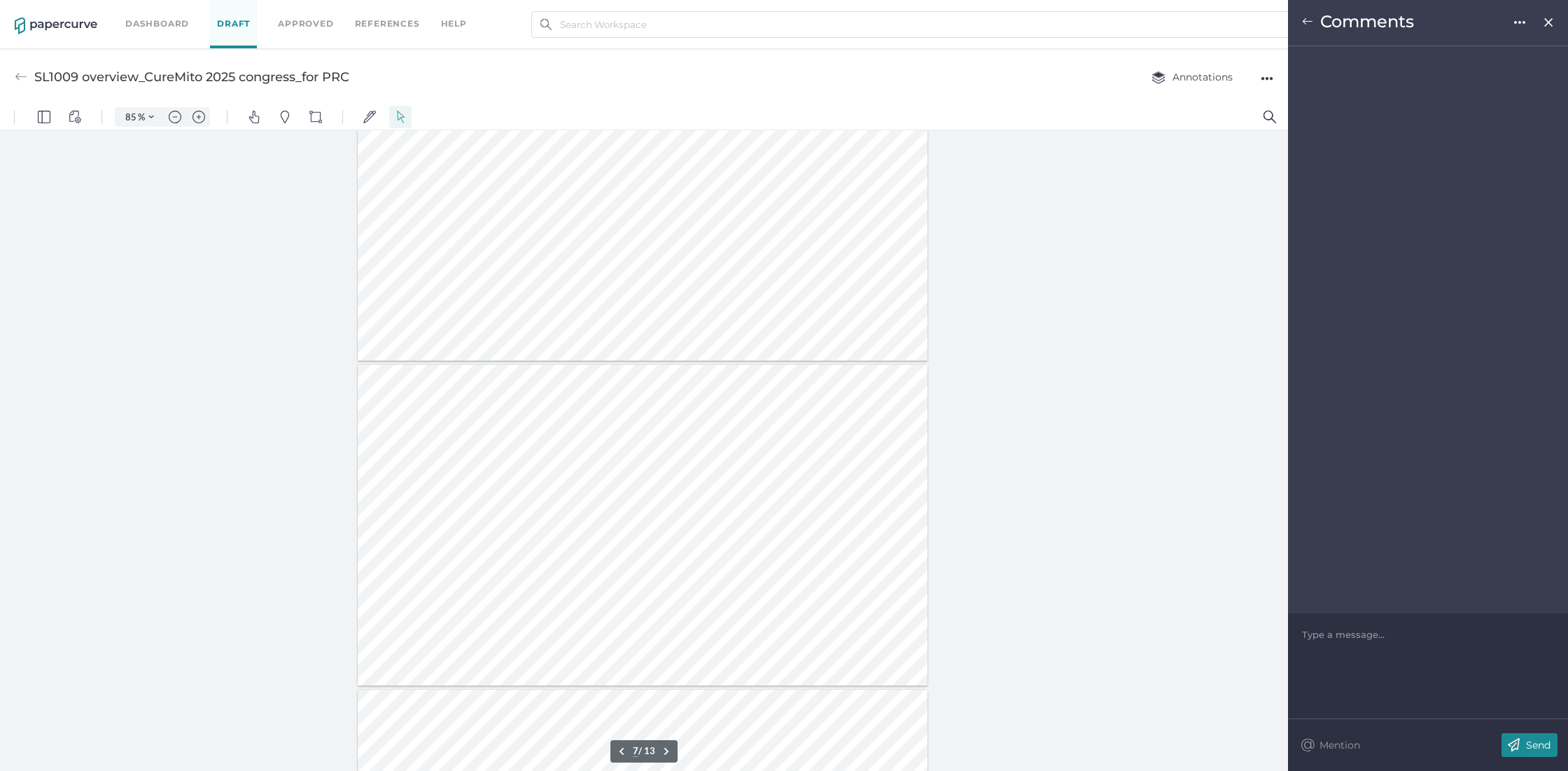
scroll to position [1732, 0]
click at [1486, 22] on img at bounding box center [1490, 22] width 14 height 14
click at [1308, 21] on img at bounding box center [1307, 22] width 11 height 11
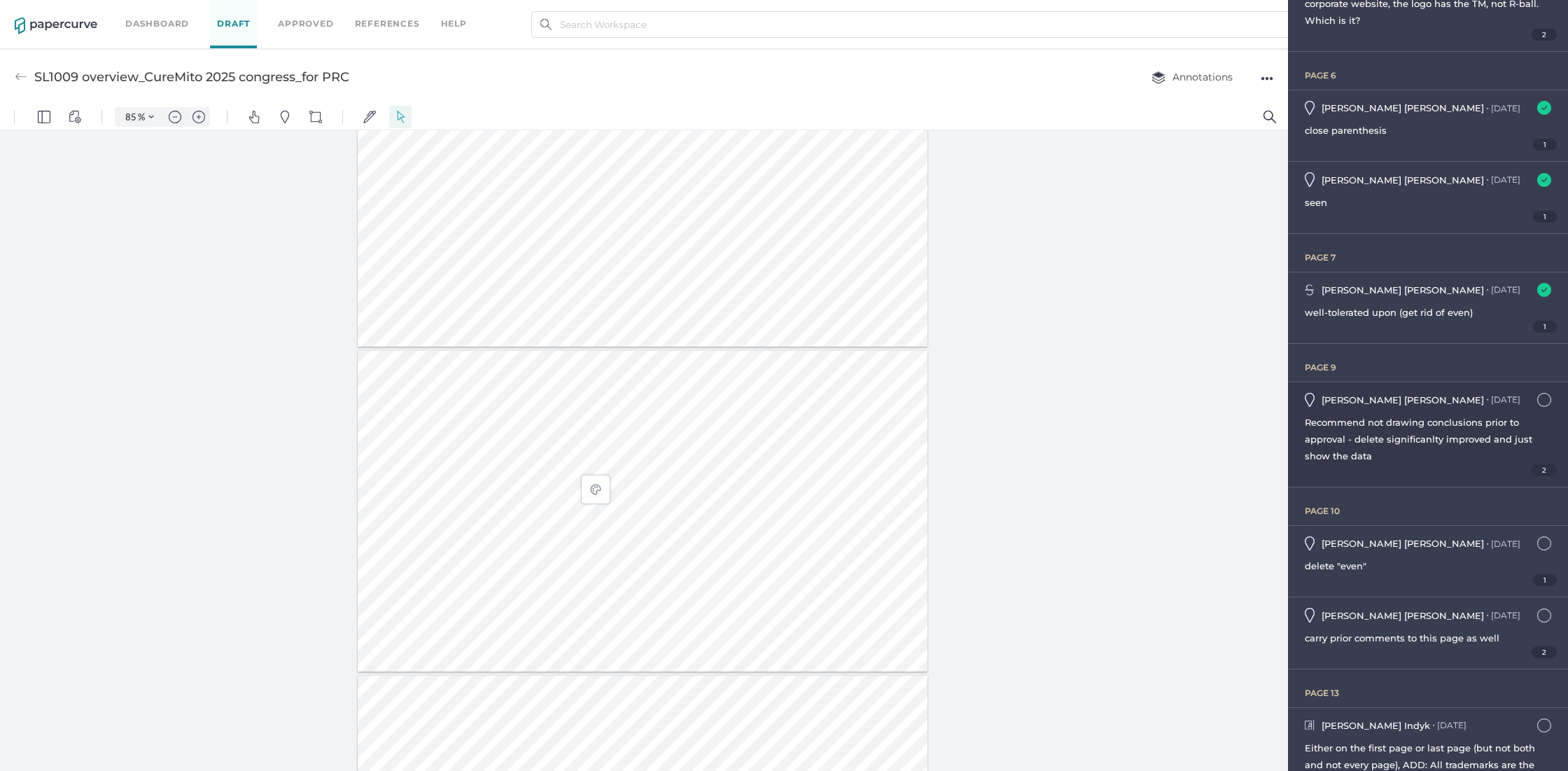
scroll to position [355, 0]
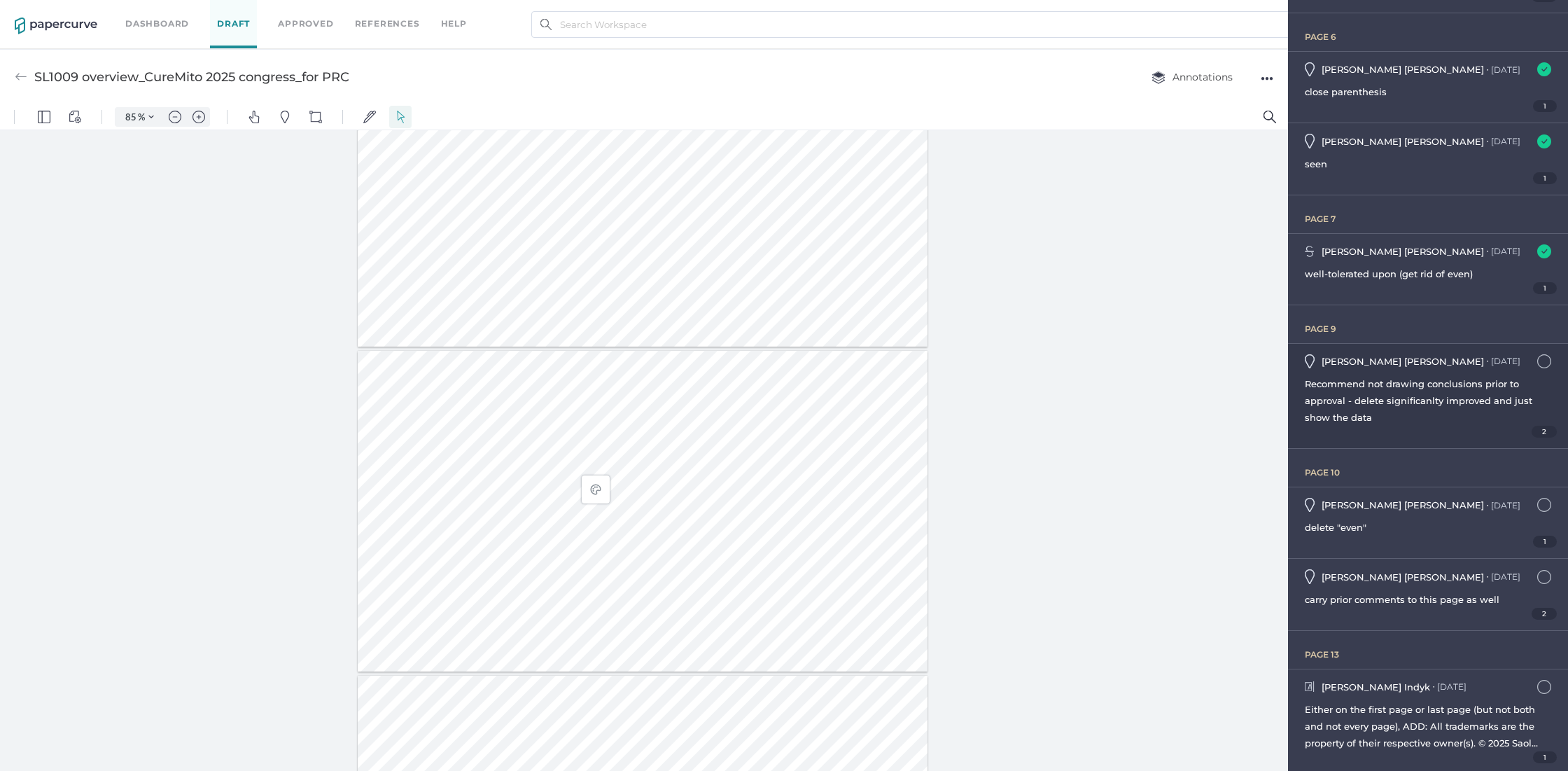
click at [1391, 384] on span "Recommend not drawing conclusions prior to approval - delete significanlty impr…" at bounding box center [1419, 401] width 227 height 45
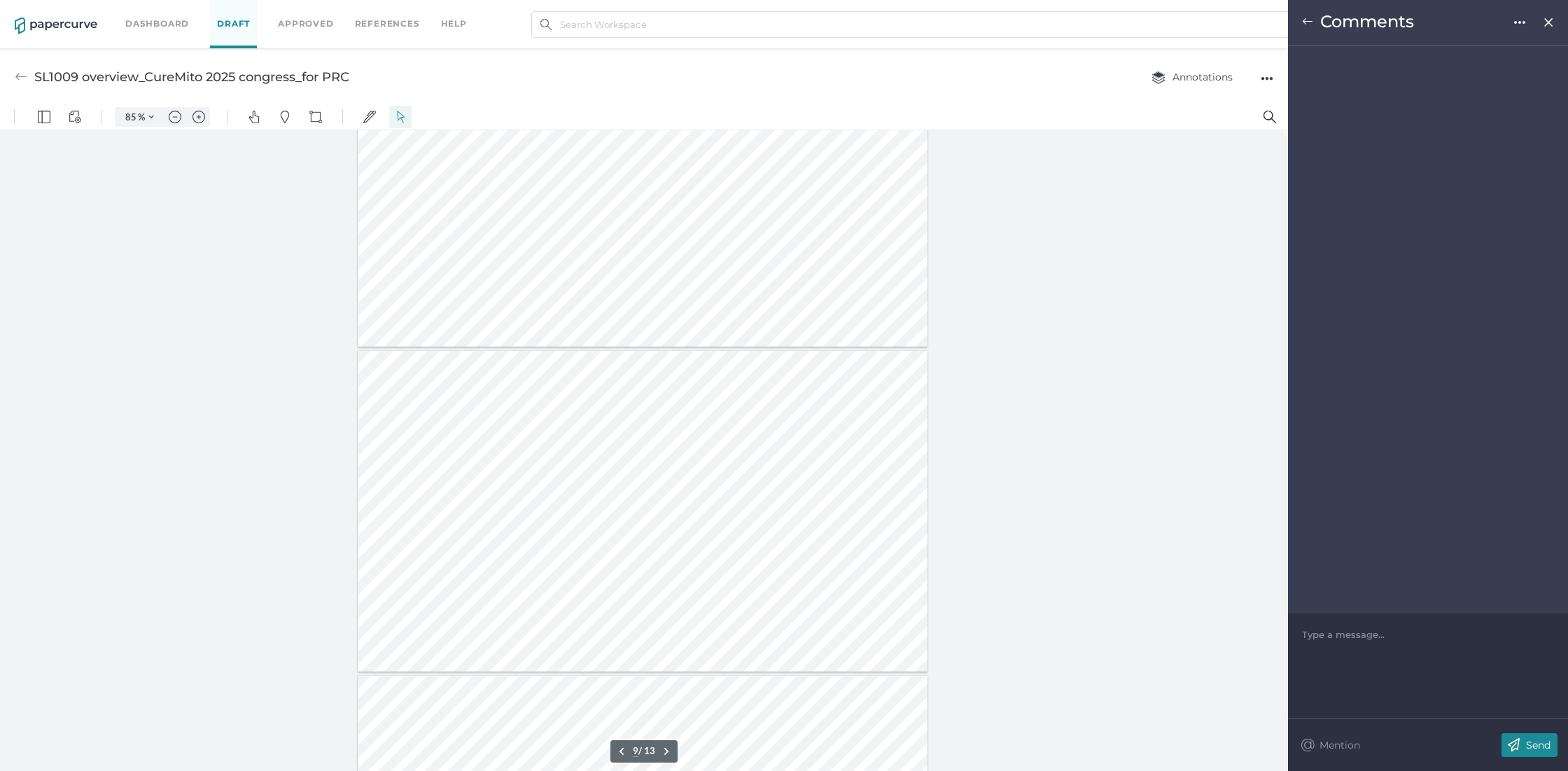
scroll to position [2392, 0]
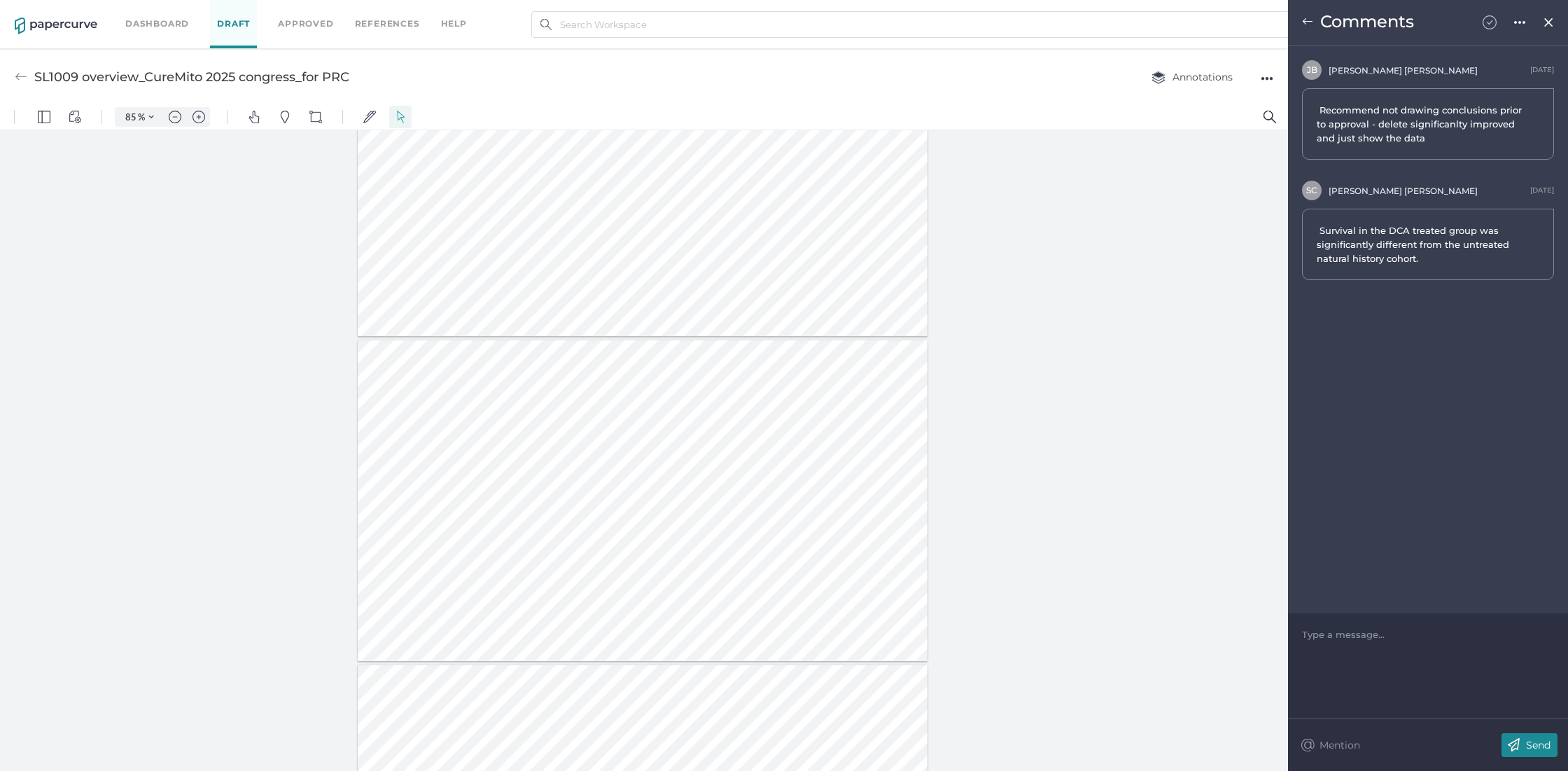
click at [1492, 24] on img at bounding box center [1490, 22] width 14 height 14
click at [1310, 21] on img at bounding box center [1307, 22] width 11 height 11
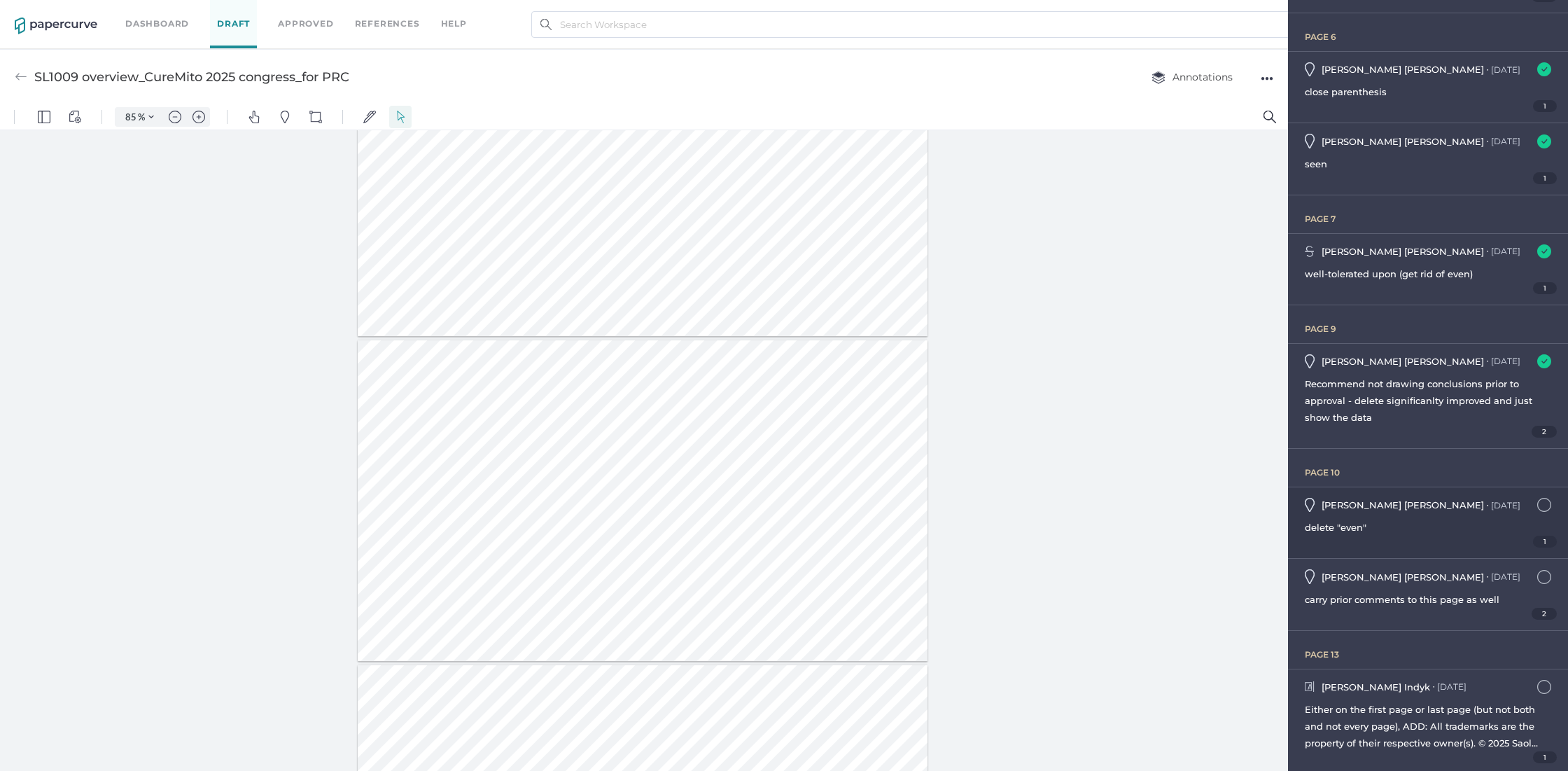
click at [1391, 511] on div "[PERSON_NAME] ● [DATE] [DATE] 8:36am delete "even" 1" at bounding box center [1428, 523] width 280 height 71
type input "10"
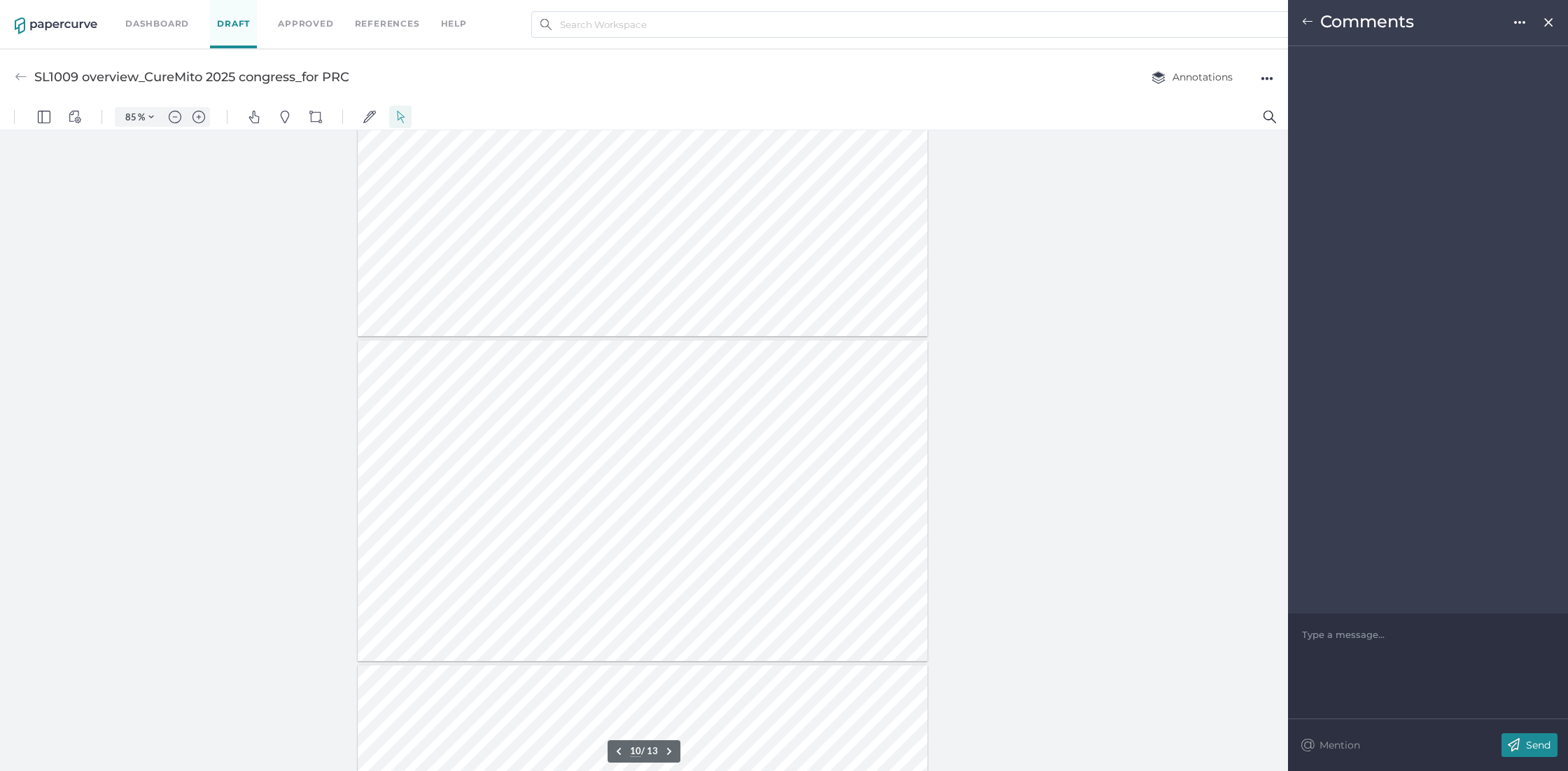
scroll to position [2679, 0]
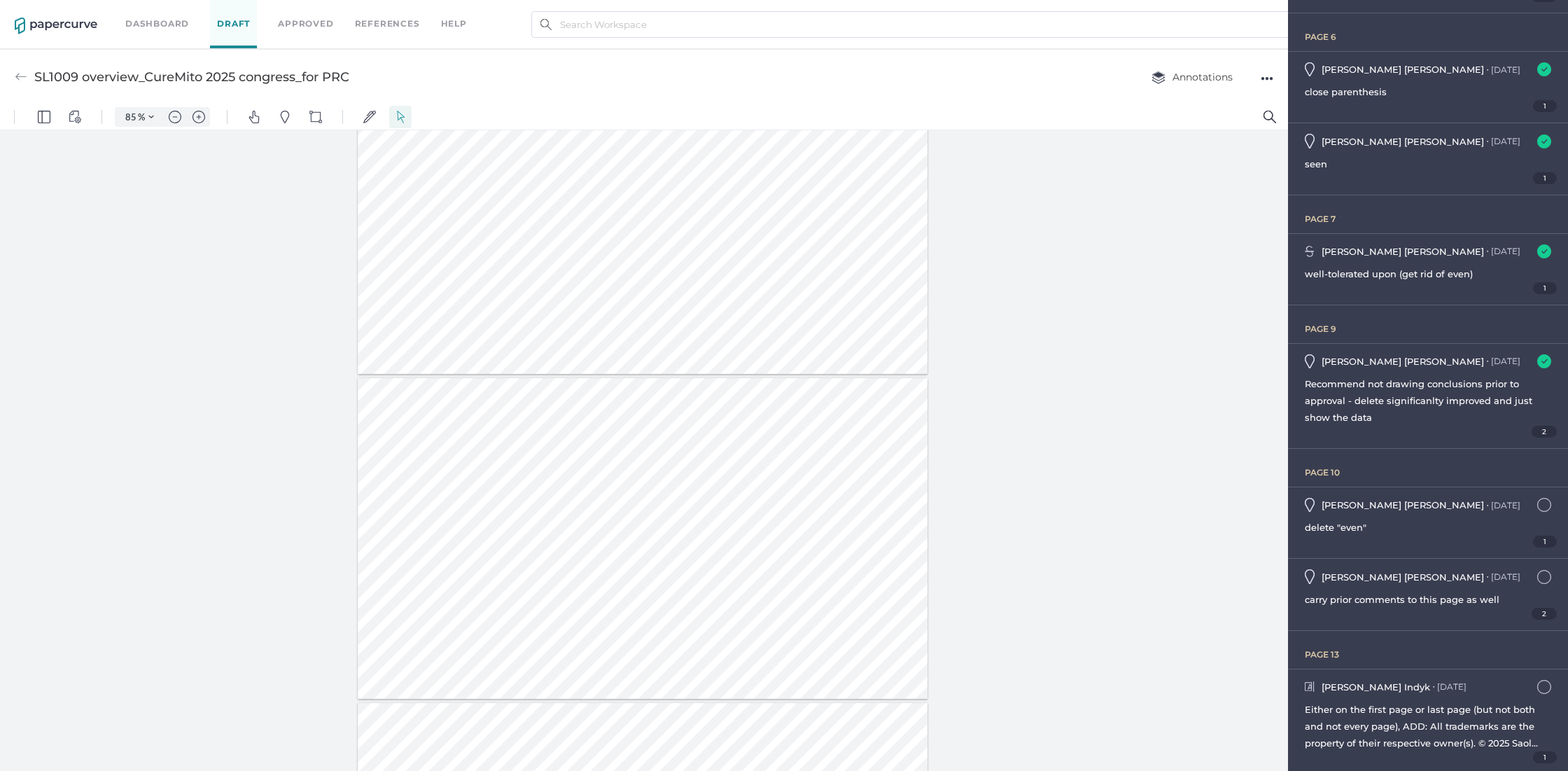
click at [542, 175] on div at bounding box center [642, 214] width 571 height 320
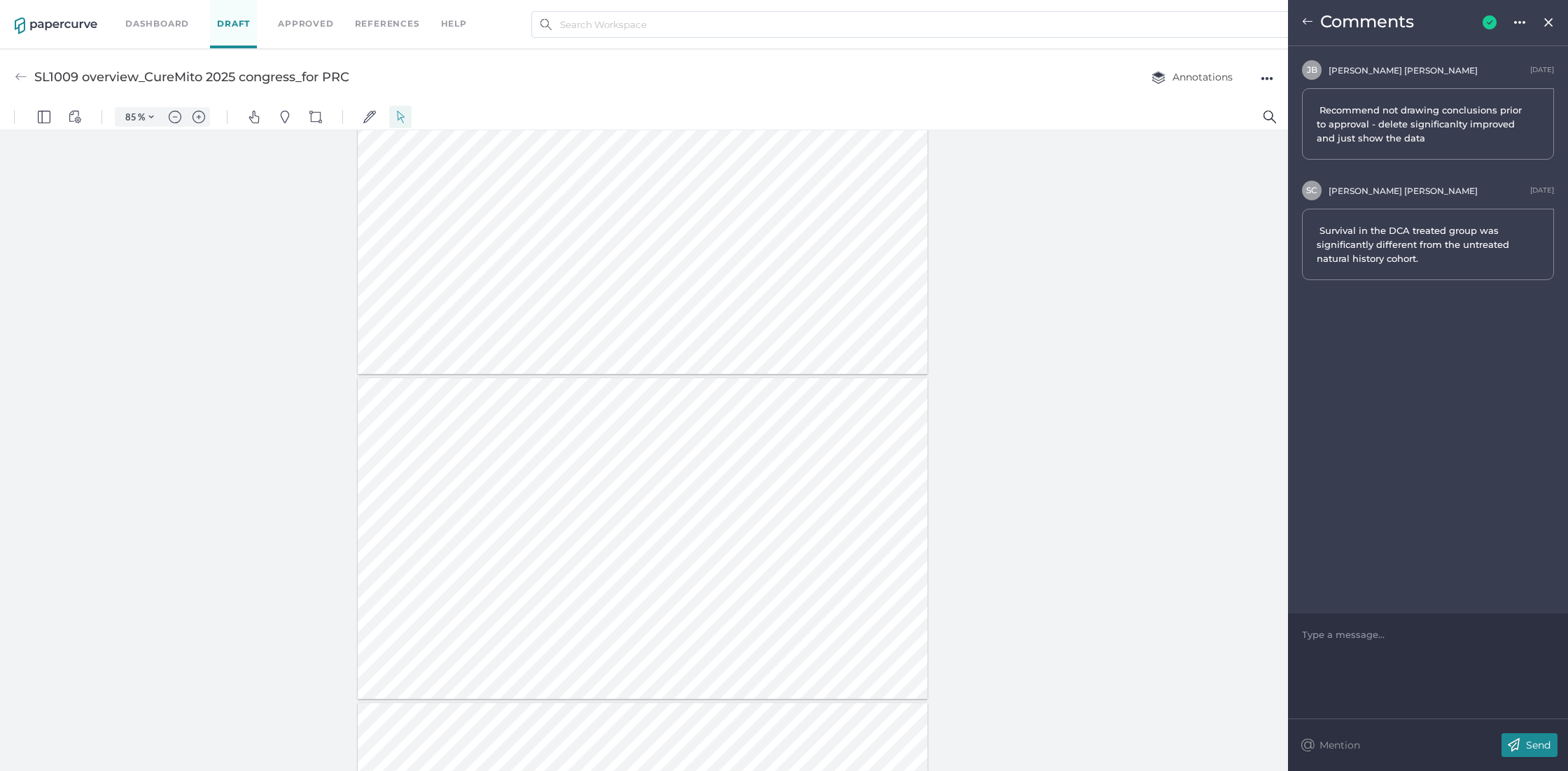
click at [1309, 21] on img at bounding box center [1307, 22] width 11 height 11
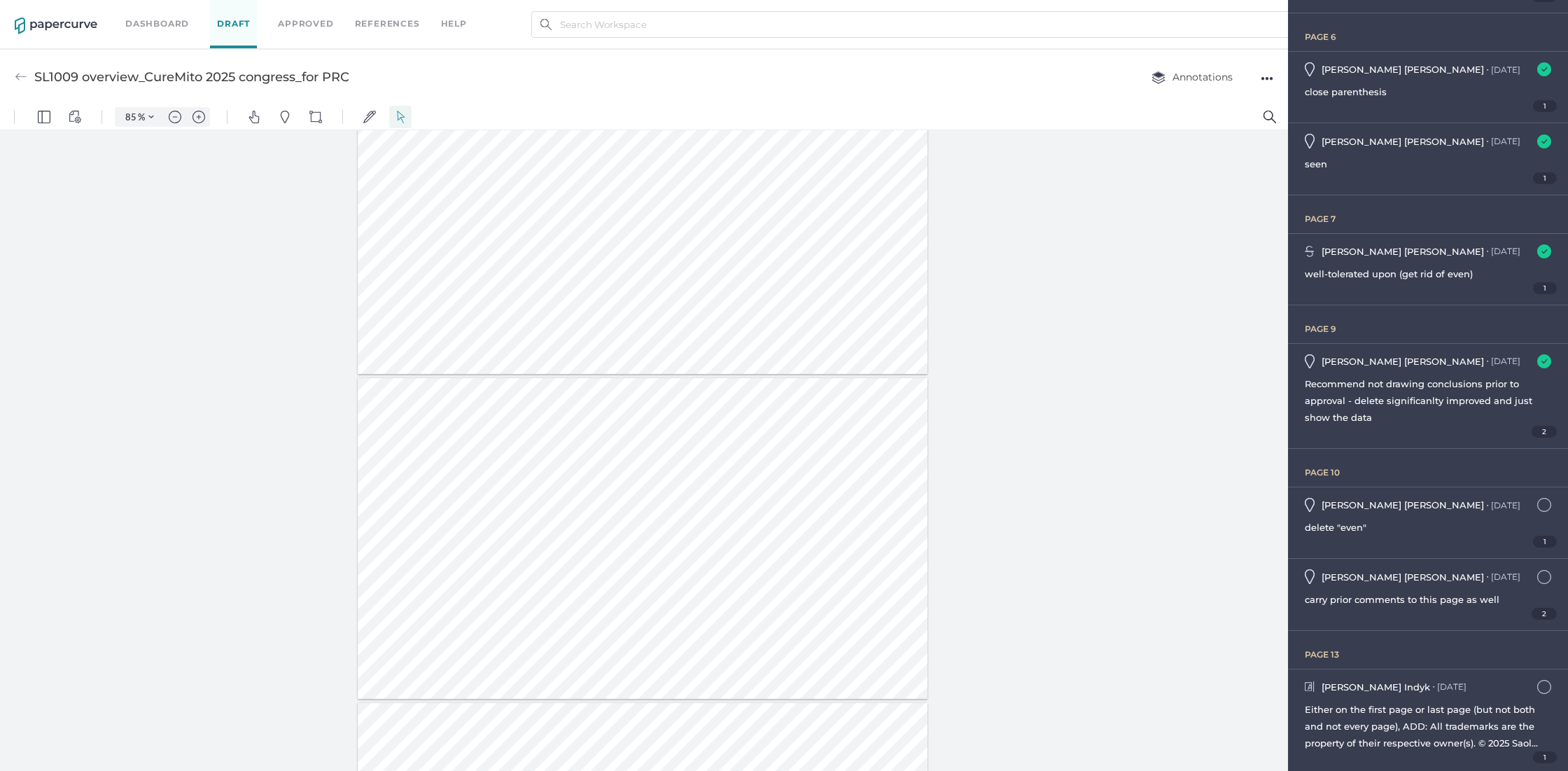
click at [807, 433] on div at bounding box center [642, 538] width 571 height 320
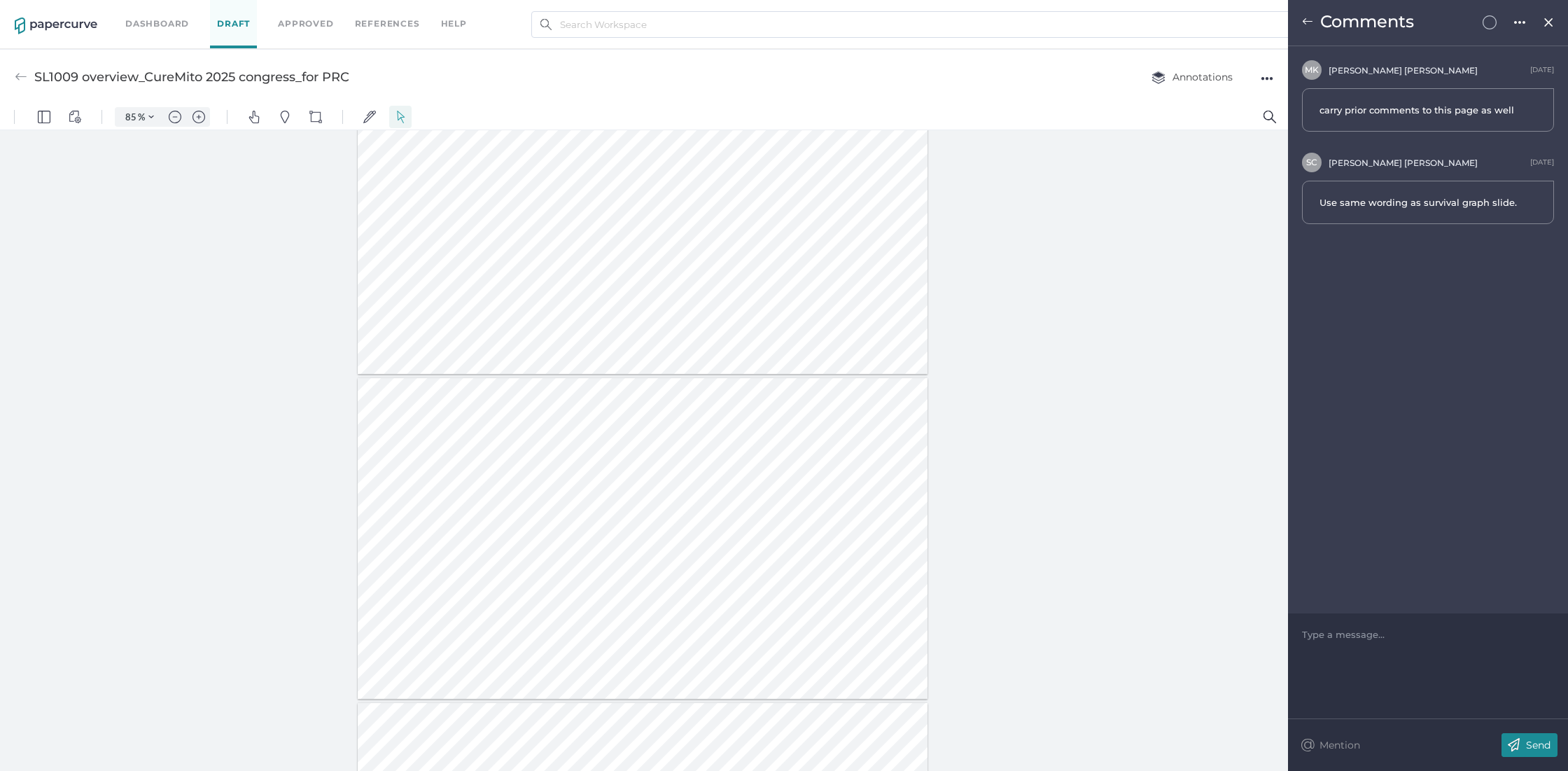
click at [1305, 17] on img at bounding box center [1307, 22] width 11 height 11
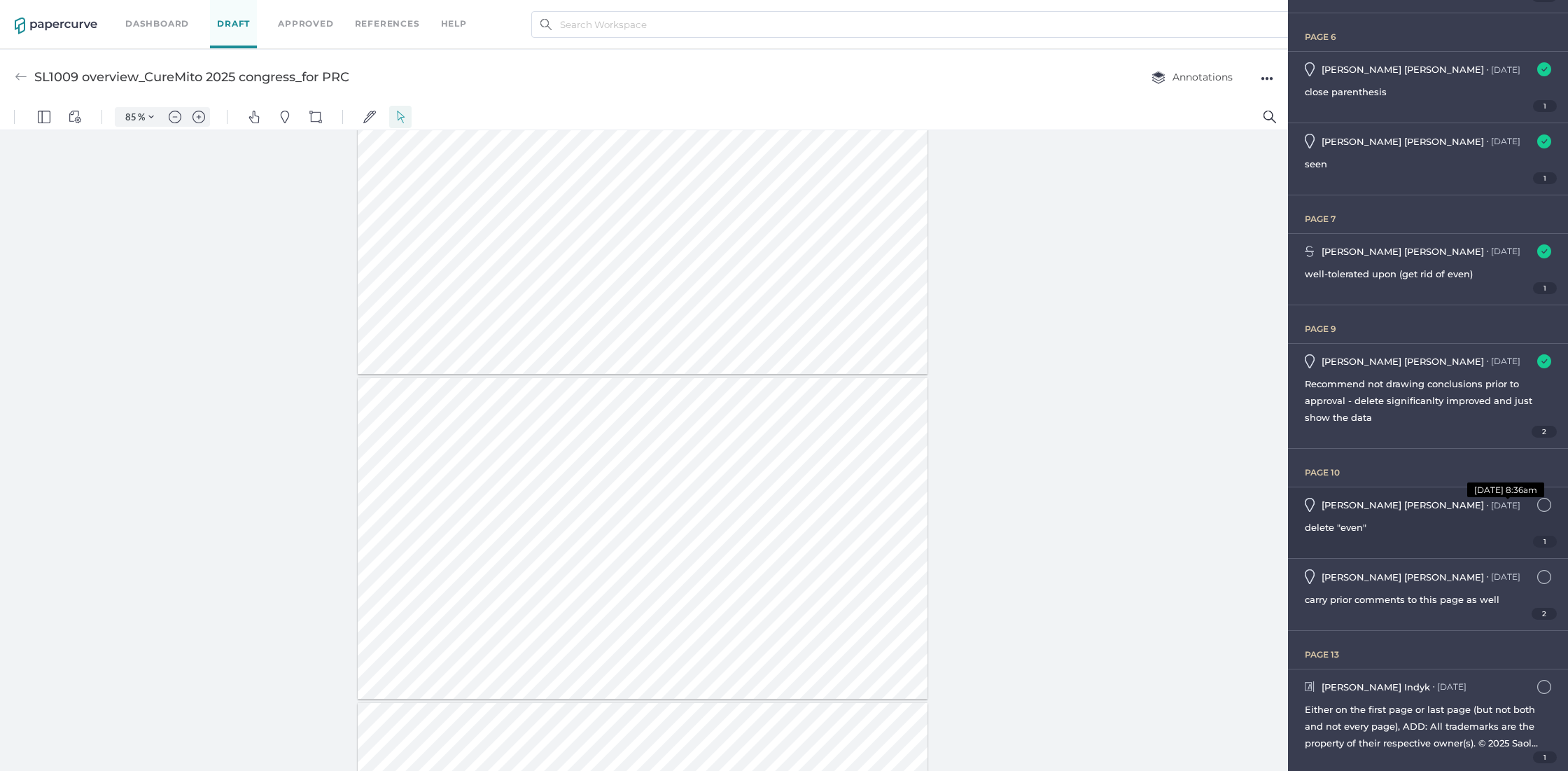
click at [1491, 506] on div "[DATE] [DATE] 8:36am" at bounding box center [1506, 506] width 29 height 10
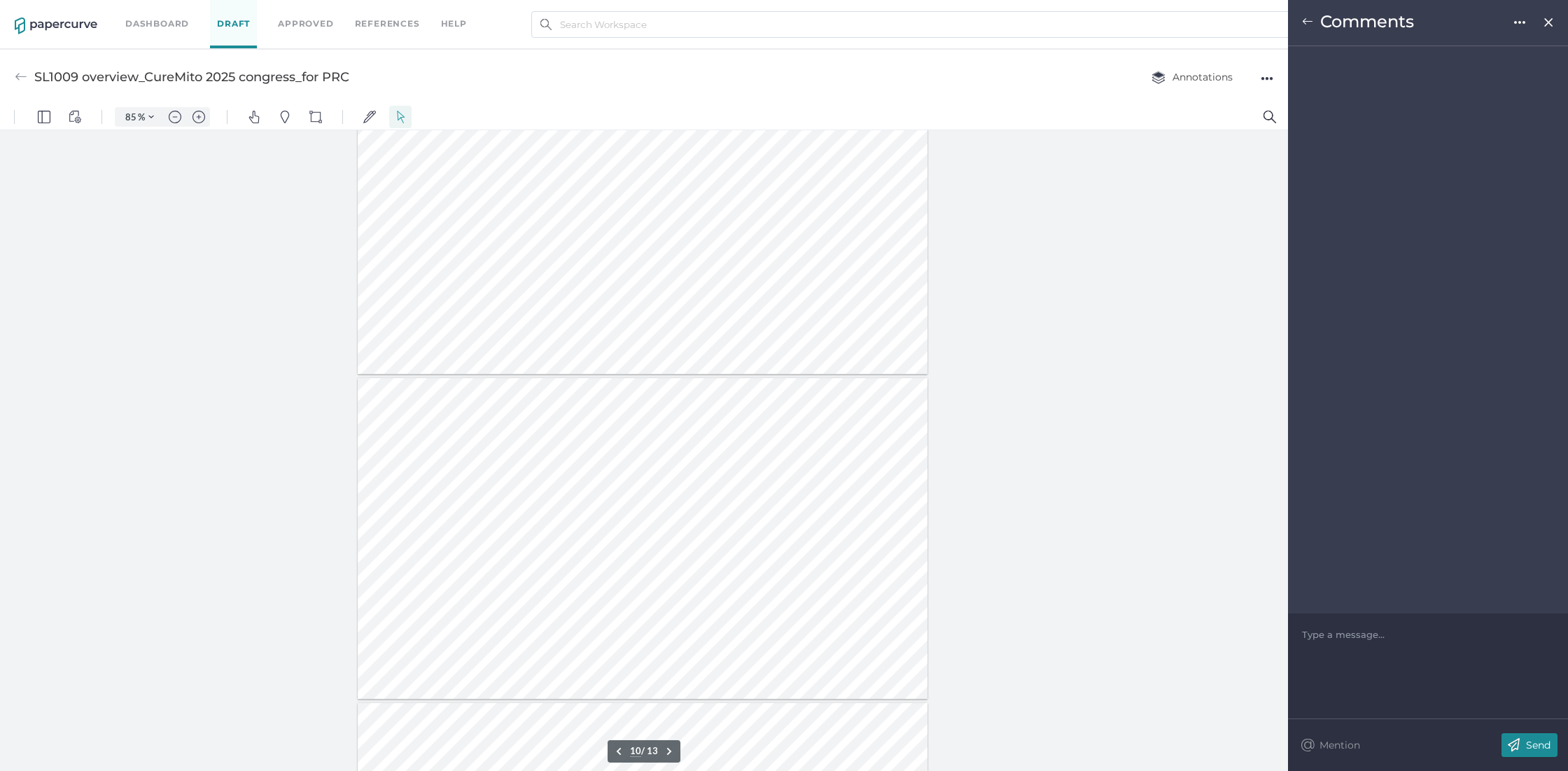
scroll to position [2679, 0]
click at [1492, 22] on img at bounding box center [1490, 22] width 14 height 14
click at [1308, 19] on img at bounding box center [1307, 22] width 11 height 11
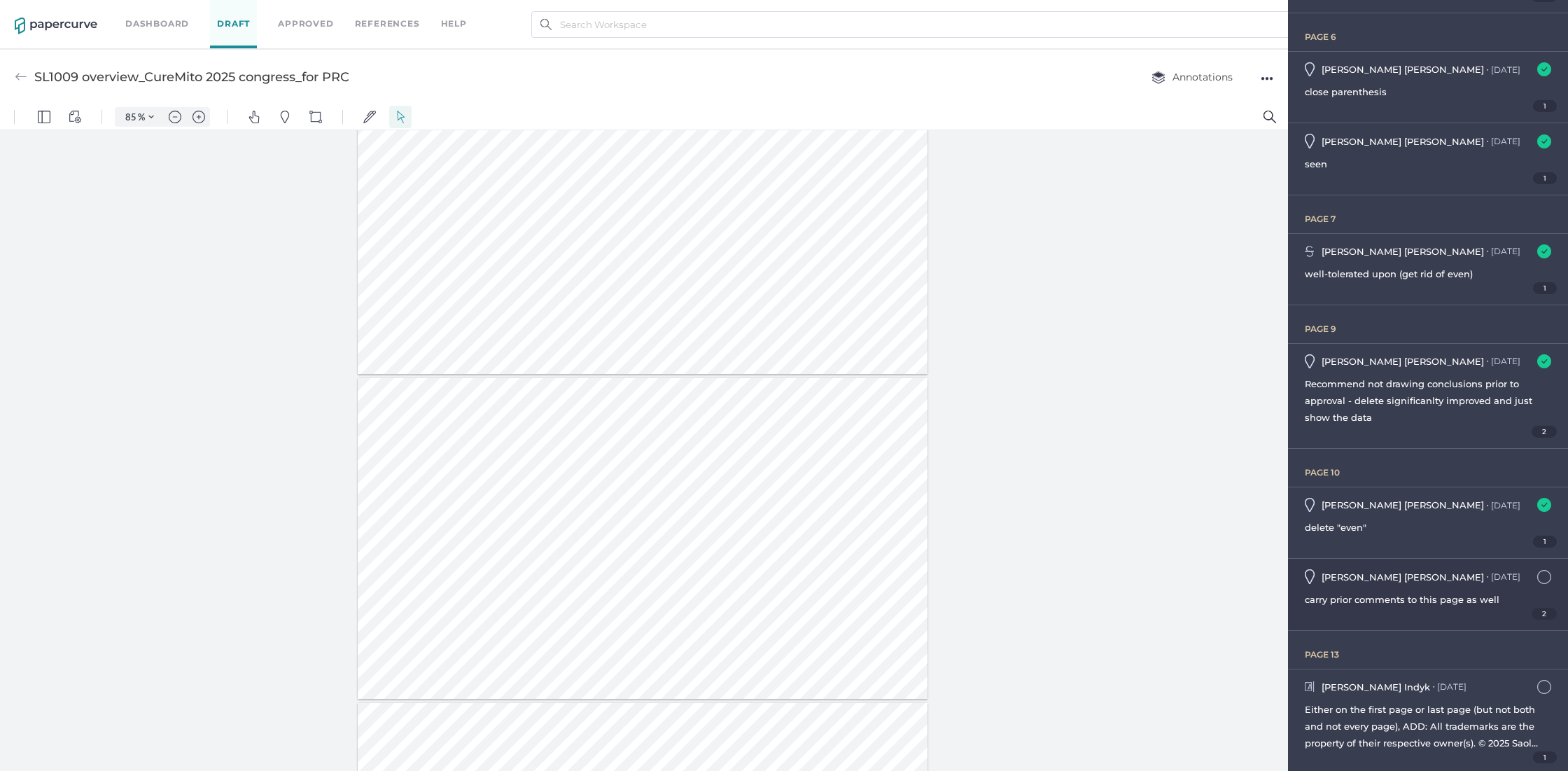
click at [1403, 587] on div "[PERSON_NAME] ● [DATE] [DATE] 3:31pm carry prior comments to this page as well 2" at bounding box center [1428, 594] width 280 height 71
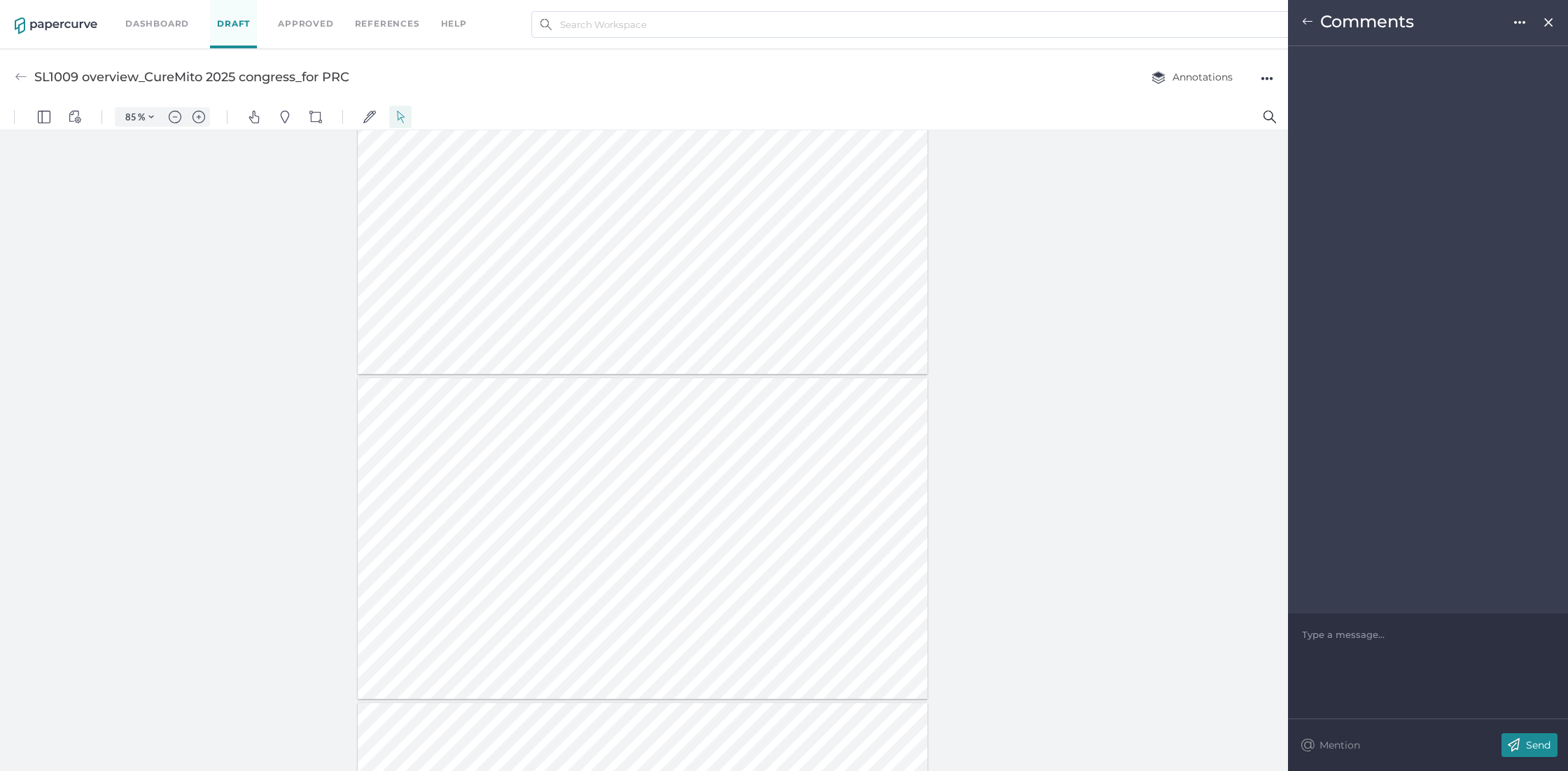
scroll to position [2651, 0]
click at [1309, 21] on img at bounding box center [1307, 22] width 11 height 11
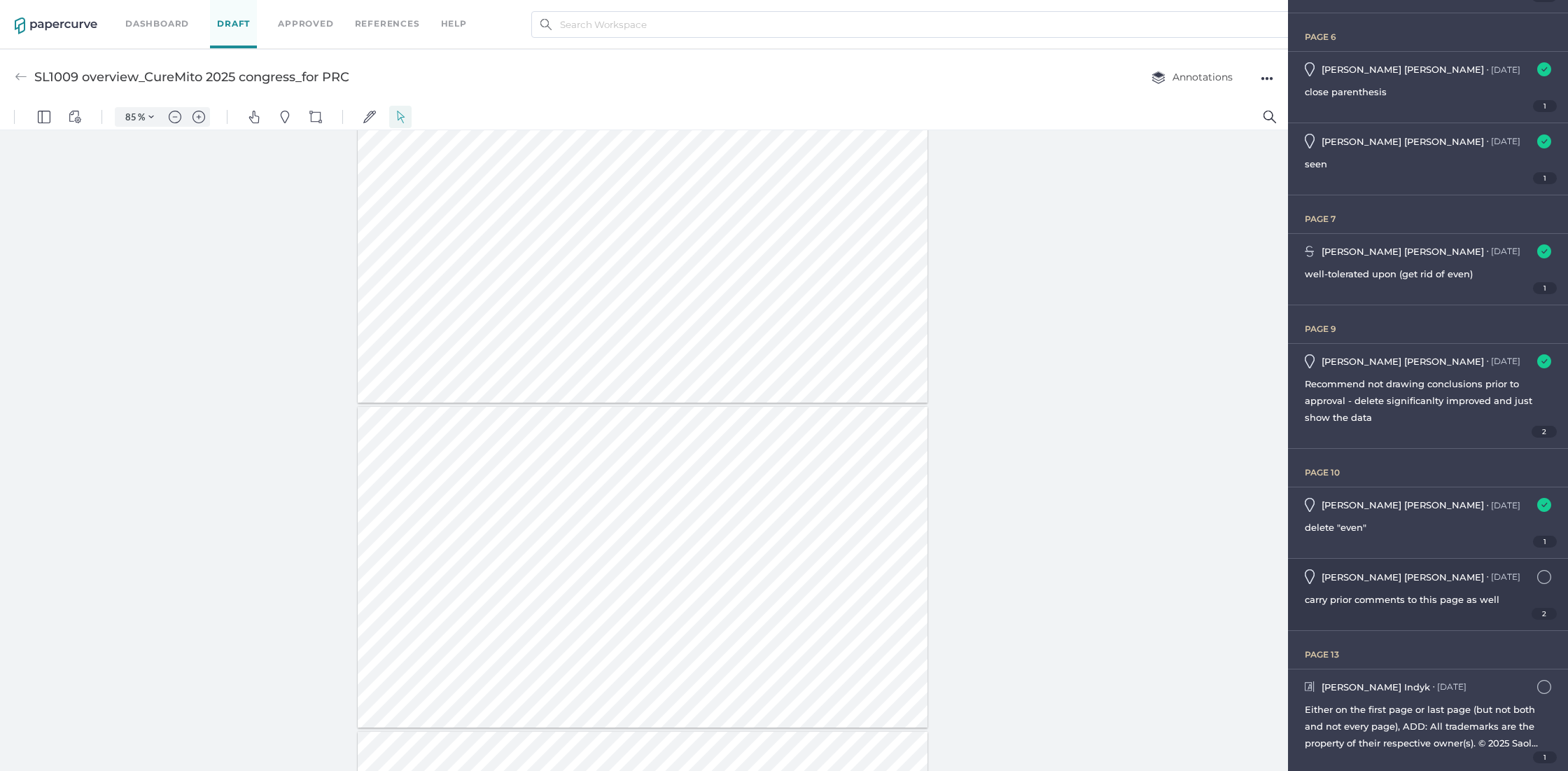
click at [1435, 601] on span "carry prior comments to this page as well" at bounding box center [1403, 599] width 195 height 11
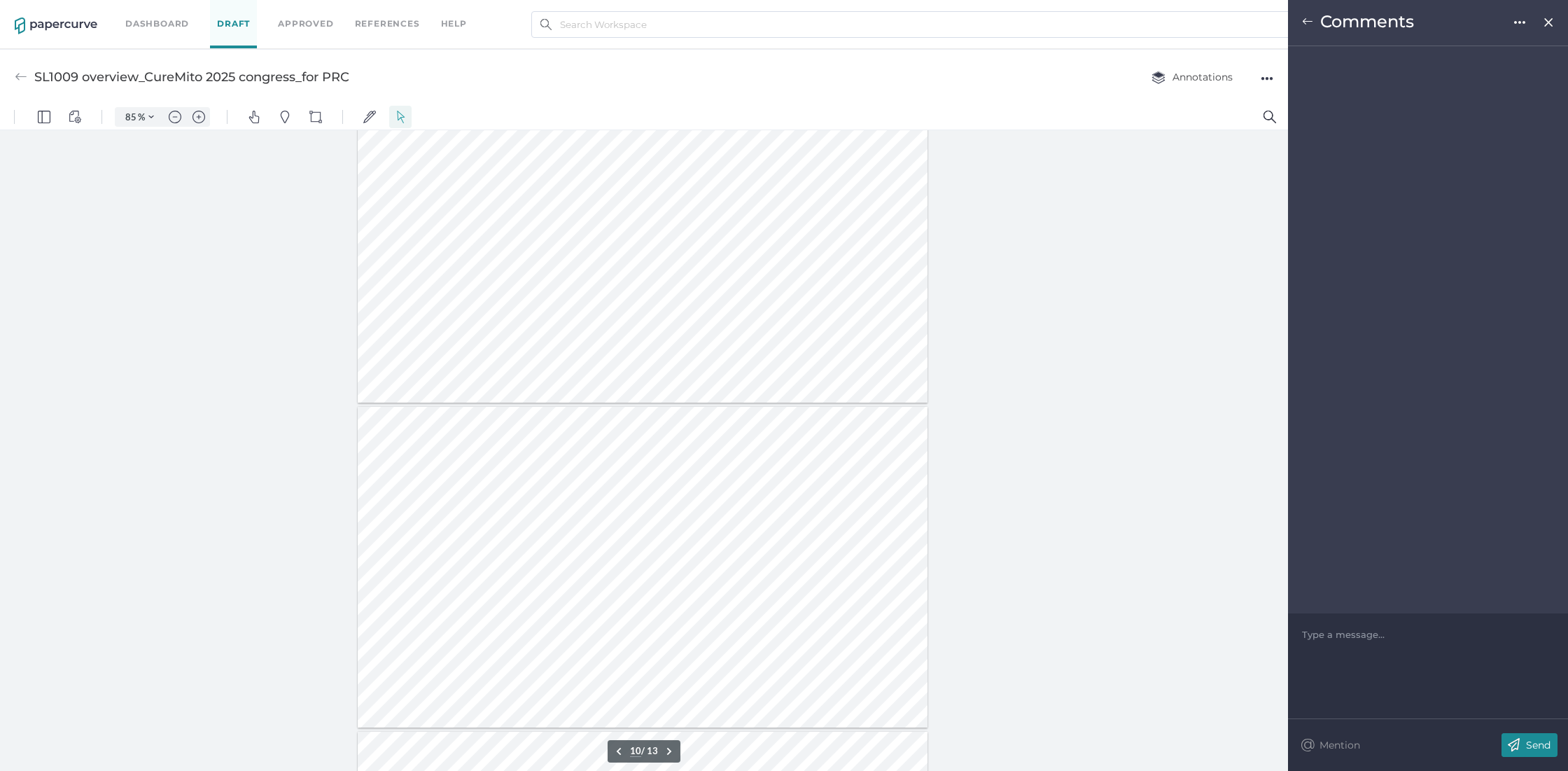
scroll to position [2651, 0]
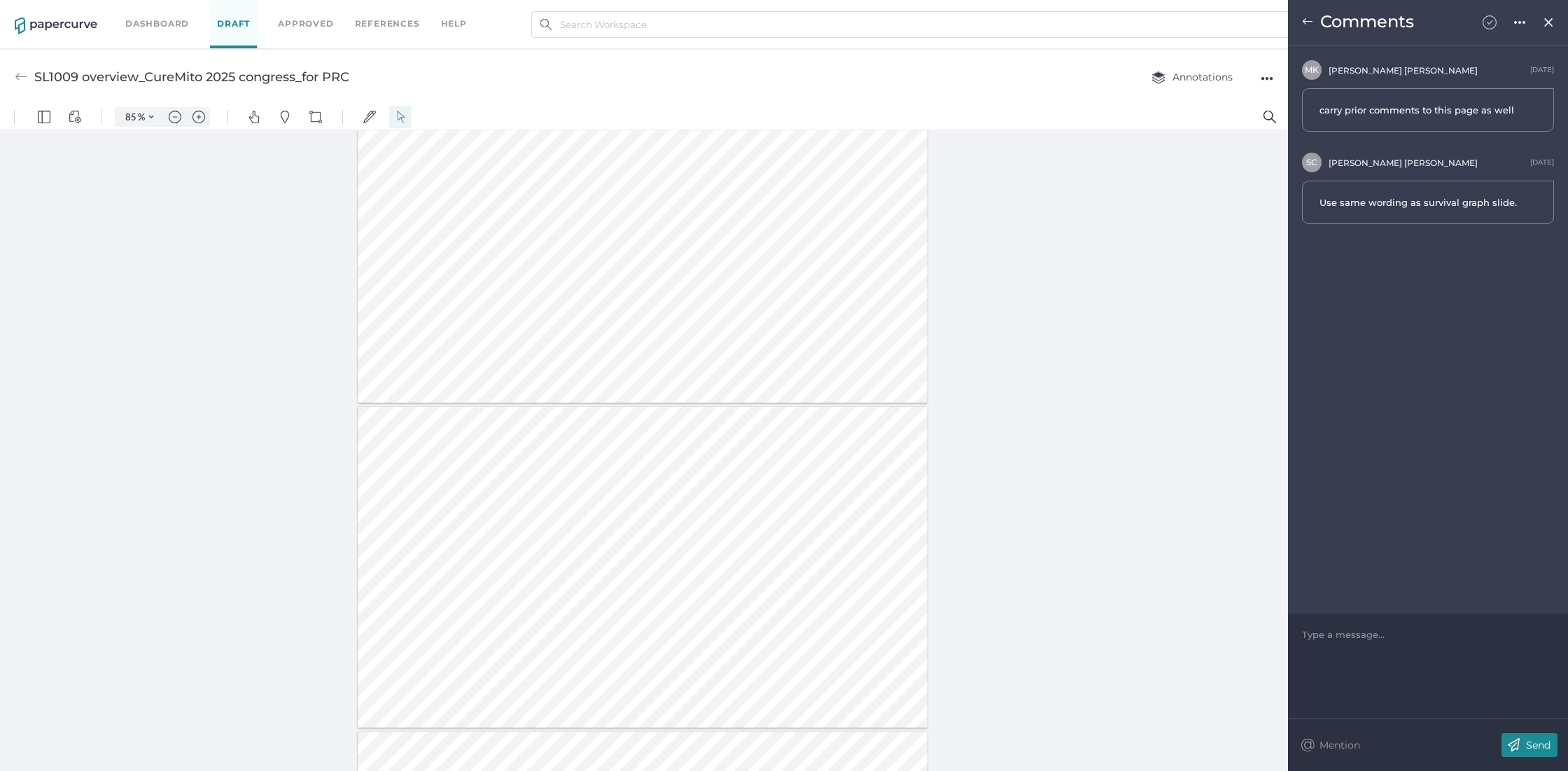
click at [1495, 21] on img at bounding box center [1490, 22] width 14 height 14
click at [1307, 21] on img at bounding box center [1307, 22] width 11 height 11
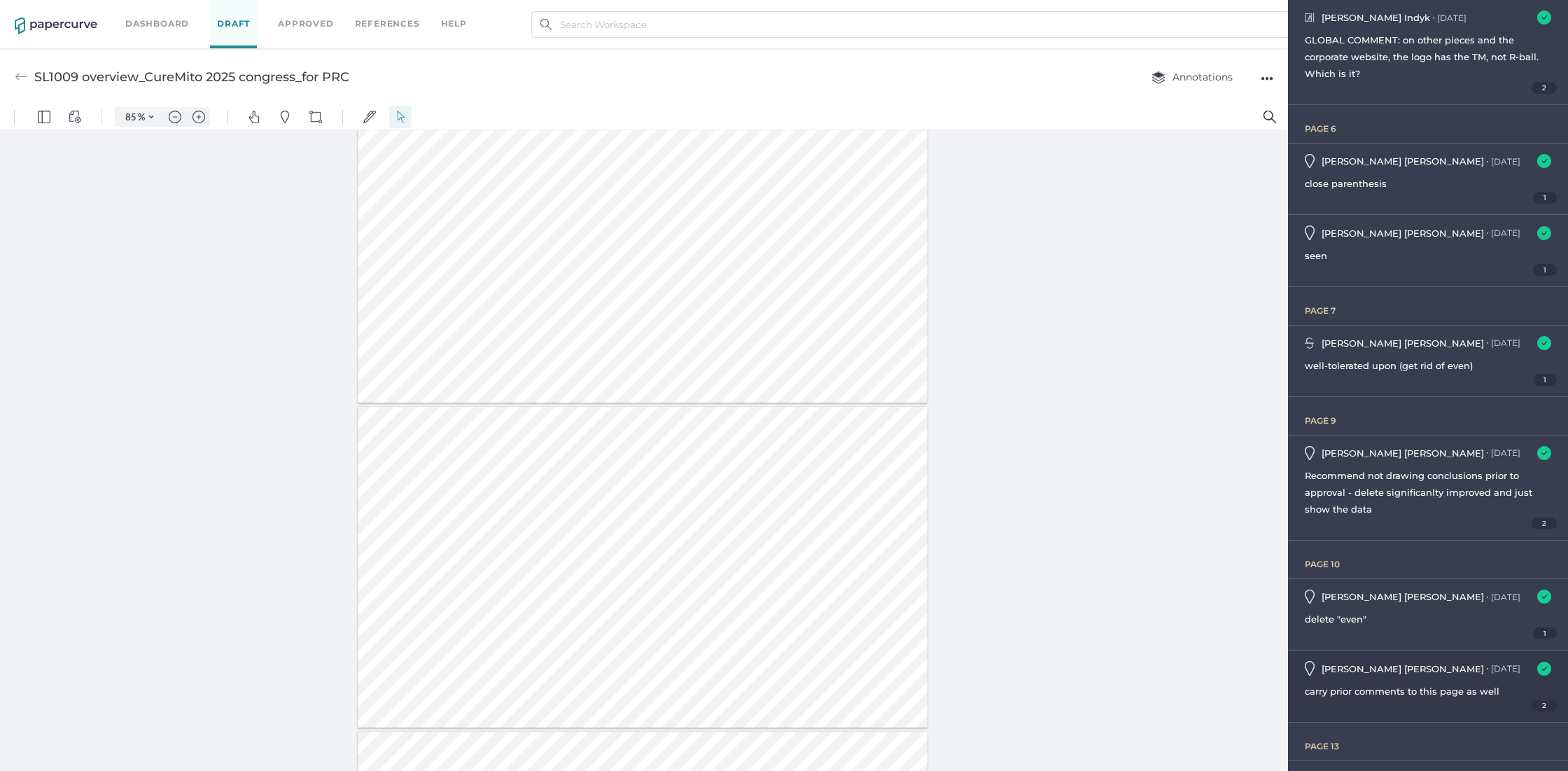
scroll to position [355, 0]
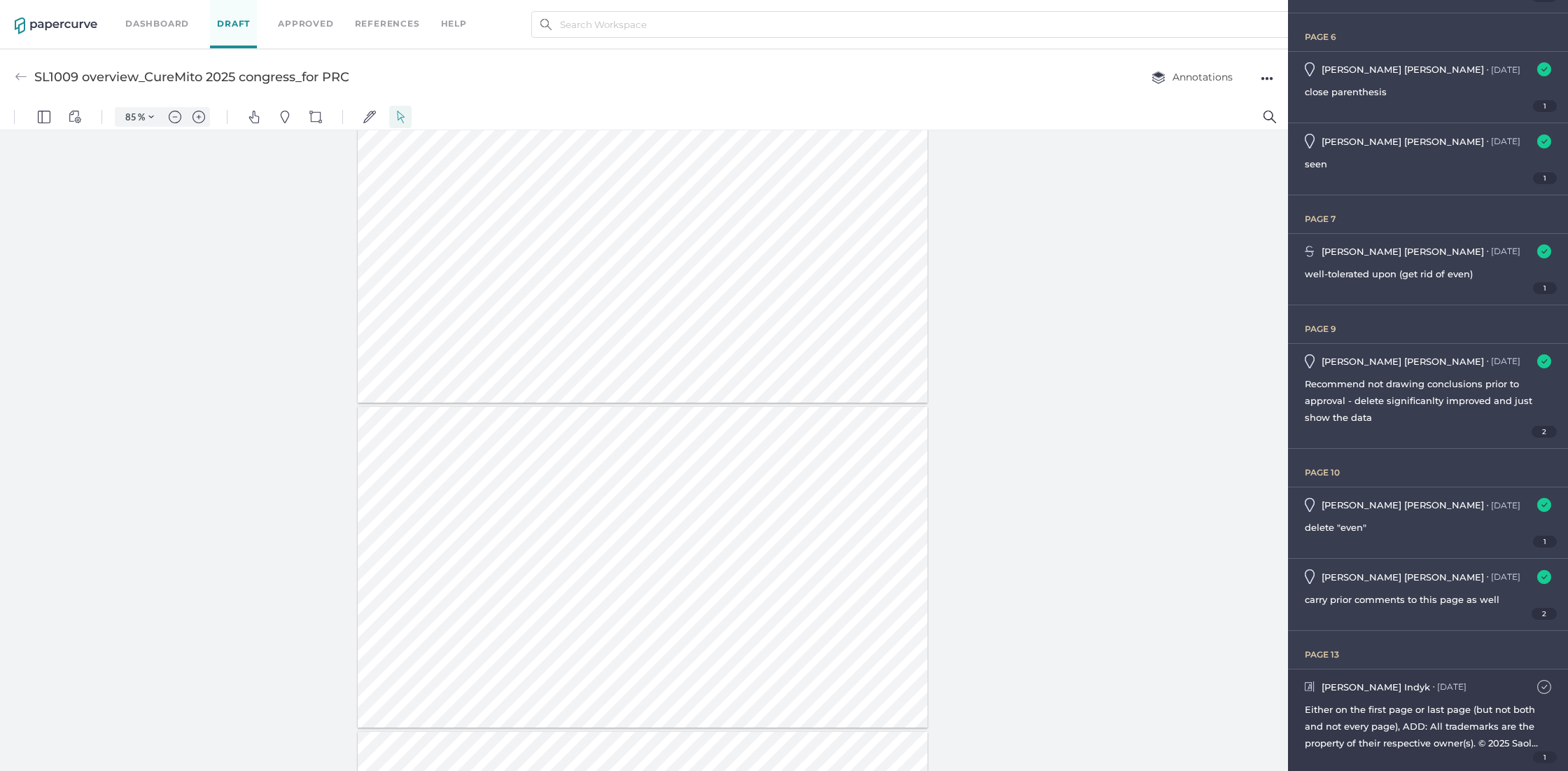
click at [1538, 685] on img at bounding box center [1545, 687] width 14 height 14
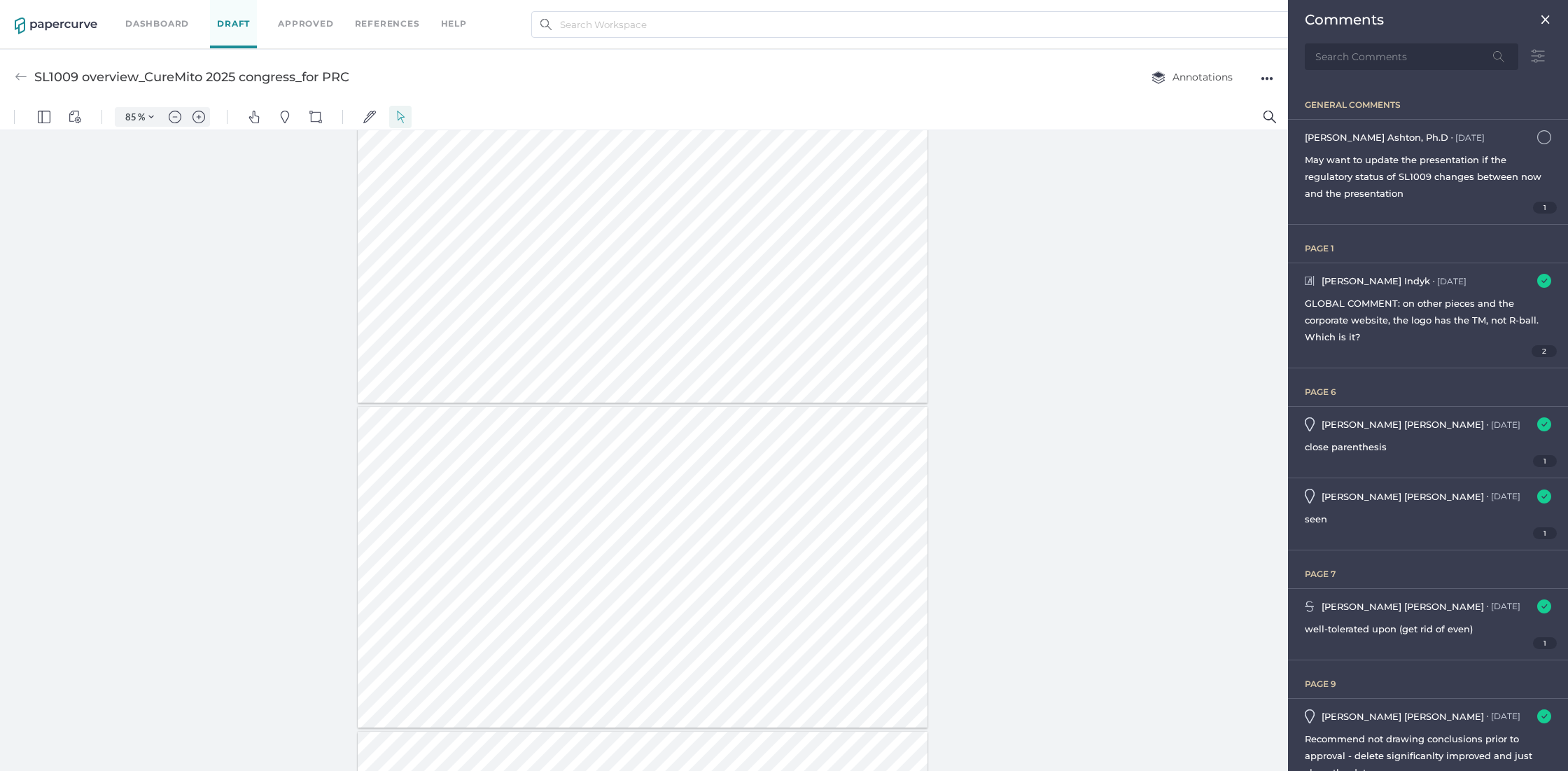
click at [1265, 78] on div "●●●" at bounding box center [1267, 78] width 13 height 20
click at [1211, 185] on span "Upload new version" at bounding box center [1212, 184] width 96 height 27
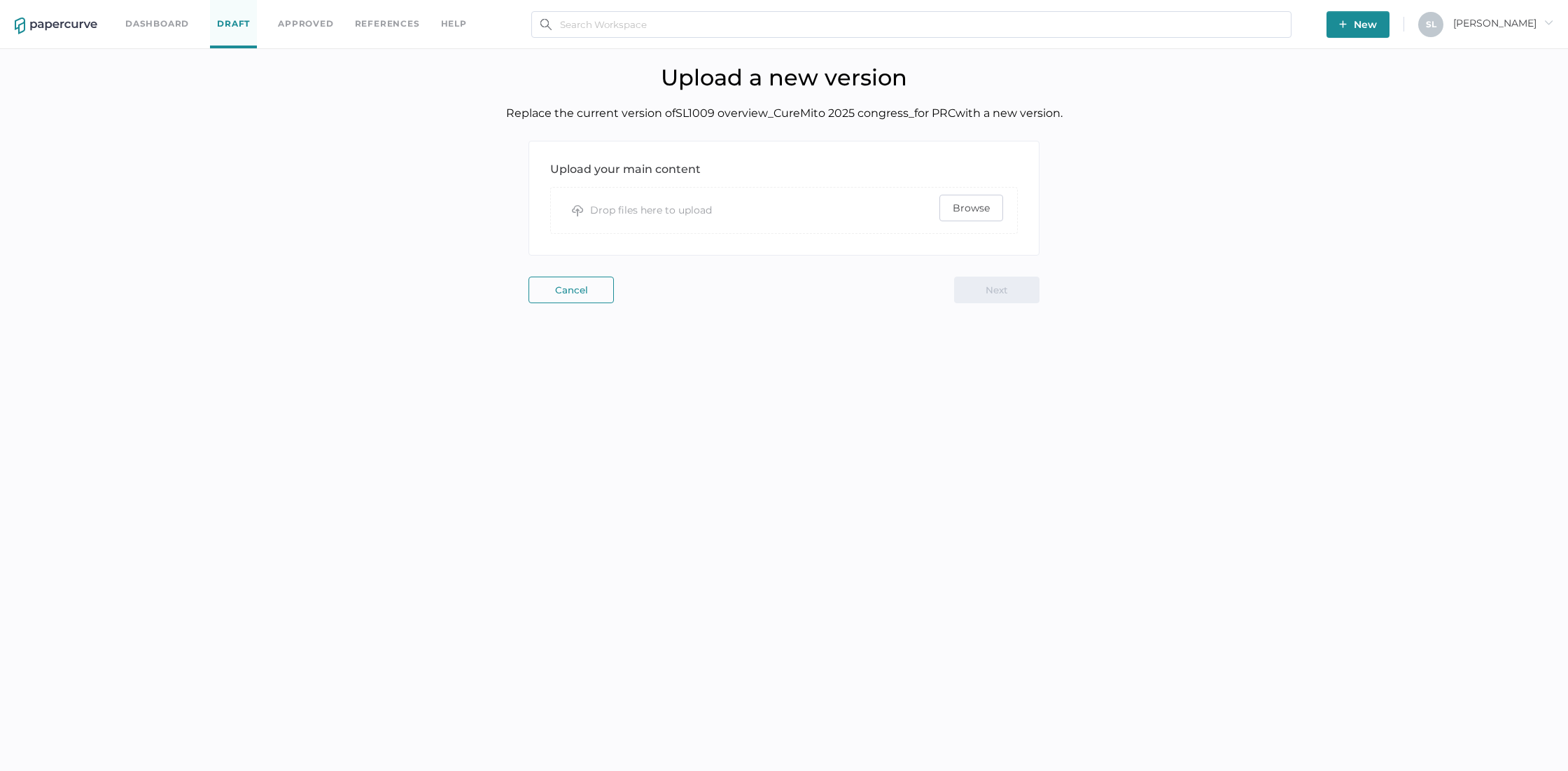
click at [975, 206] on span "Browse" at bounding box center [971, 208] width 37 height 25
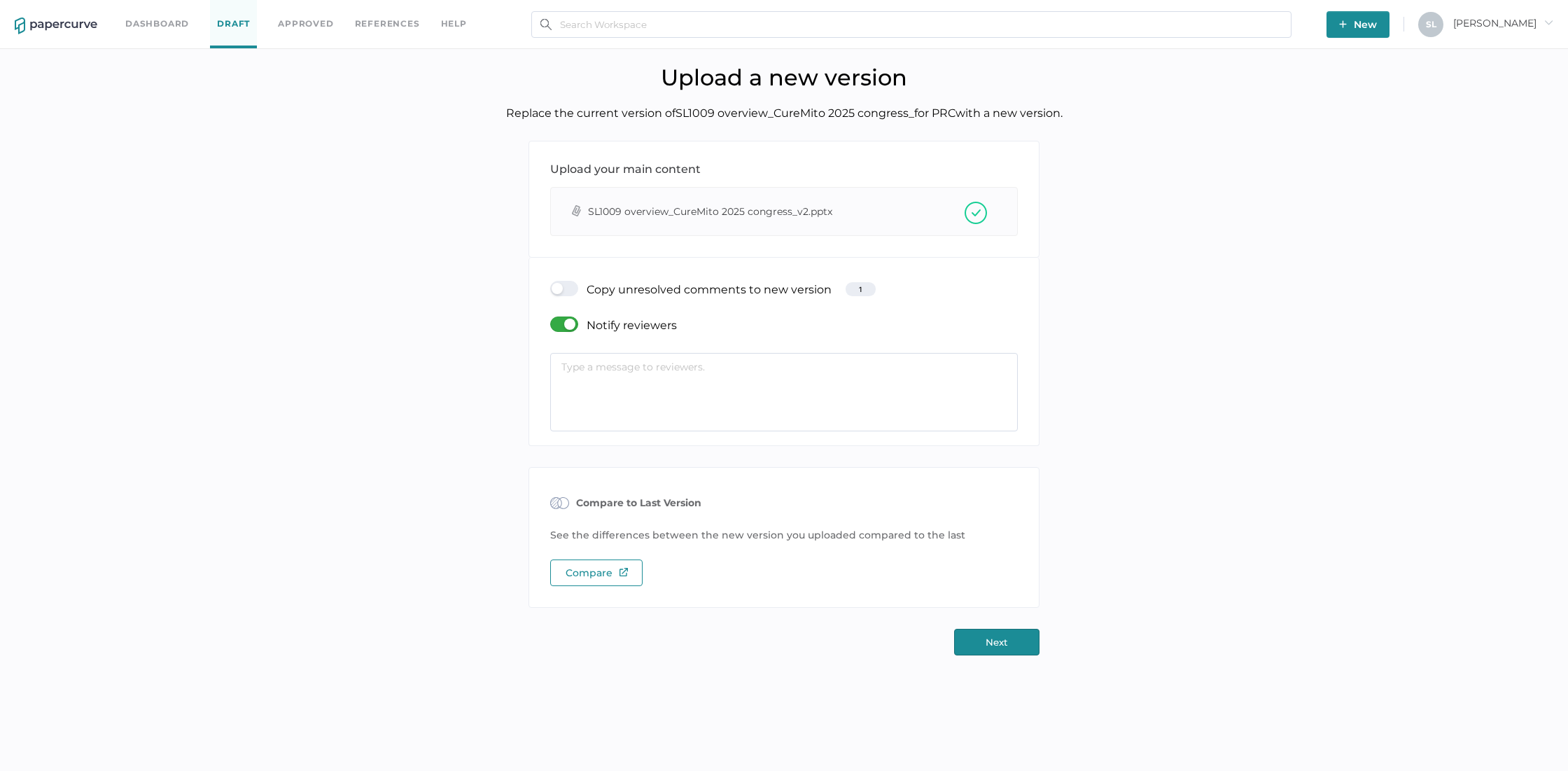
click at [568, 291] on div at bounding box center [568, 289] width 36 height 16
click at [553, 283] on input "checkbox" at bounding box center [553, 283] width 0 height 0
click at [712, 383] on textarea at bounding box center [784, 392] width 468 height 78
type textarea "Version 2 of the presentation for review"
click at [982, 636] on button "Next" at bounding box center [996, 642] width 85 height 27
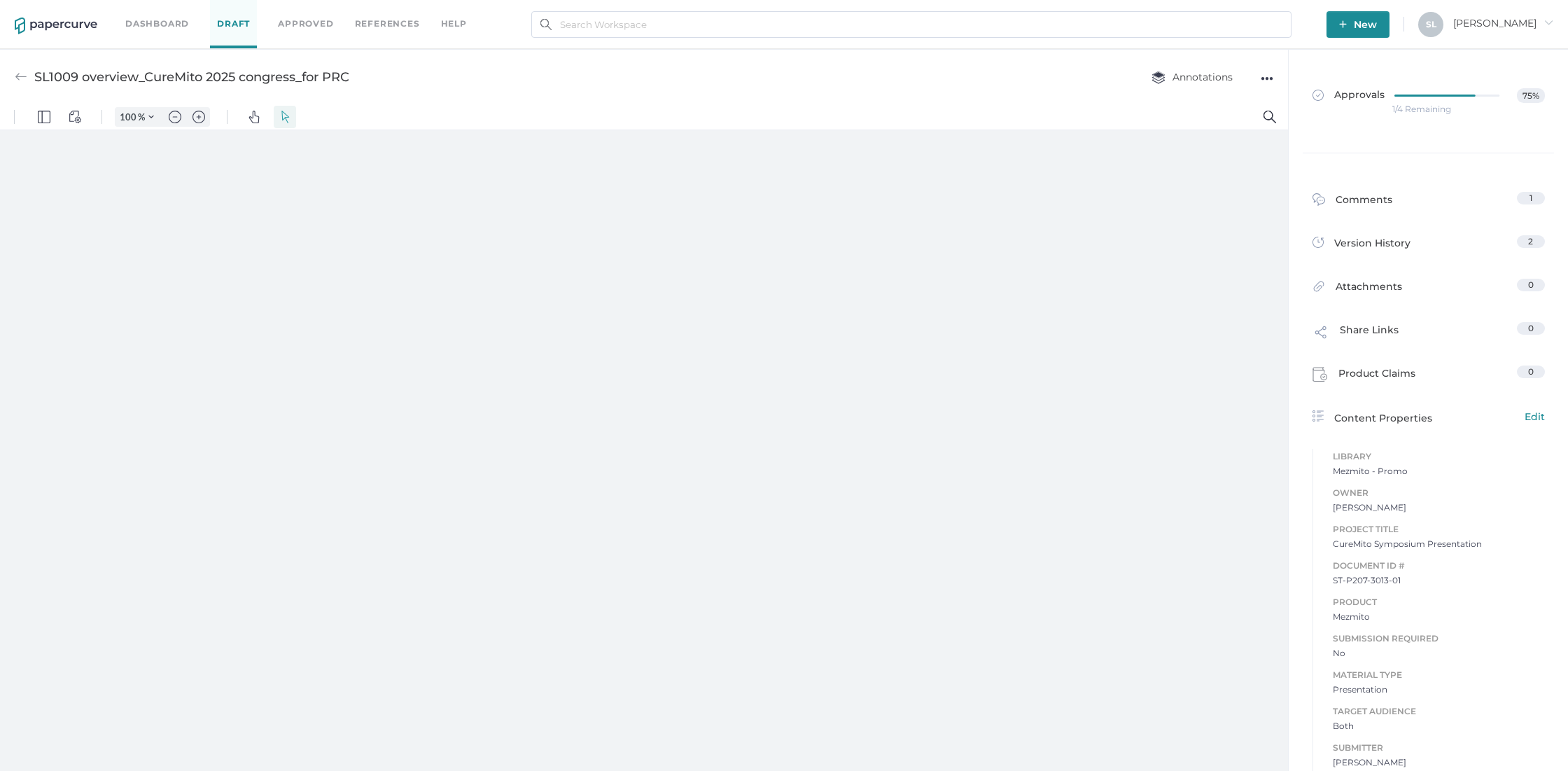
type input "85"
